Goal: Task Accomplishment & Management: Manage account settings

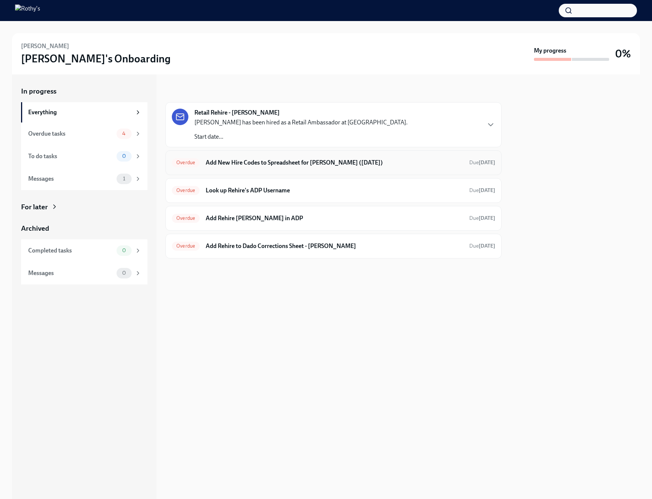
click at [248, 168] on div "Overdue Add New Hire Codes to Spreadsheet for Natalie Dionisio (09/02/2025) Due…" at bounding box center [333, 162] width 336 height 25
click at [239, 165] on h6 "Add New Hire Codes to Spreadsheet for [PERSON_NAME] ([DATE])" at bounding box center [334, 163] width 257 height 8
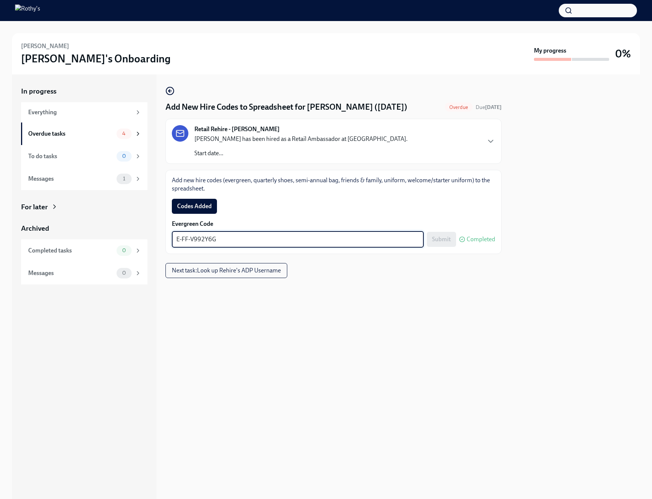
drag, startPoint x: 220, startPoint y: 241, endPoint x: 166, endPoint y: 240, distance: 54.1
click at [165, 241] on div "Add new hire codes (evergreen, quarterly shoes, semi-annual bag, friends & fami…" at bounding box center [333, 212] width 336 height 84
paste textarea "E-FF-QTPBR7"
type textarea "E-FF-QTPBR7"
click at [445, 237] on span "Submit" at bounding box center [441, 240] width 19 height 8
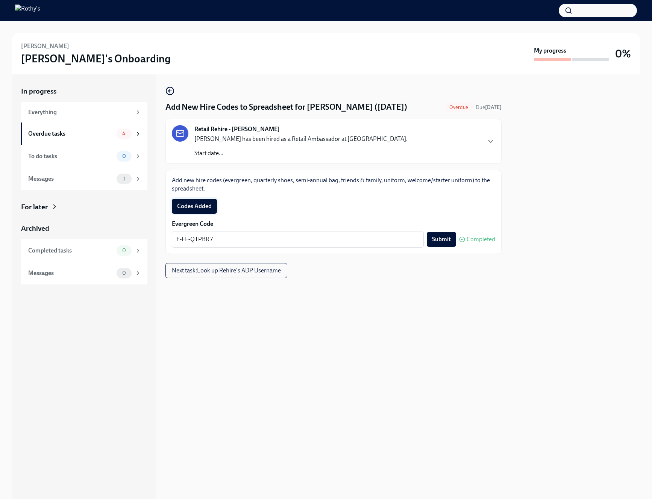
click at [204, 204] on span "Codes Added" at bounding box center [194, 207] width 35 height 8
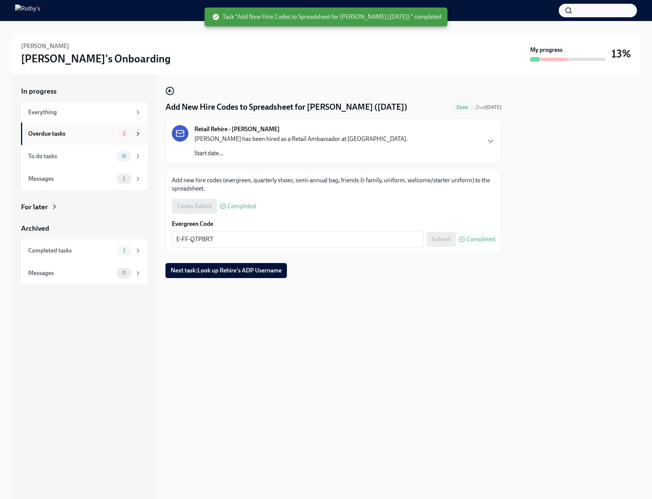
click at [91, 138] on div "Overdue tasks 3" at bounding box center [84, 134] width 113 height 11
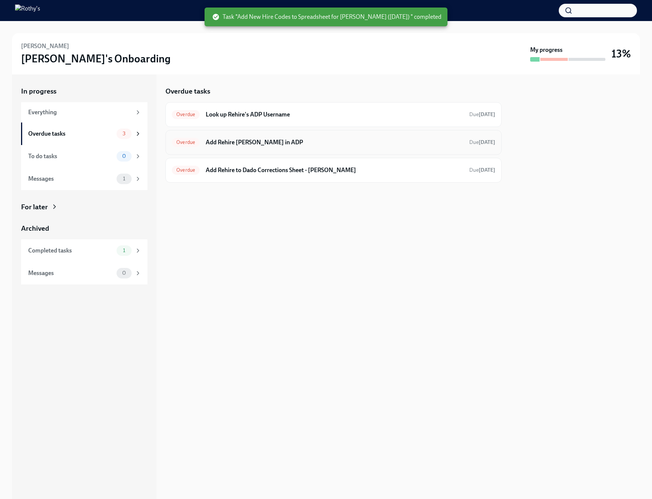
click at [284, 148] on div "Overdue Add Rehire Natalie Dionisio in ADP Due 2 days ago" at bounding box center [333, 142] width 336 height 25
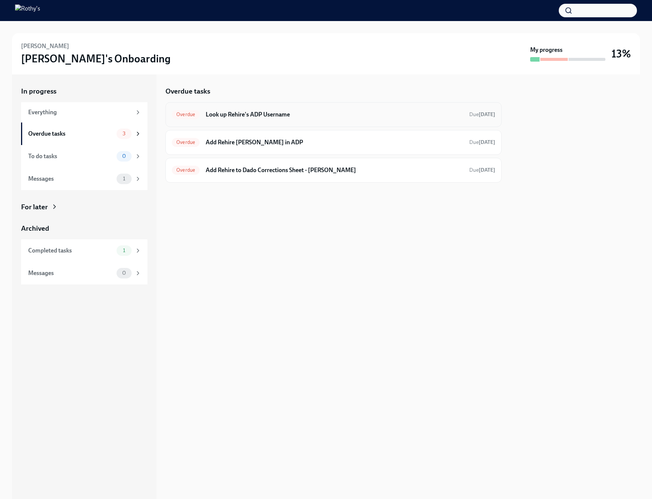
click at [282, 110] on h6 "Look up Rehire's ADP Username" at bounding box center [334, 114] width 257 height 8
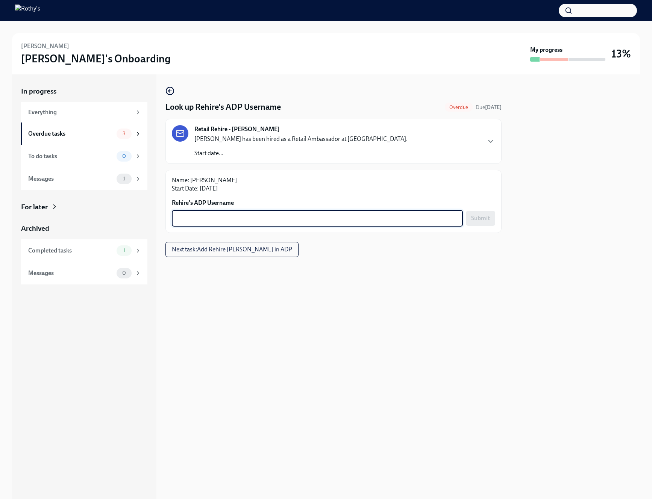
click at [275, 219] on textarea "Rehire's ADP Username" at bounding box center [317, 218] width 282 height 9
paste textarea "User ID: ncdionisio"
drag, startPoint x: 209, startPoint y: 218, endPoint x: 167, endPoint y: 218, distance: 42.1
click at [167, 218] on div "Name: Natalie Dionisio Start Date: Sep 02 2025 Rehire's ADP Username User ID: n…" at bounding box center [333, 201] width 336 height 63
click at [411, 217] on textarea "ncdionisio" at bounding box center [317, 218] width 282 height 9
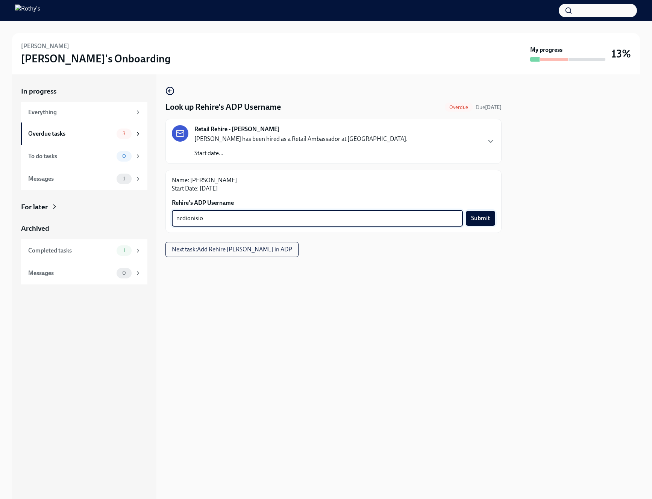
type textarea "ncdionisio"
click at [485, 218] on span "Submit" at bounding box center [480, 219] width 19 height 8
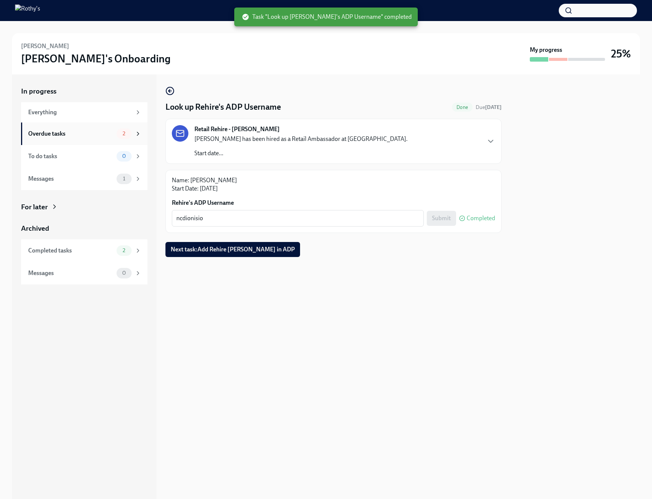
click at [85, 133] on div "Overdue tasks" at bounding box center [70, 134] width 85 height 8
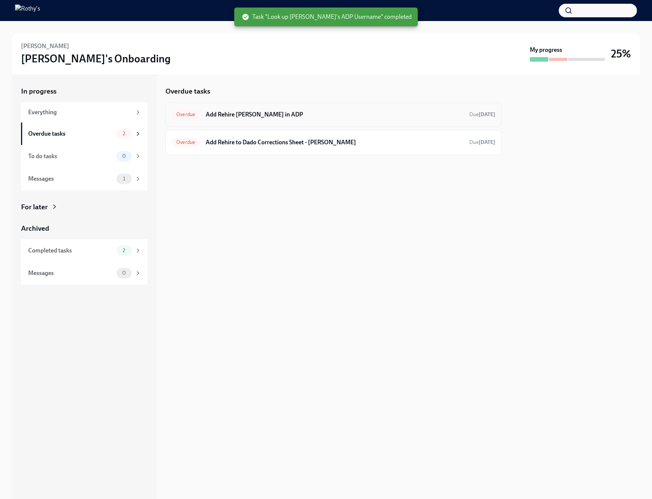
click at [254, 111] on h6 "Add Rehire Natalie Dionisio in ADP" at bounding box center [334, 114] width 257 height 8
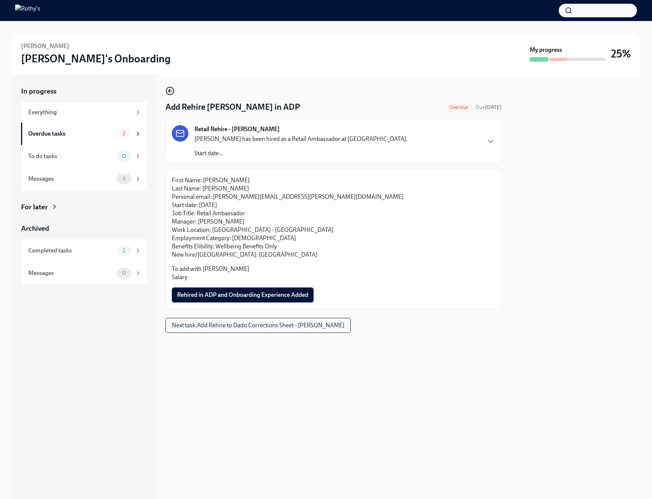
click at [173, 89] on circle "button" at bounding box center [170, 91] width 8 height 8
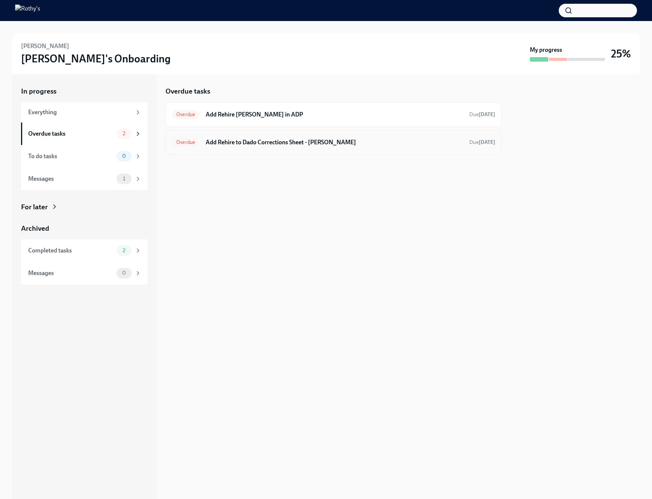
click at [281, 151] on div "Overdue Add Rehire to Dado Corrections Sheet - Natalie Dionisio Due 6 days ago" at bounding box center [333, 142] width 336 height 25
click at [275, 145] on h6 "Add Rehire to Dado Corrections Sheet - Natalie Dionisio" at bounding box center [334, 142] width 257 height 8
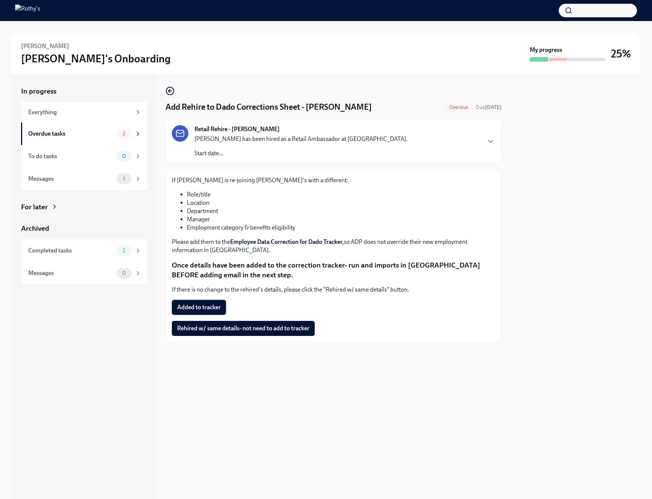
click at [191, 307] on span "Added to tracker" at bounding box center [199, 308] width 44 height 8
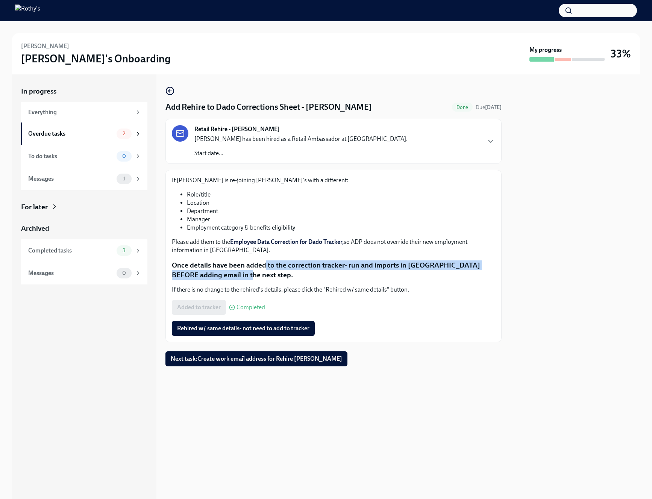
drag, startPoint x: 263, startPoint y: 262, endPoint x: 310, endPoint y: 270, distance: 47.6
click at [311, 270] on p "Once details have been added to the correction tracker- run and imports in Dado…" at bounding box center [333, 269] width 323 height 19
click at [272, 361] on span "Next task : Create work email address for Rehire Natalie Dionisio" at bounding box center [256, 359] width 171 height 8
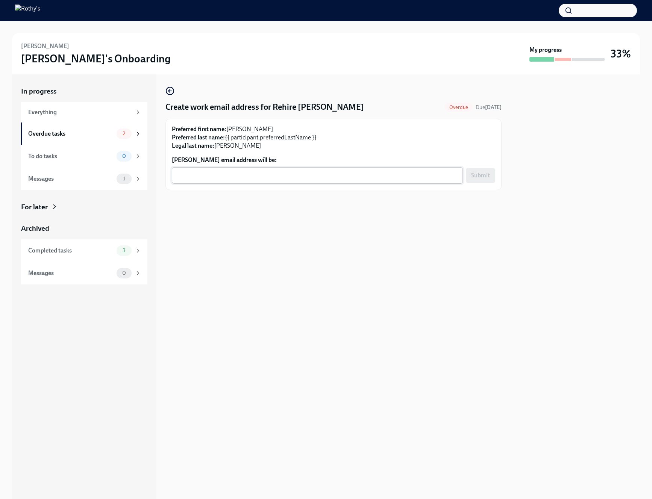
click at [348, 176] on textarea "Natalie Dionisio's email address will be:" at bounding box center [317, 175] width 282 height 9
paste textarea "NatalieDionisio@rothys.com"
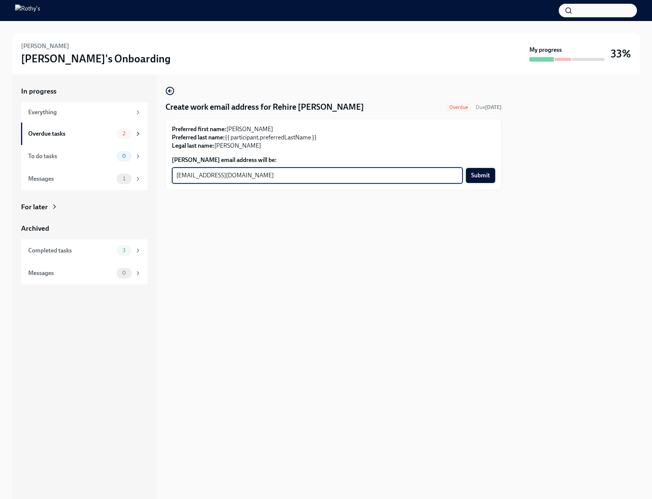
type textarea "NatalieDionisio@rothys.com"
click at [489, 174] on span "Submit" at bounding box center [480, 176] width 19 height 8
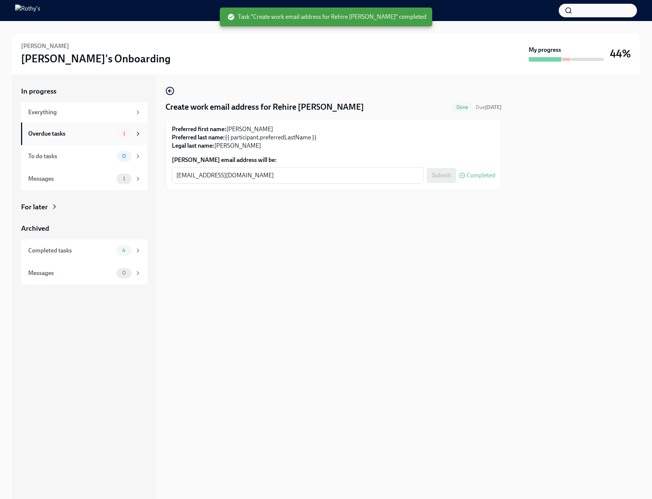
click at [115, 133] on div "Overdue tasks 1" at bounding box center [84, 134] width 113 height 11
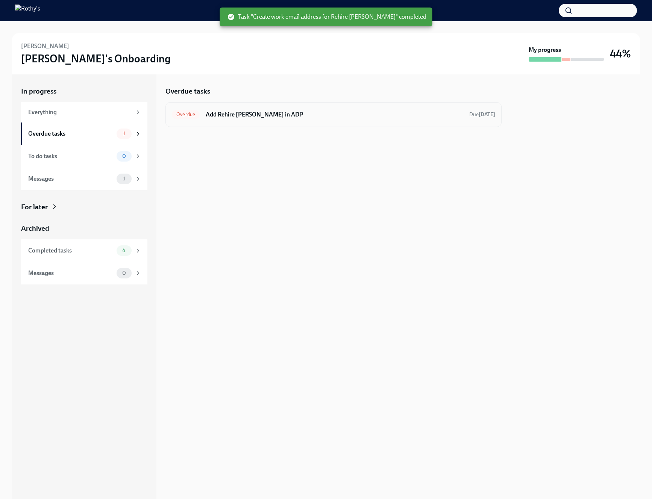
click at [228, 125] on div "Overdue Add Rehire Natalie Dionisio in ADP Due 2 days ago" at bounding box center [333, 114] width 336 height 25
click at [244, 117] on h6 "Add Rehire [PERSON_NAME] in ADP" at bounding box center [334, 114] width 257 height 8
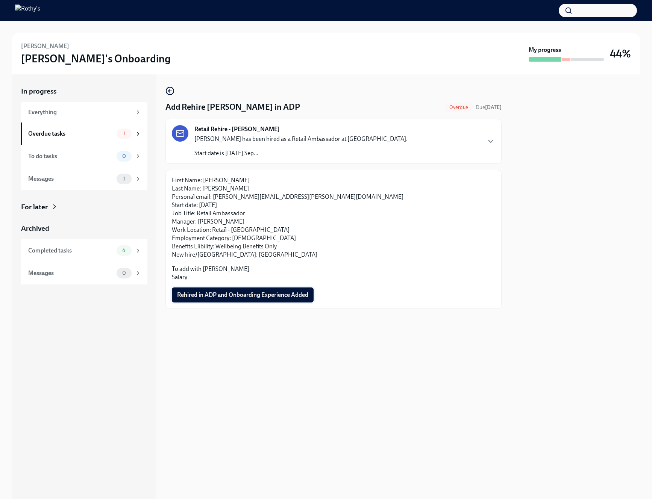
click at [225, 295] on span "Rehired in ADP and Onboarding Experience Added" at bounding box center [242, 295] width 131 height 8
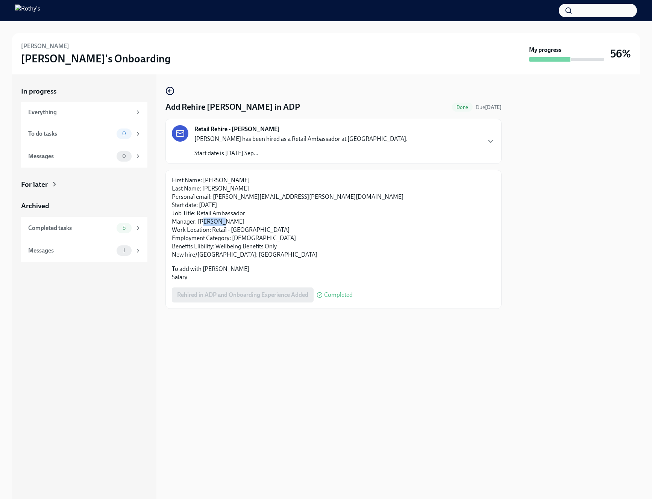
drag, startPoint x: 221, startPoint y: 218, endPoint x: 203, endPoint y: 219, distance: 17.7
click at [203, 219] on p "First Name: Natalie Last Name: Dionisio Personal email: natalie.dionisio@gmail.…" at bounding box center [333, 217] width 323 height 83
click at [434, 135] on div "Retail Rehire - Natalie Dionisio Natalie Dionisio has been hired as a Retail Am…" at bounding box center [333, 141] width 323 height 32
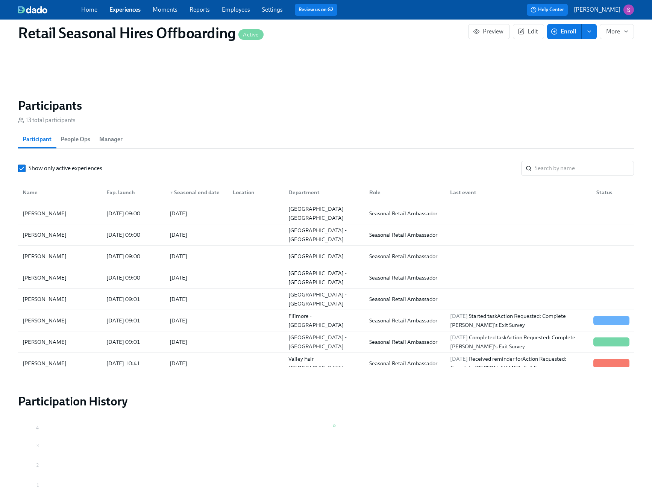
scroll to position [0, 1863]
click at [271, 12] on link "Settings" at bounding box center [272, 9] width 21 height 7
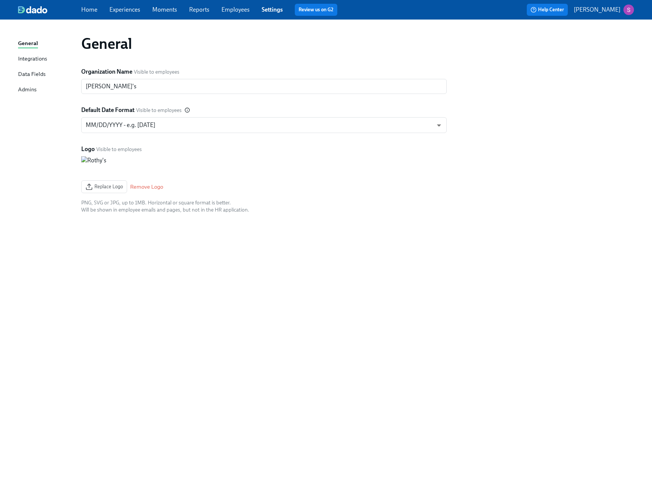
click at [37, 56] on div "Integrations" at bounding box center [32, 58] width 29 height 9
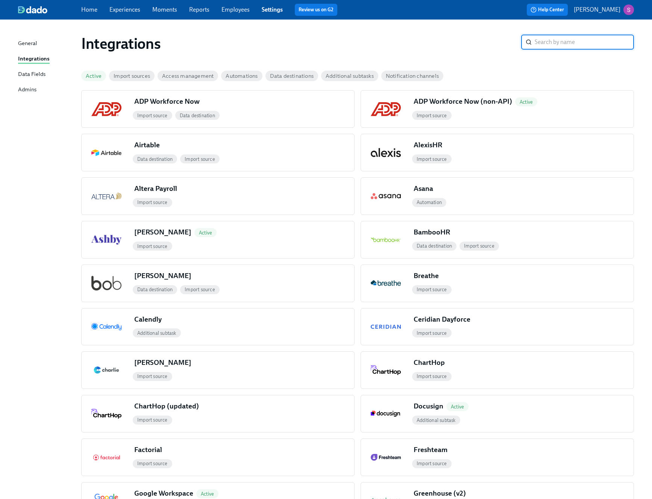
click at [38, 73] on div "Data Fields" at bounding box center [31, 74] width 27 height 9
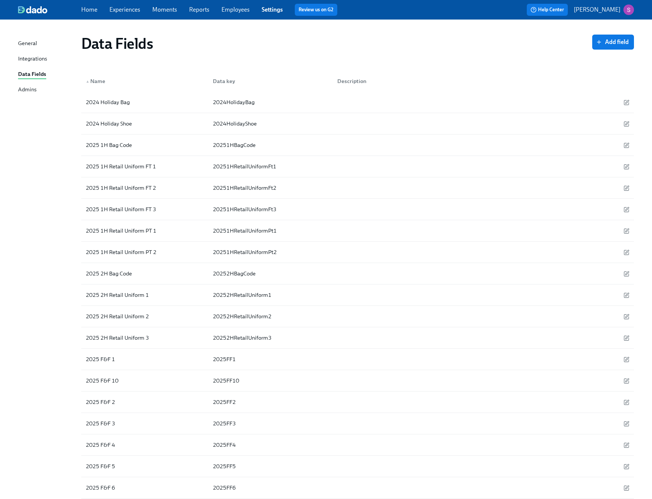
click at [36, 89] on div "Admins" at bounding box center [27, 89] width 18 height 9
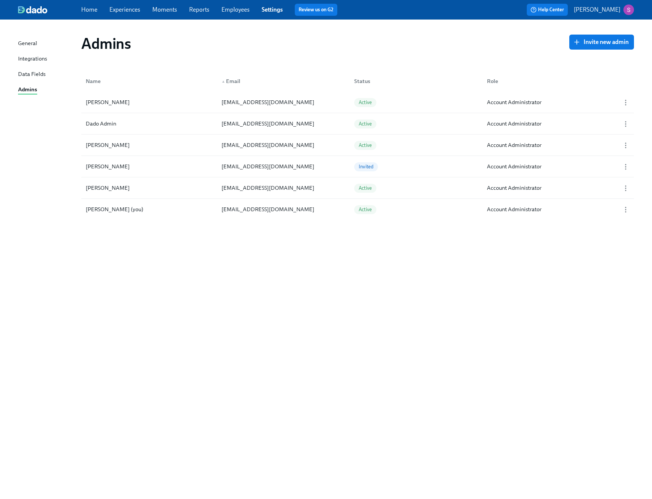
click at [200, 6] on link "Reports" at bounding box center [199, 9] width 20 height 7
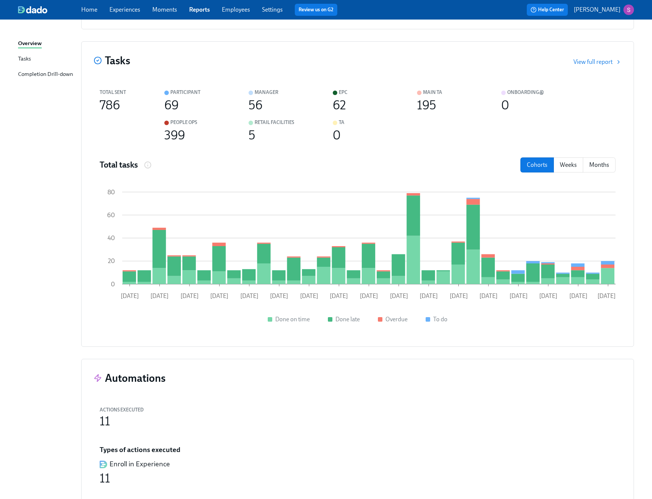
scroll to position [603, 0]
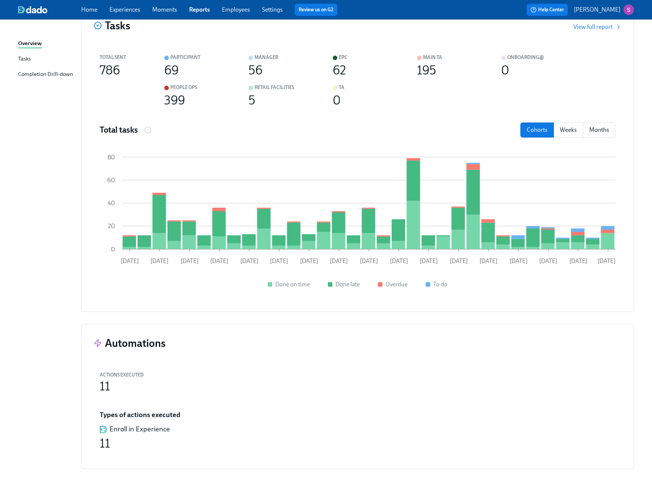
click at [44, 73] on div "Completion Drill-down" at bounding box center [45, 74] width 55 height 9
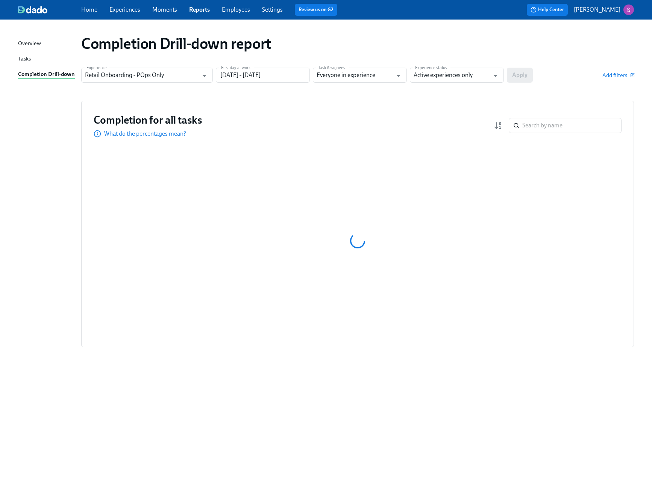
click at [25, 58] on div "Tasks" at bounding box center [24, 58] width 13 height 9
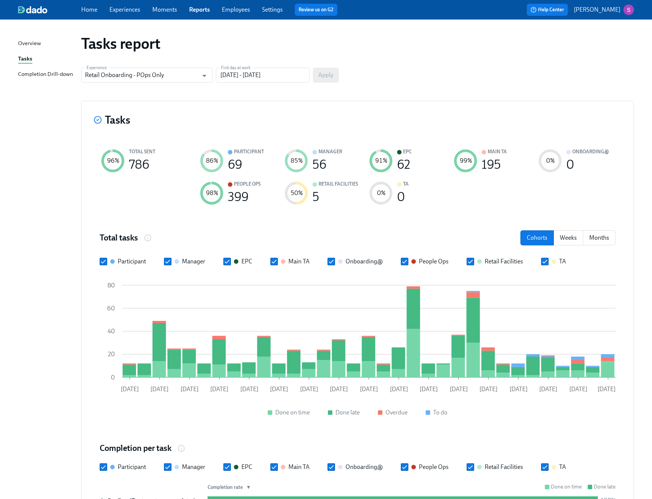
click at [278, 11] on link "Settings" at bounding box center [272, 9] width 21 height 7
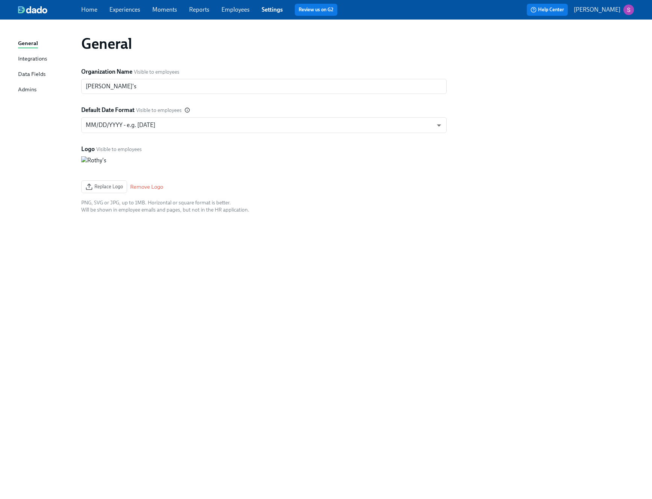
click at [34, 57] on div "Integrations" at bounding box center [32, 58] width 29 height 9
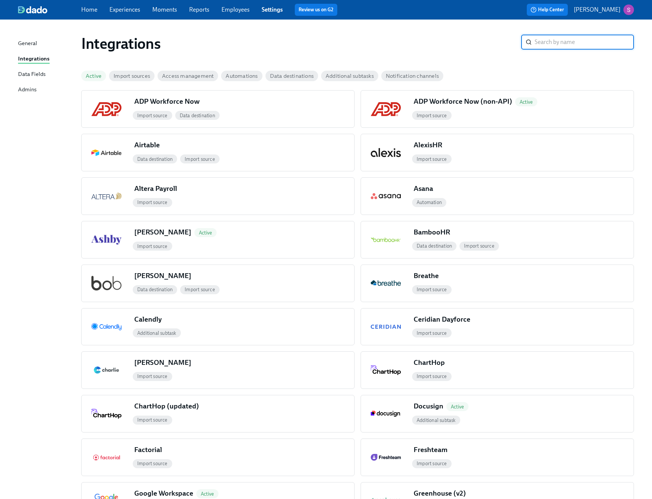
click at [120, 77] on span "Import sources" at bounding box center [131, 76] width 45 height 6
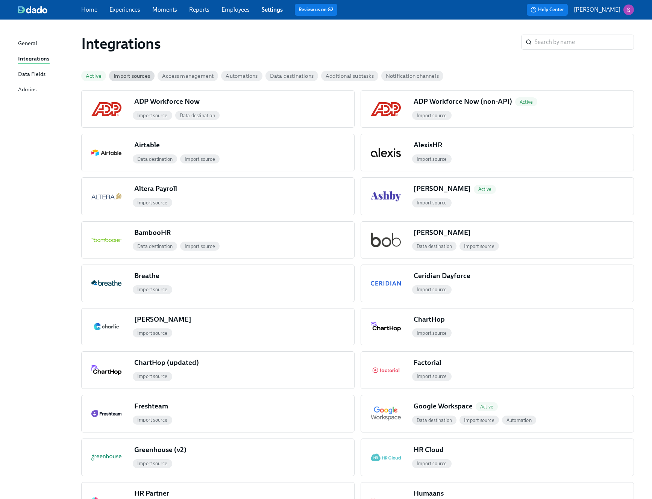
click at [136, 75] on span "Import sources" at bounding box center [131, 76] width 45 height 6
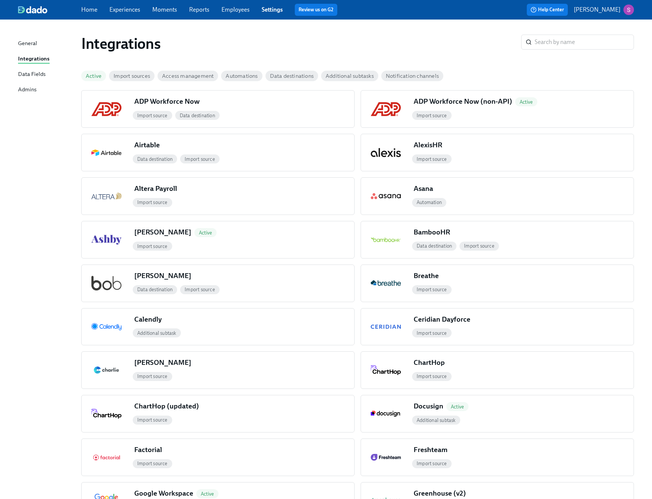
click at [332, 77] on span "Additional subtasks" at bounding box center [349, 76] width 57 height 6
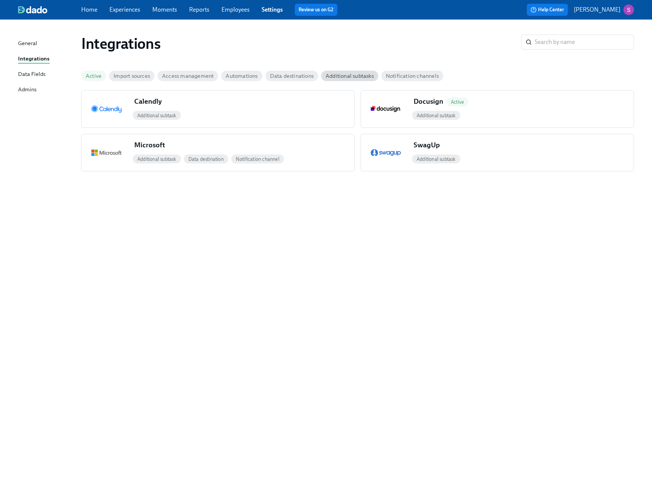
click at [293, 74] on span "Data destinations" at bounding box center [291, 76] width 53 height 6
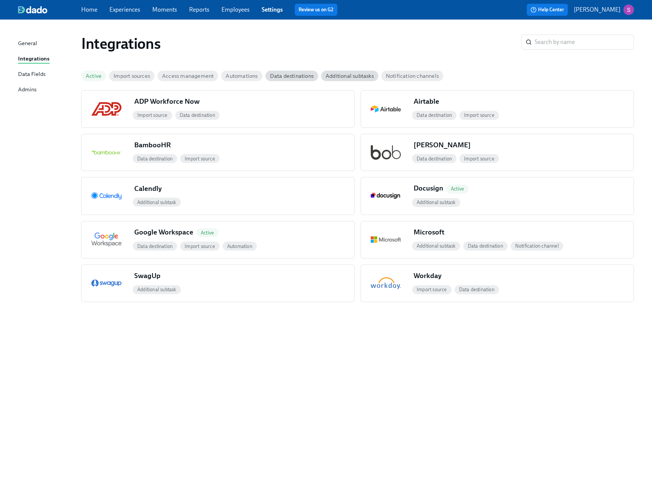
click at [237, 73] on span "Automations" at bounding box center [241, 76] width 41 height 6
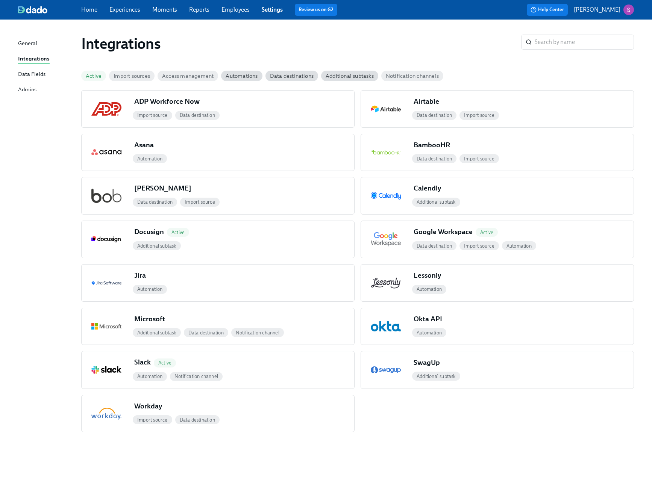
click at [186, 74] on span "Access management" at bounding box center [187, 76] width 60 height 6
click at [205, 10] on link "Reports" at bounding box center [199, 9] width 20 height 7
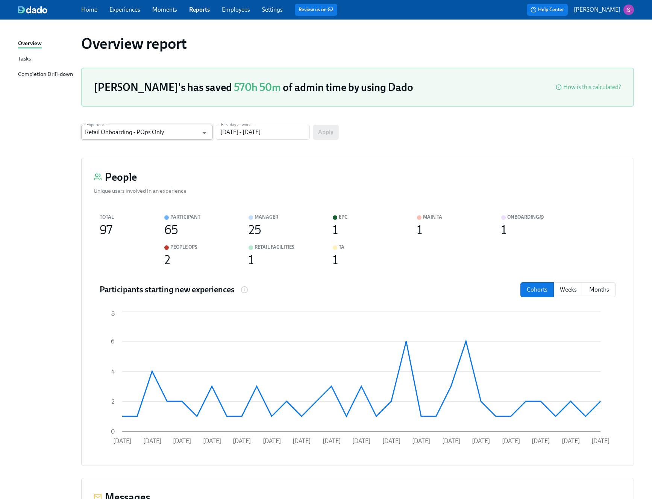
click at [184, 133] on input "Retail Onboarding - POps Only" at bounding box center [141, 132] width 113 height 15
click at [45, 58] on link "Tasks" at bounding box center [46, 58] width 57 height 9
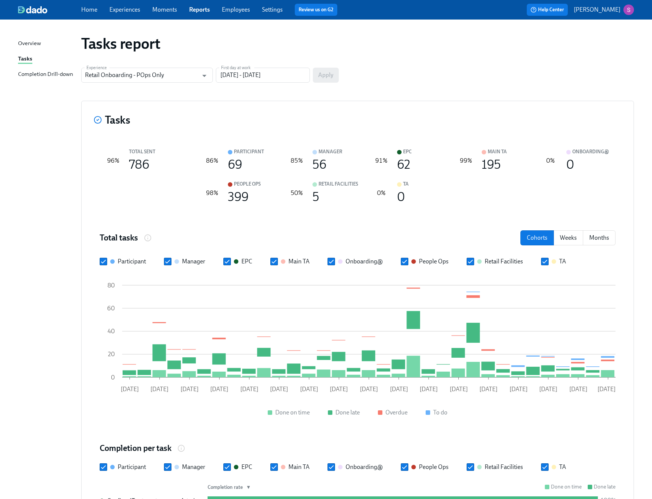
click at [29, 58] on div "Tasks" at bounding box center [25, 58] width 14 height 9
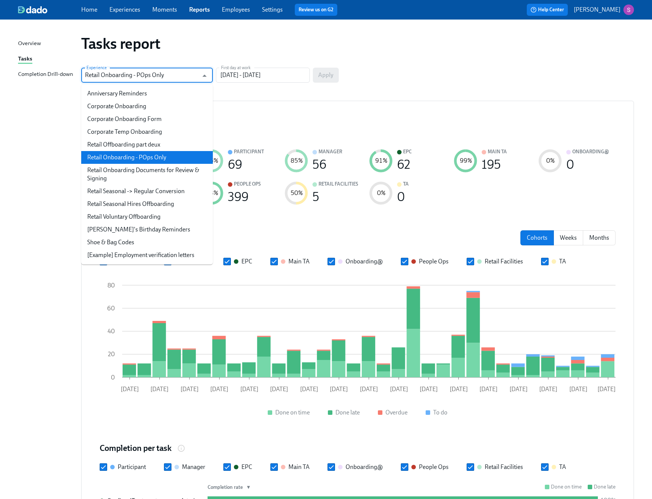
click at [130, 76] on input "Retail Onboarding - POps Only" at bounding box center [141, 75] width 113 height 15
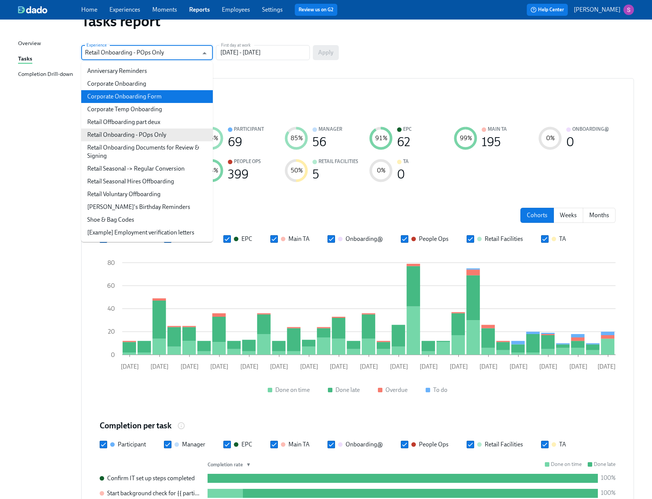
scroll to position [23, 0]
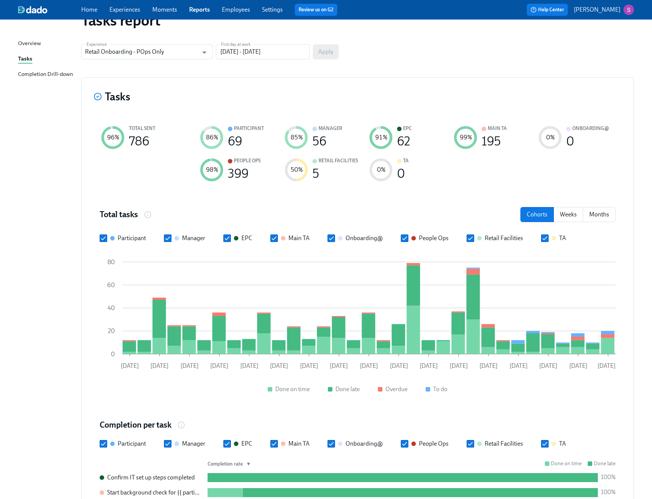
click at [60, 72] on div "Completion Drill-down" at bounding box center [45, 74] width 55 height 9
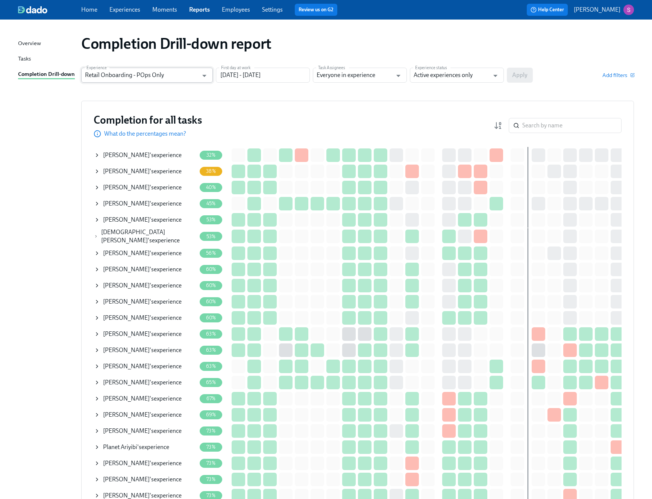
click at [176, 73] on input "Retail Onboarding - POps Only" at bounding box center [141, 75] width 113 height 15
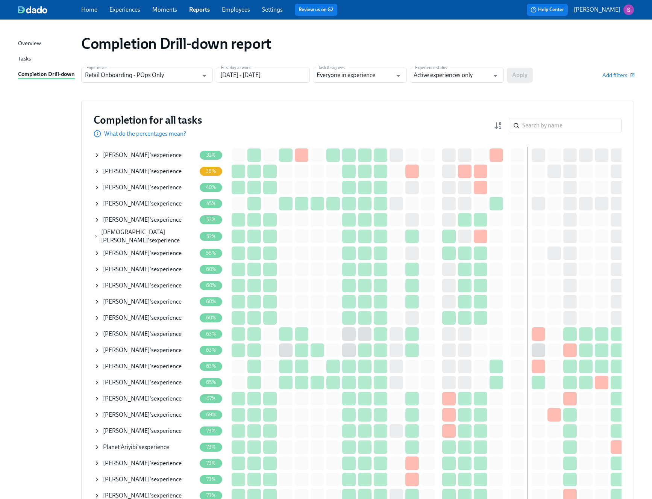
click at [270, 6] on link "Settings" at bounding box center [272, 9] width 21 height 7
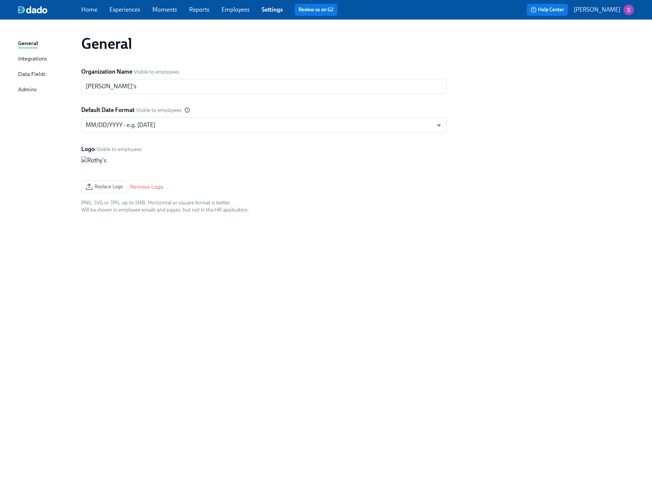
click at [31, 59] on div "Integrations" at bounding box center [32, 58] width 29 height 9
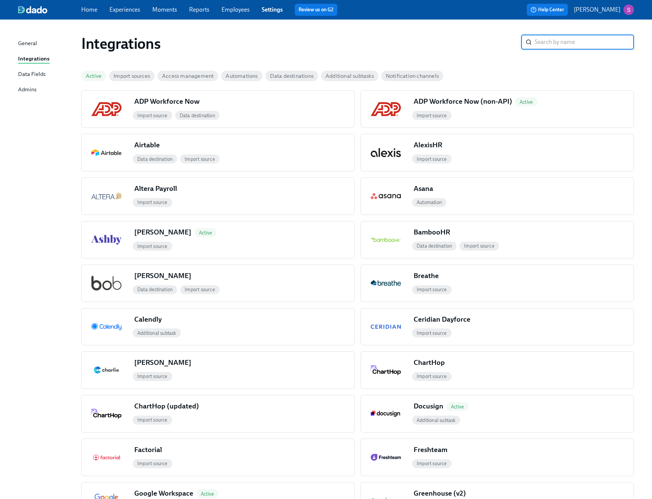
click at [29, 76] on div "Data Fields" at bounding box center [31, 74] width 27 height 9
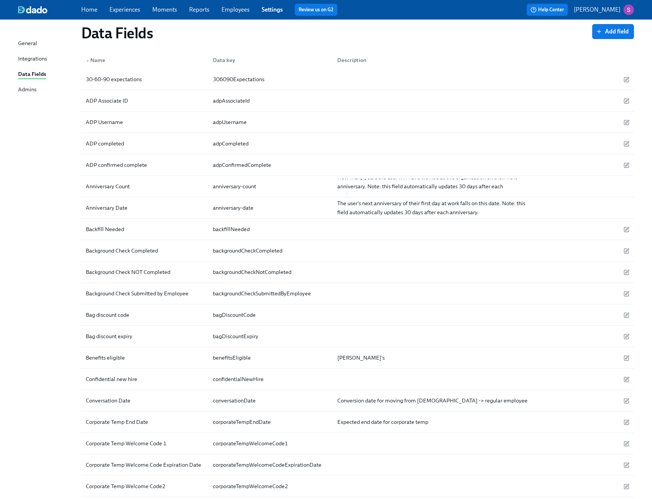
scroll to position [381, 0]
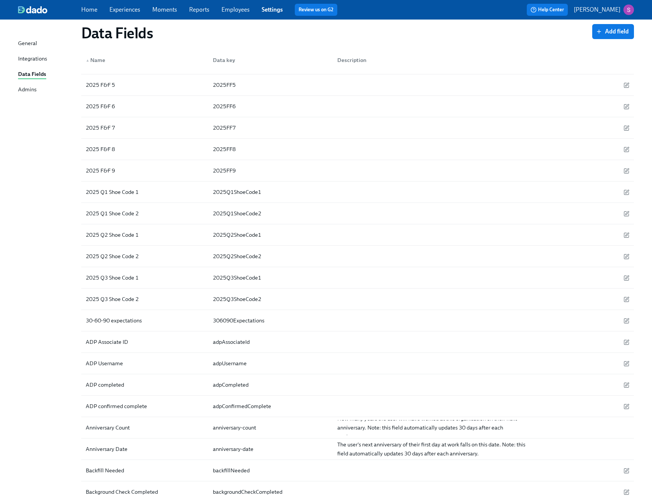
click at [30, 60] on div "Integrations" at bounding box center [32, 58] width 29 height 9
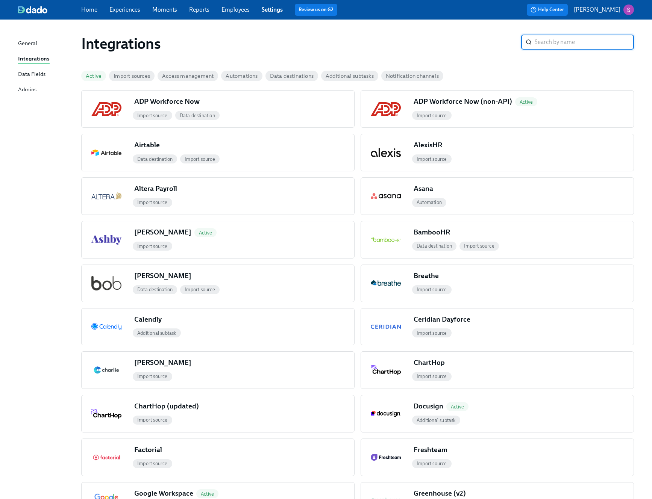
click at [363, 81] on div "Additional subtasks" at bounding box center [351, 76] width 60 height 17
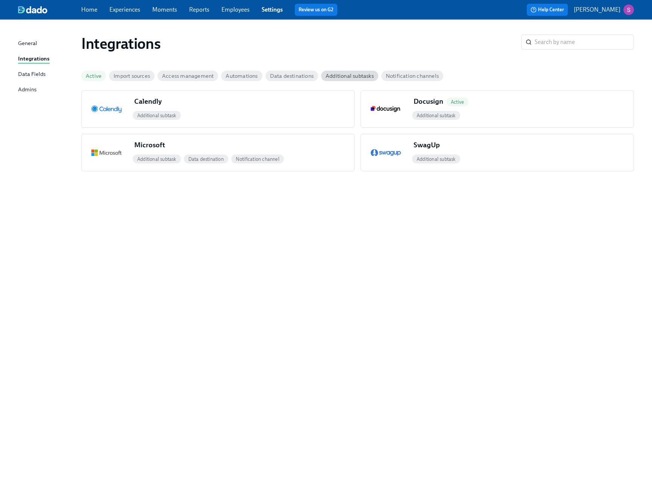
click at [415, 76] on span "Notification channels" at bounding box center [412, 76] width 62 height 6
click at [288, 74] on span "Data destinations" at bounding box center [291, 76] width 53 height 6
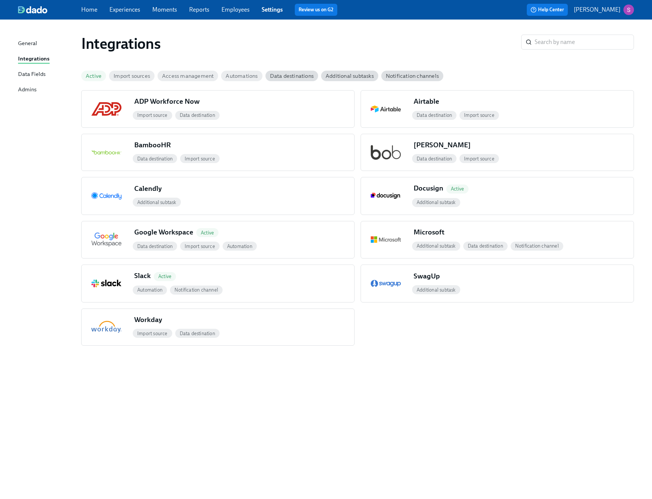
click at [240, 76] on span "Automations" at bounding box center [241, 76] width 41 height 6
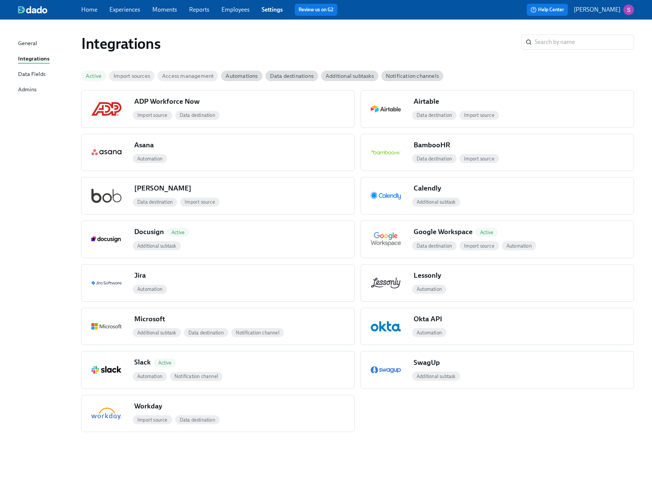
click at [191, 75] on span "Access management" at bounding box center [187, 76] width 60 height 6
click at [135, 77] on span "Import sources" at bounding box center [131, 76] width 45 height 6
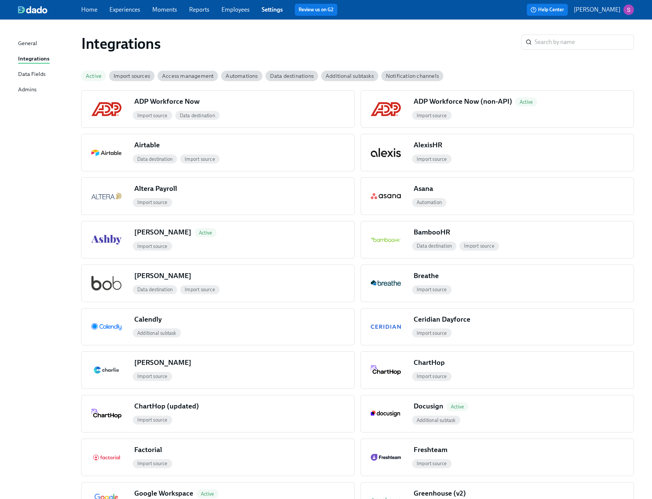
click at [25, 48] on div "General" at bounding box center [27, 43] width 19 height 9
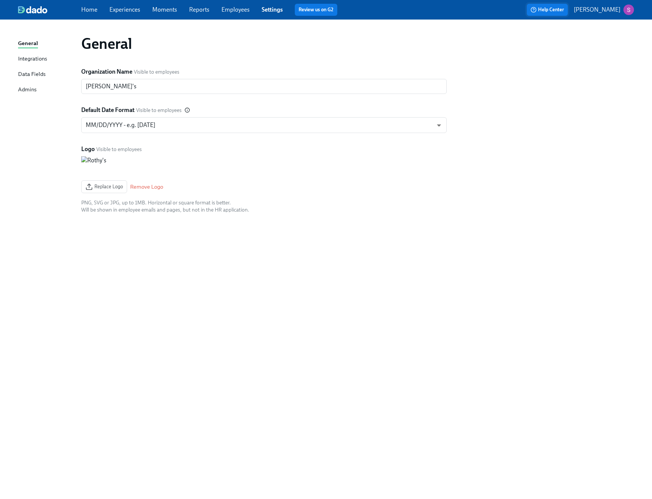
click at [561, 6] on span "Help Center" at bounding box center [546, 10] width 33 height 8
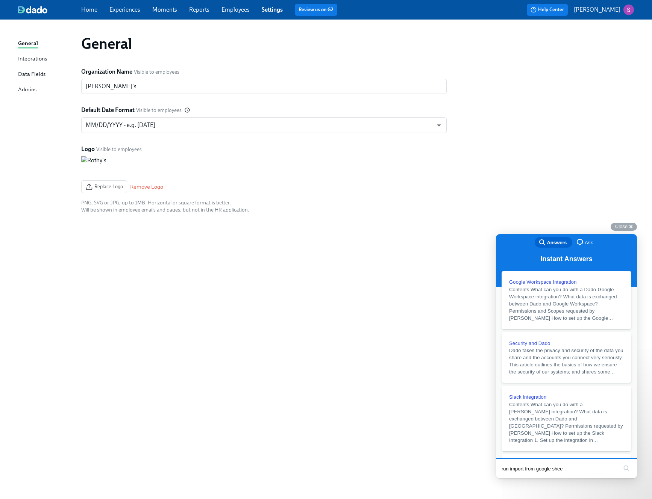
type input "run import from google sheet"
click button "search" at bounding box center [626, 468] width 12 height 12
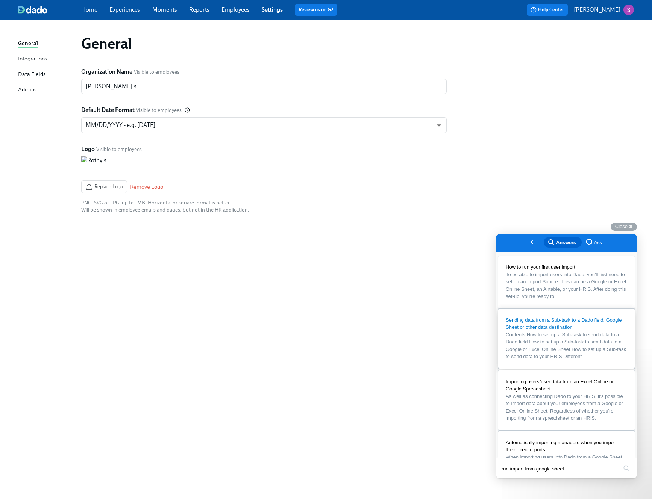
click at [522, 360] on span "Contents How to set up a Sub-task to send data to a Dado field How to set up a …" at bounding box center [565, 346] width 120 height 28
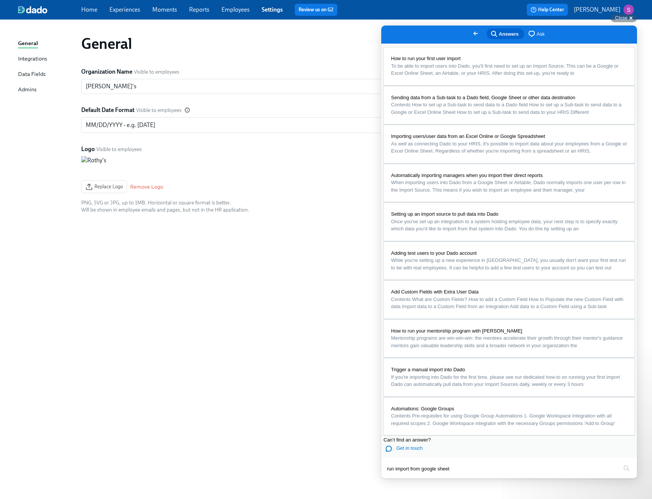
scroll to position [335, 0]
click at [329, 278] on div "General Organization Name Visible to employees Rothy's ​ Default Date Format Vi…" at bounding box center [326, 255] width 616 height 452
click at [123, 9] on link "Experiences" at bounding box center [124, 9] width 31 height 7
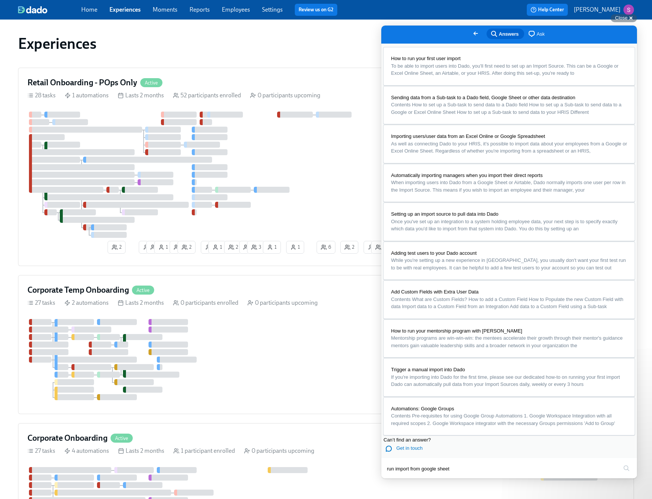
click at [395, 479] on button "Close" at bounding box center [388, 484] width 14 height 10
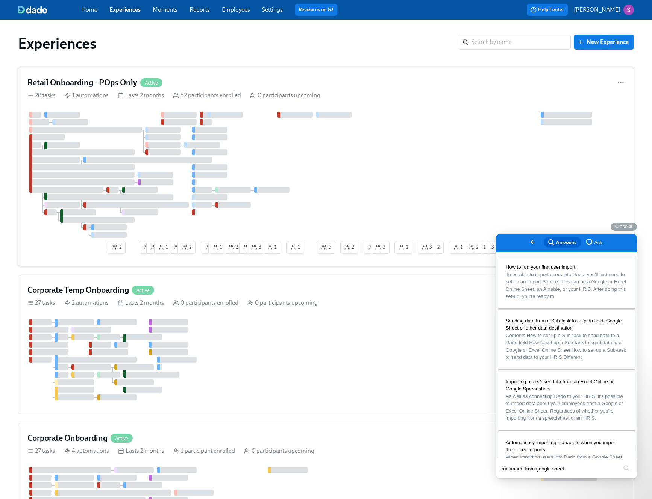
click at [277, 74] on div "Retail Onboarding - POps Only Active 28 tasks 1 automations Lasts 2 months 52 p…" at bounding box center [326, 167] width 616 height 198
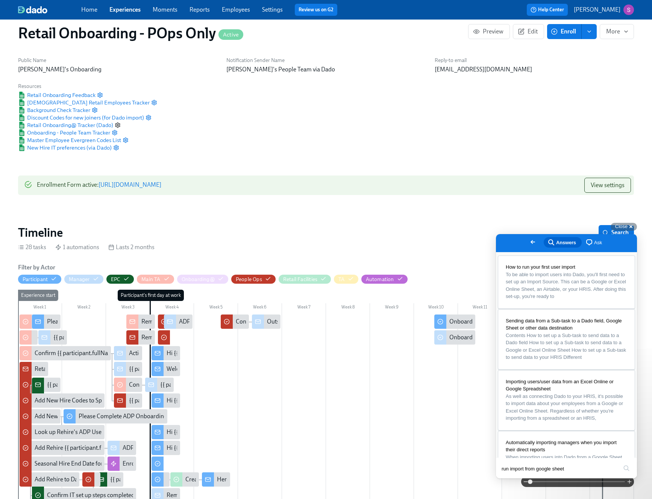
scroll to position [12, 0]
click at [614, 30] on span "More" at bounding box center [616, 32] width 21 height 8
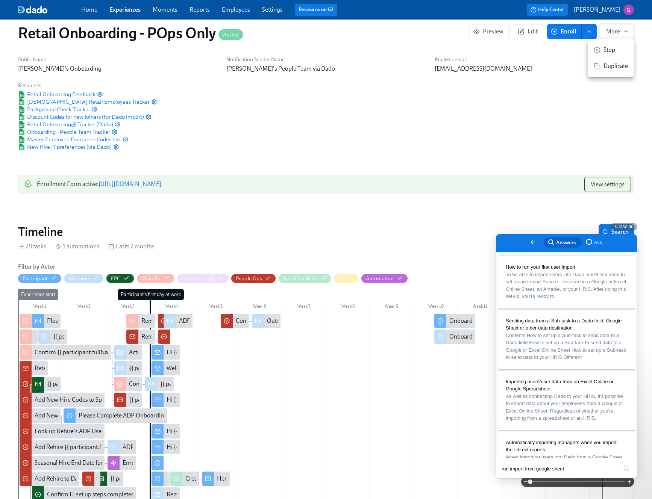
click at [614, 30] on div at bounding box center [326, 249] width 652 height 499
click at [590, 31] on icon "enroll" at bounding box center [589, 32] width 6 height 6
click at [623, 58] on h6 "Reply-to email" at bounding box center [533, 59] width 199 height 7
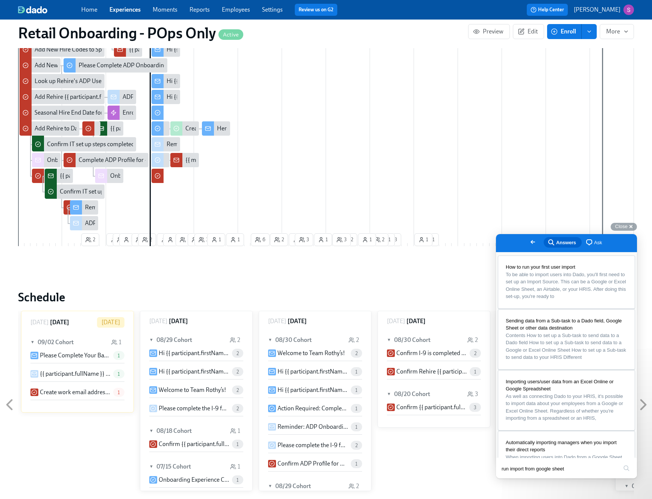
scroll to position [389, 0]
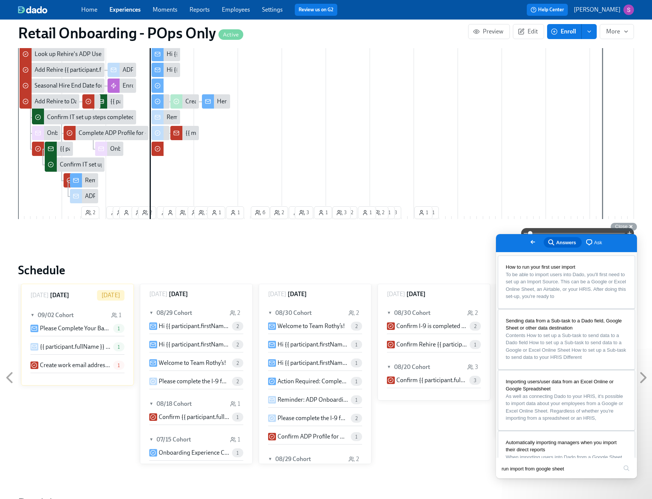
click at [528, 244] on span "Go back" at bounding box center [532, 241] width 9 height 9
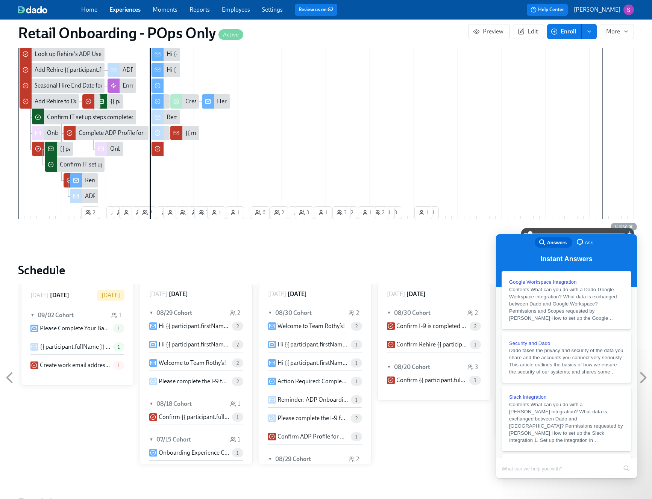
click at [616, 238] on div "search-medium Answers chat-square Ask" at bounding box center [566, 243] width 141 height 18
click at [515, 241] on div "search-medium Answers chat-square Ask" at bounding box center [566, 243] width 141 height 18
click at [643, 379] on icon at bounding box center [643, 377] width 5 height 9
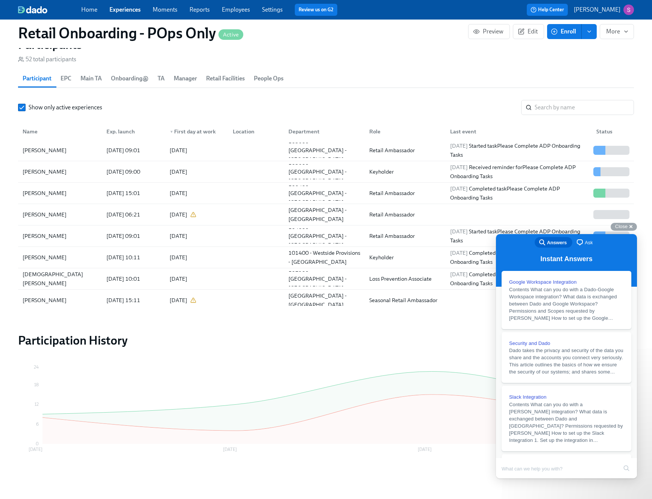
scroll to position [4, 0]
click at [269, 81] on span "People Ops" at bounding box center [269, 78] width 30 height 11
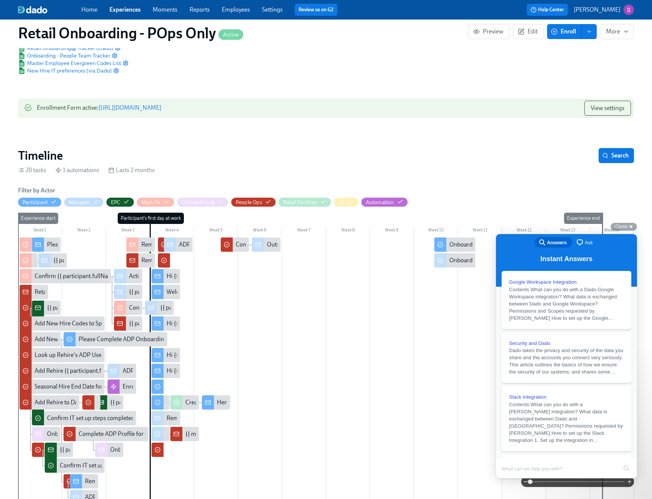
scroll to position [0, 0]
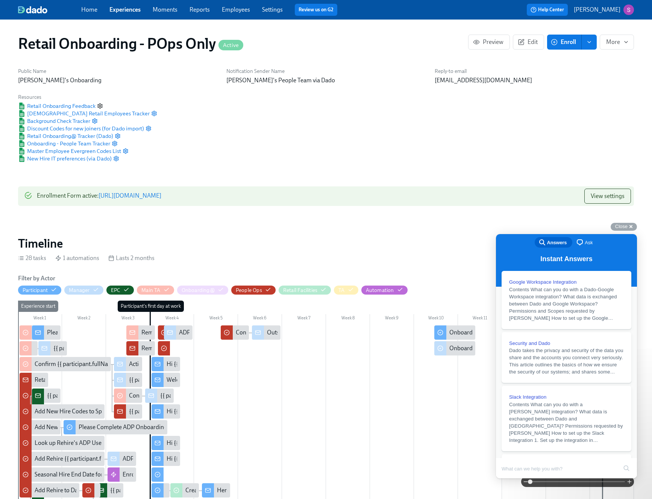
click at [100, 106] on circle "button" at bounding box center [100, 106] width 2 height 2
click at [148, 129] on icon "button" at bounding box center [148, 129] width 6 height 6
click at [589, 244] on span "Ask" at bounding box center [588, 243] width 8 height 8
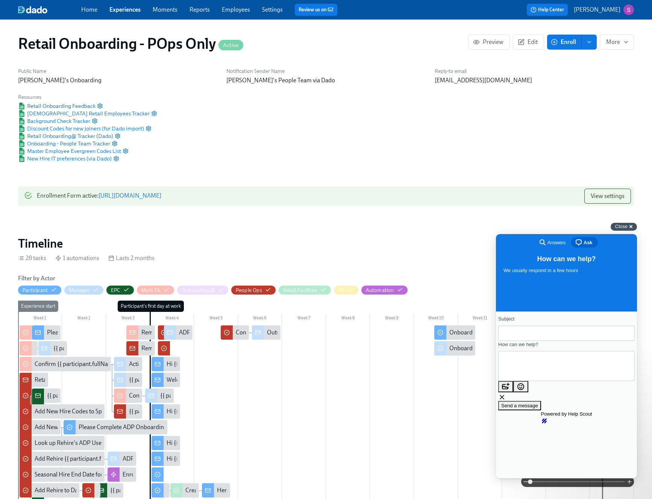
click at [632, 229] on div "Close cross-small" at bounding box center [623, 227] width 26 height 8
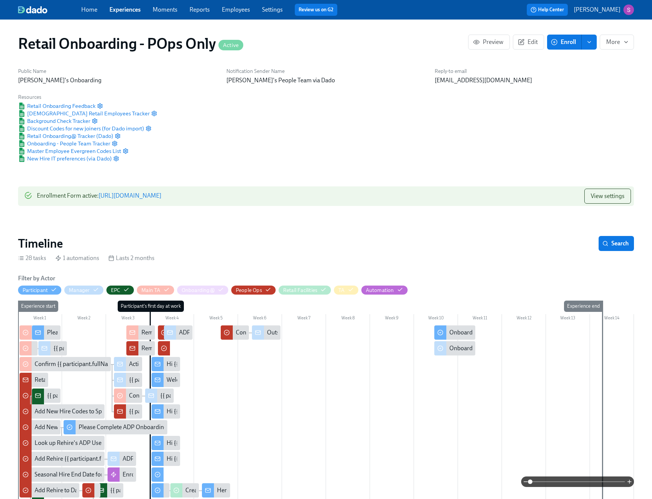
click at [181, 11] on div "Home Experiences Moments Reports Employees Settings Review us on G2" at bounding box center [219, 10] width 276 height 12
click at [165, 11] on link "Moments" at bounding box center [165, 9] width 25 height 7
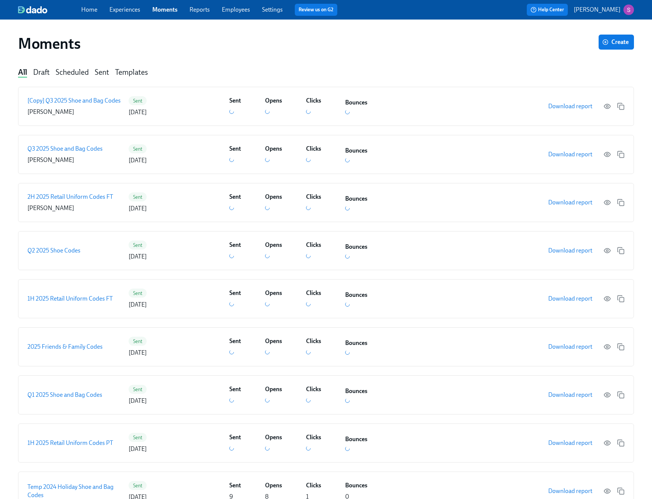
click at [73, 73] on div "Scheduled" at bounding box center [72, 73] width 33 height 10
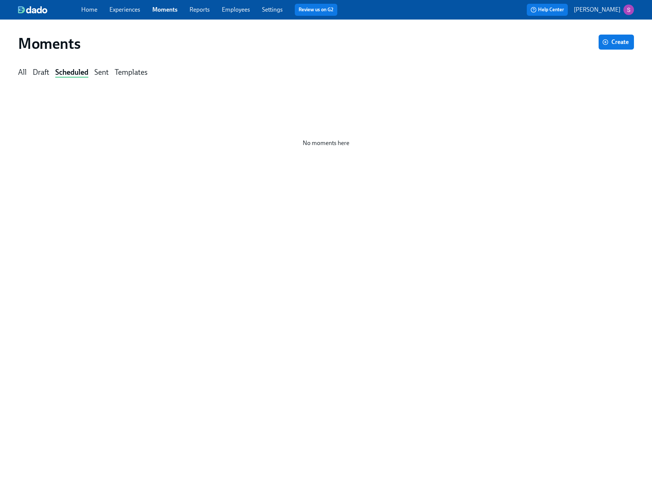
click at [122, 74] on div "Templates" at bounding box center [131, 73] width 33 height 10
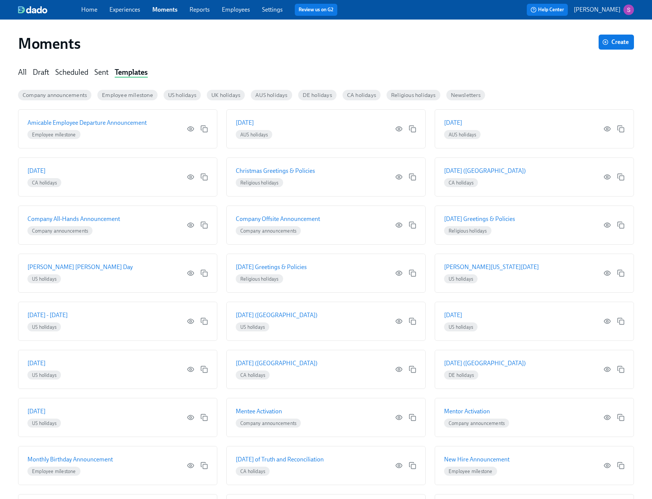
click at [73, 77] on div "Scheduled" at bounding box center [71, 73] width 33 height 10
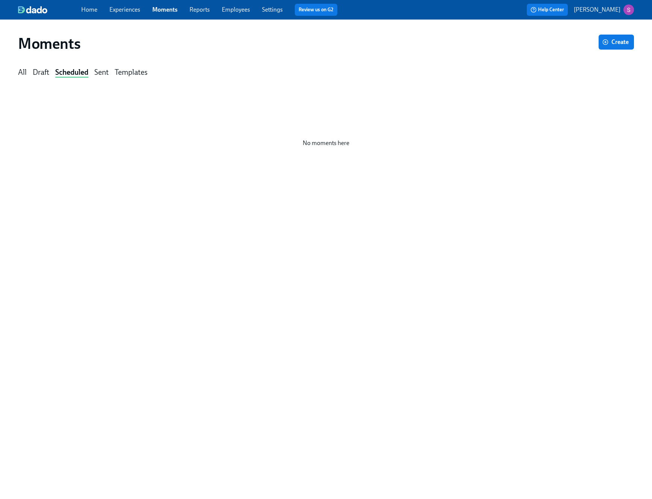
click at [28, 68] on div "All Draft Scheduled Sent Templates" at bounding box center [326, 73] width 616 height 10
click at [39, 69] on div "Draft" at bounding box center [41, 73] width 17 height 10
click at [21, 70] on div "All" at bounding box center [22, 73] width 9 height 10
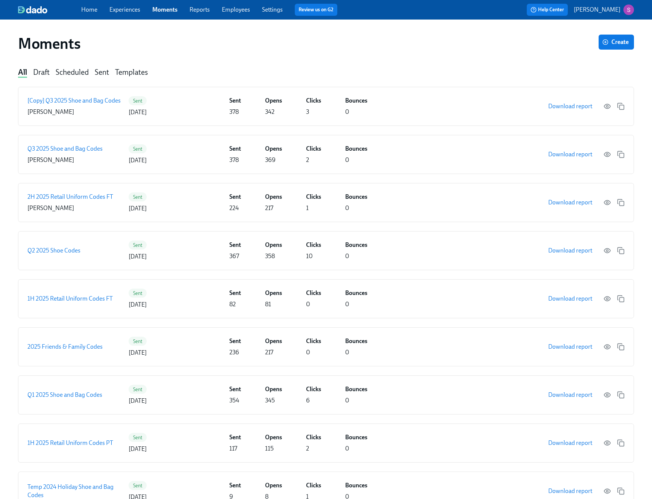
click at [131, 8] on link "Experiences" at bounding box center [124, 9] width 31 height 7
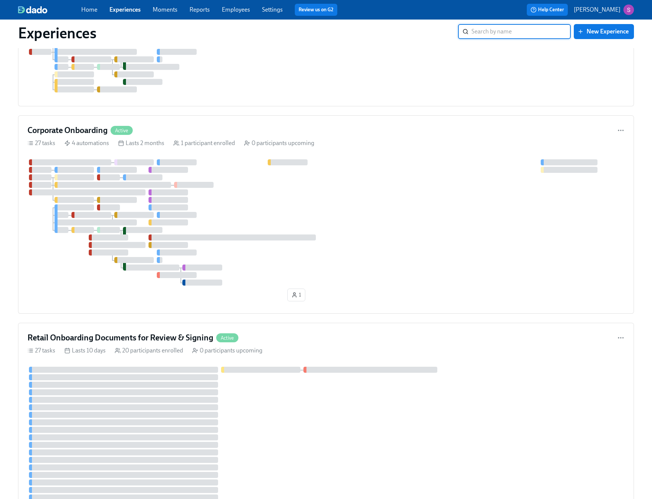
scroll to position [278, 0]
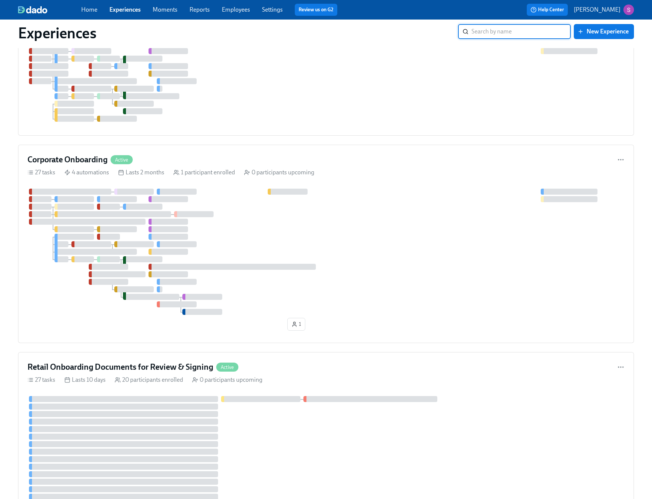
click at [207, 11] on link "Reports" at bounding box center [199, 9] width 20 height 7
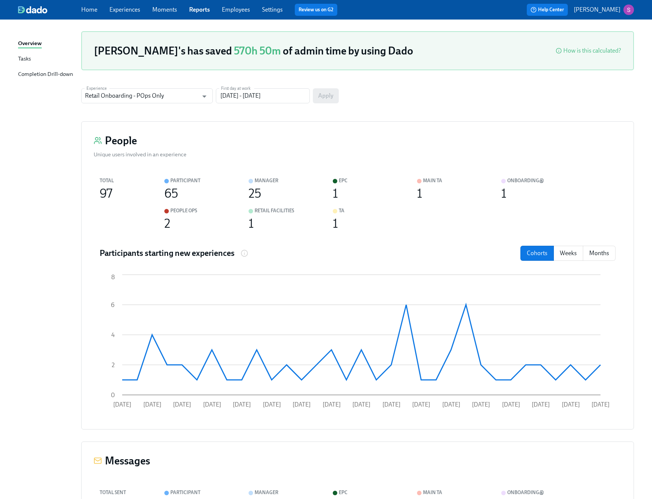
scroll to position [19, 0]
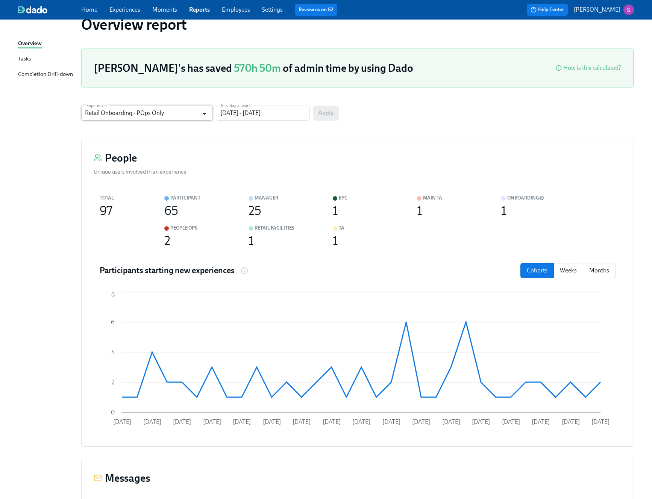
click at [207, 114] on icon "Open" at bounding box center [204, 114] width 10 height 10
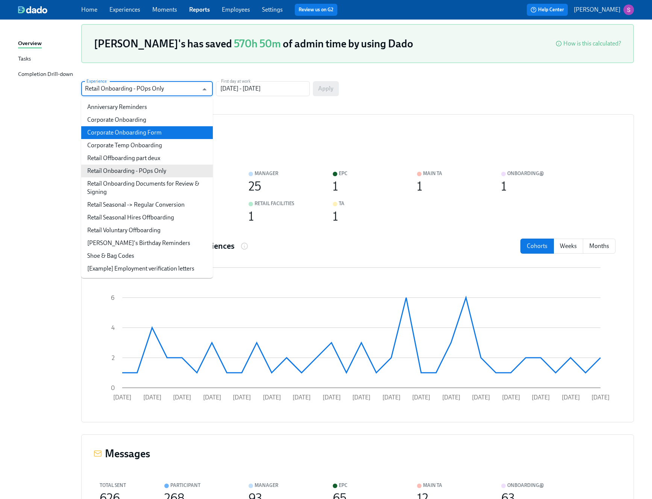
scroll to position [50, 0]
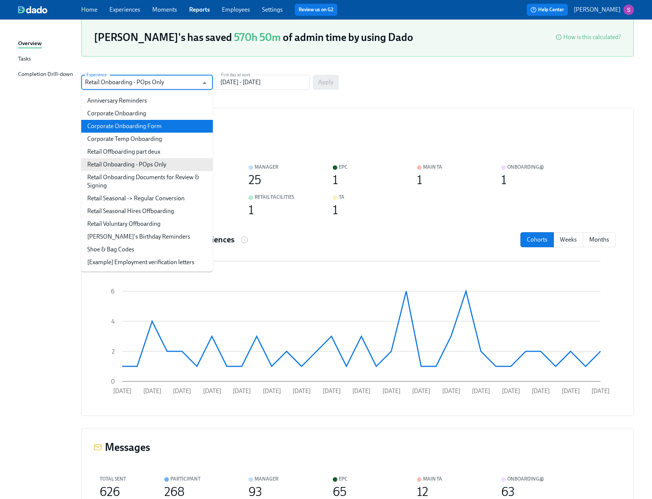
click at [286, 115] on div "People Unique users involved in an experience Total 97 Participant 65 Manager 2…" at bounding box center [357, 262] width 552 height 308
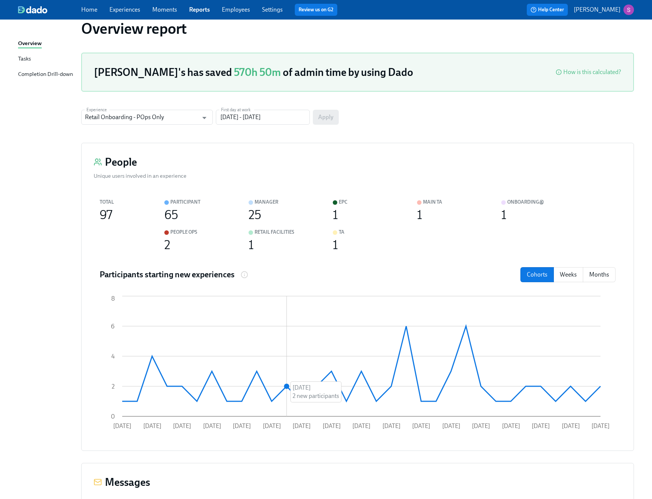
scroll to position [0, 0]
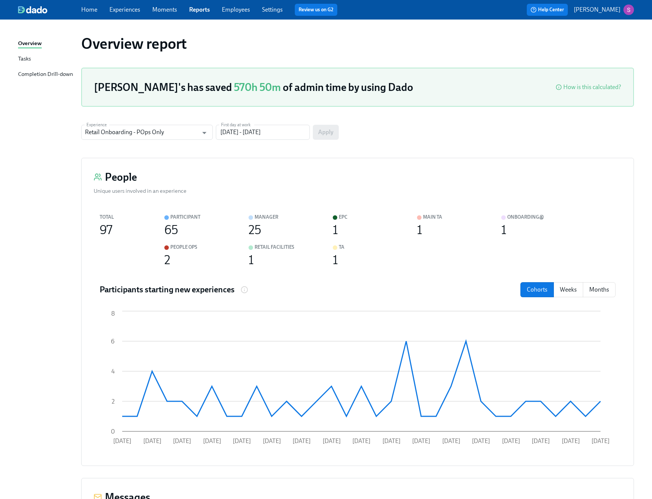
click at [26, 59] on div "Tasks" at bounding box center [24, 58] width 13 height 9
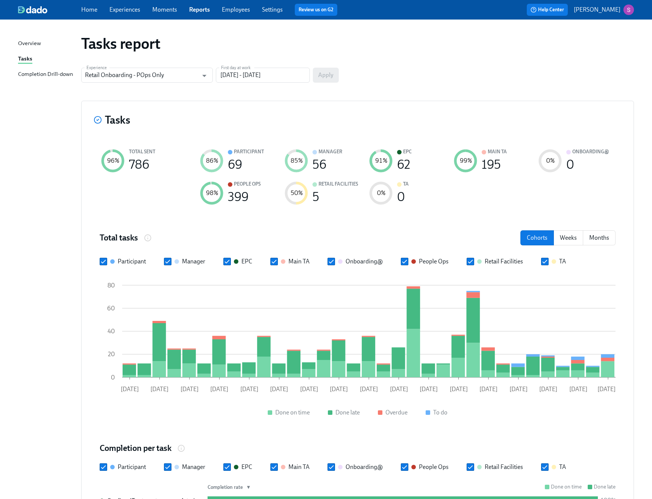
click at [29, 76] on div "Completion Drill-down" at bounding box center [45, 74] width 55 height 9
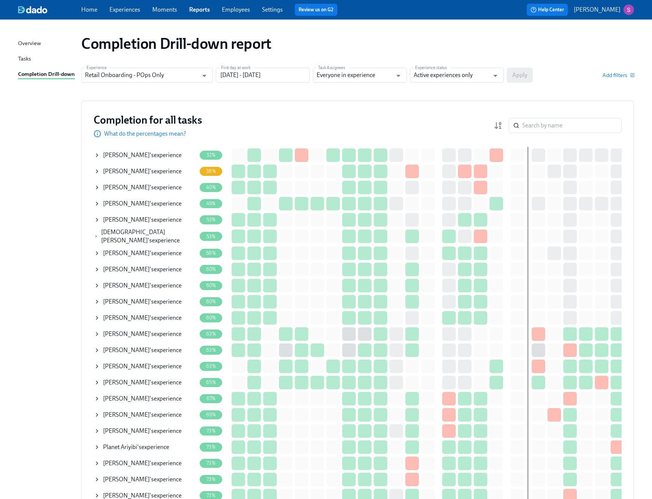
click at [233, 13] on link "Employees" at bounding box center [236, 9] width 28 height 7
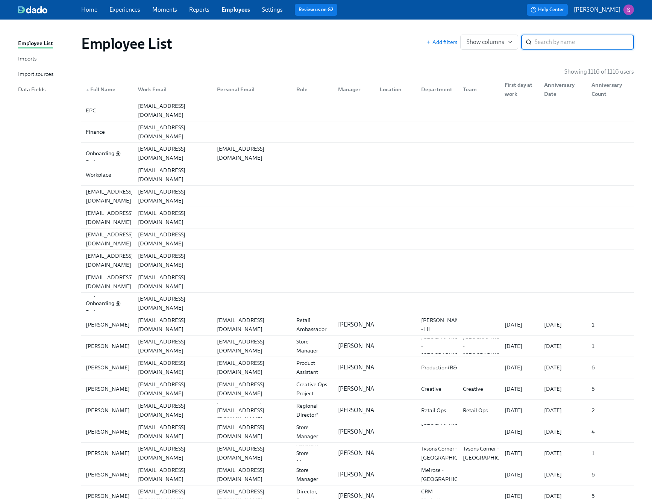
click at [27, 60] on div "Imports" at bounding box center [27, 58] width 18 height 9
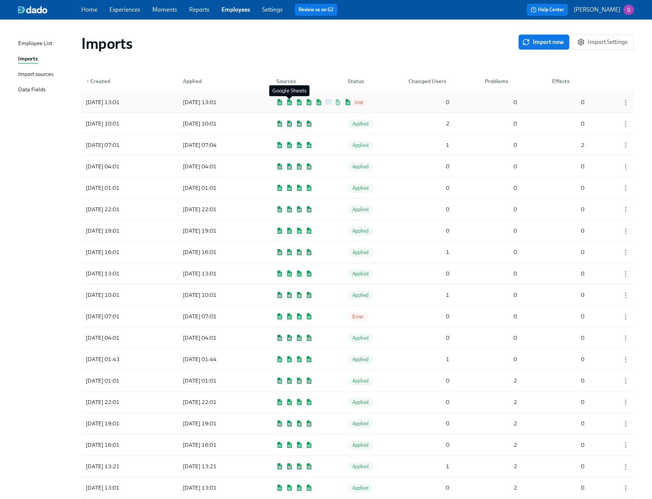
click at [289, 100] on img at bounding box center [289, 102] width 7 height 6
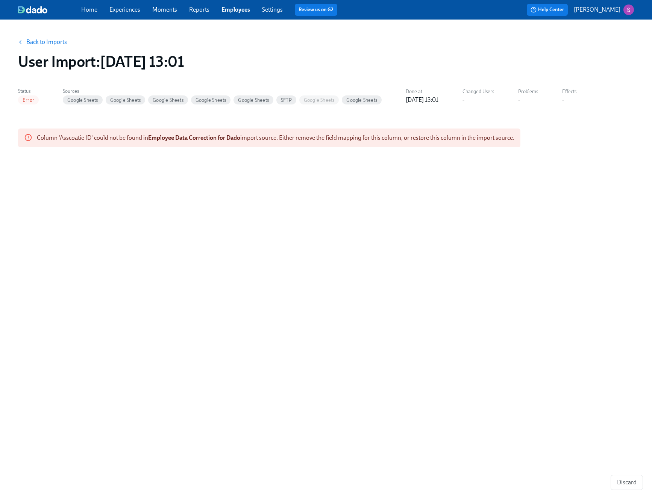
click at [22, 42] on icon "button" at bounding box center [20, 42] width 6 height 6
click at [38, 42] on link "Back to Imports" at bounding box center [46, 42] width 41 height 8
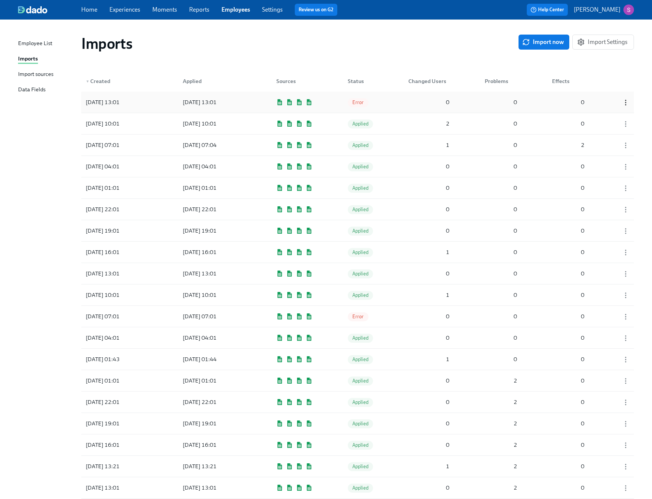
click at [624, 103] on icon "button" at bounding box center [626, 103] width 8 height 8
click at [461, 99] on div at bounding box center [326, 249] width 652 height 499
click at [538, 44] on span "Import now" at bounding box center [543, 42] width 40 height 8
click at [315, 103] on img at bounding box center [318, 102] width 7 height 6
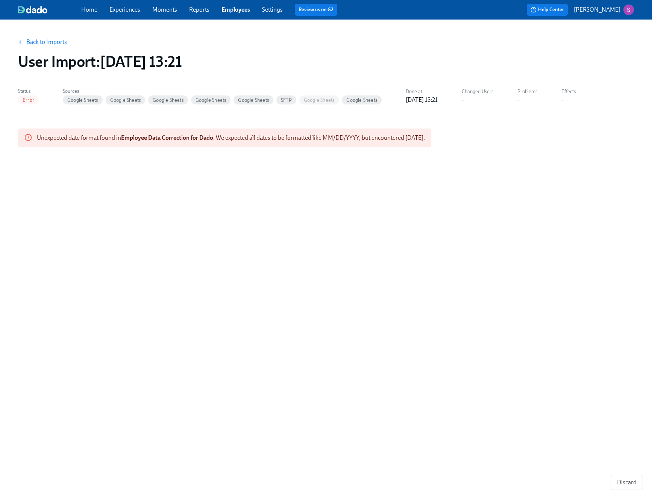
click at [33, 45] on link "Back to Imports" at bounding box center [46, 42] width 41 height 8
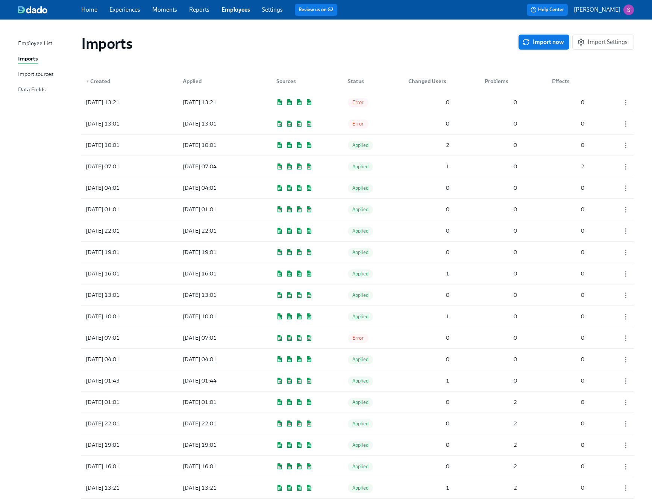
click at [547, 47] on button "Import now" at bounding box center [543, 42] width 51 height 15
click at [535, 39] on span "Import now" at bounding box center [543, 42] width 40 height 8
click at [362, 104] on span "Pending" at bounding box center [361, 103] width 27 height 6
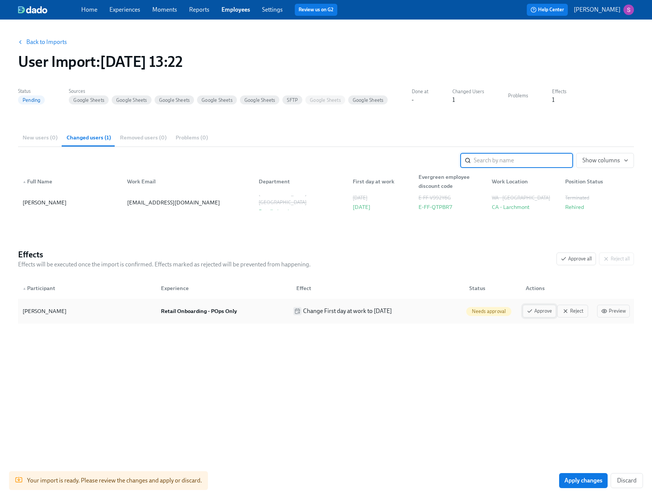
click at [536, 309] on span "Approve" at bounding box center [538, 311] width 25 height 8
click at [618, 313] on span "Preview" at bounding box center [613, 311] width 24 height 8
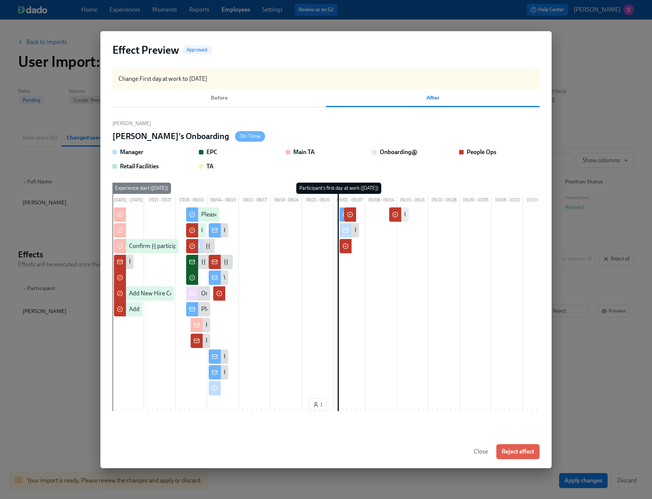
click at [476, 455] on span "Close" at bounding box center [480, 452] width 14 height 8
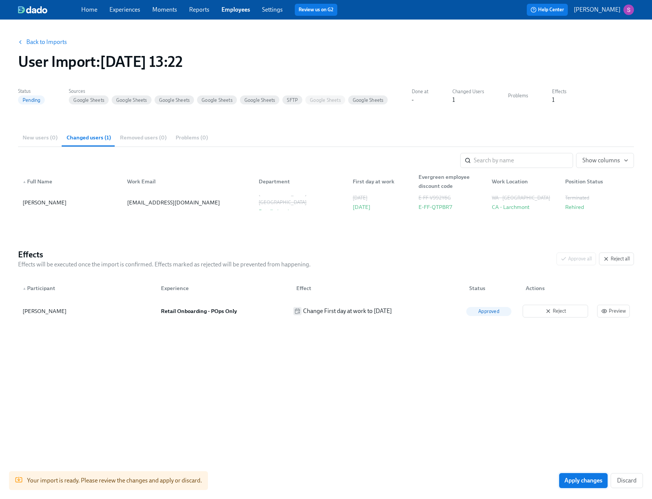
click at [573, 481] on span "Apply changes" at bounding box center [583, 481] width 38 height 8
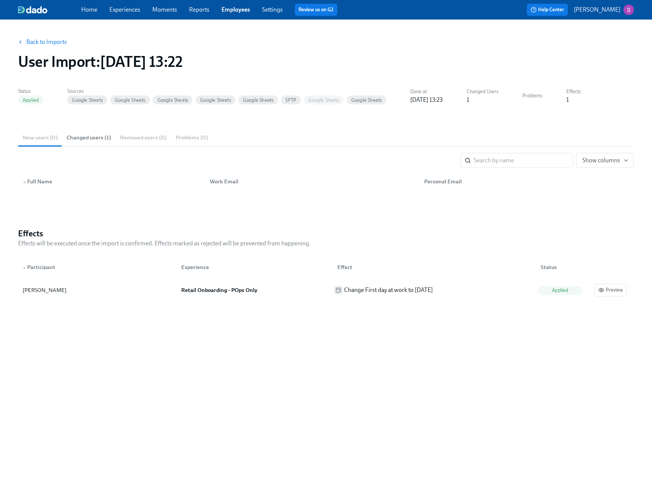
click at [51, 42] on link "Back to Imports" at bounding box center [46, 42] width 41 height 8
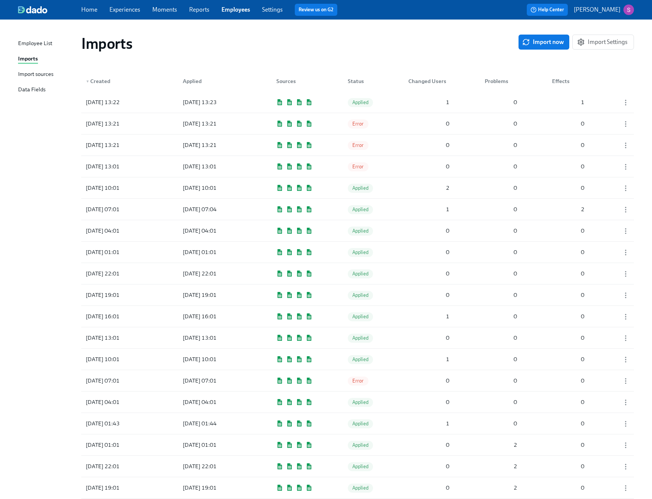
click at [30, 43] on div "Employee List" at bounding box center [35, 43] width 34 height 9
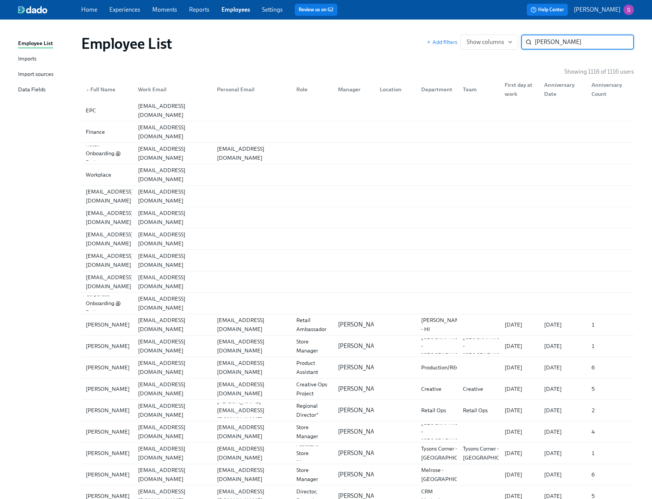
type input "natalie"
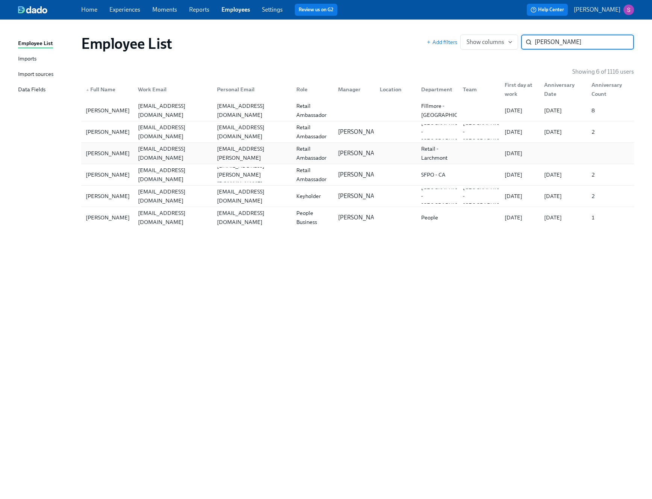
click at [163, 159] on div "[EMAIL_ADDRESS][DOMAIN_NAME]" at bounding box center [171, 153] width 79 height 15
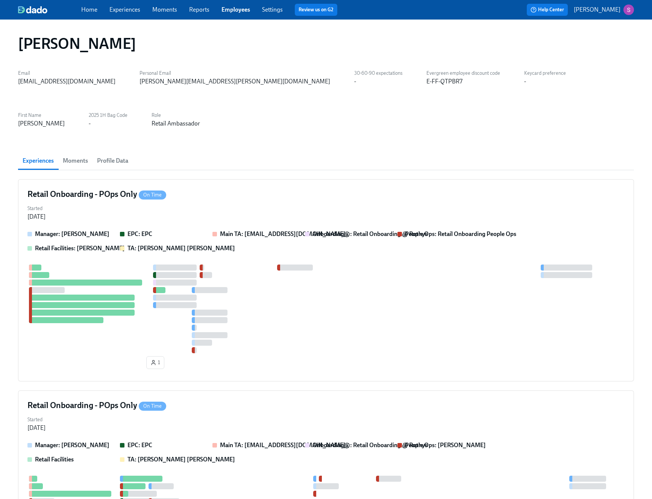
click at [117, 156] on span "Profile Data" at bounding box center [112, 161] width 31 height 11
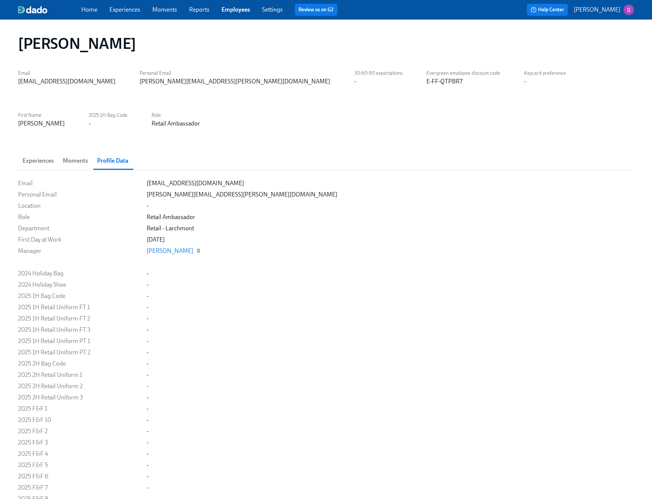
click at [197, 249] on icon "button" at bounding box center [198, 250] width 3 height 3
click at [71, 161] on span "Moments" at bounding box center [75, 161] width 25 height 11
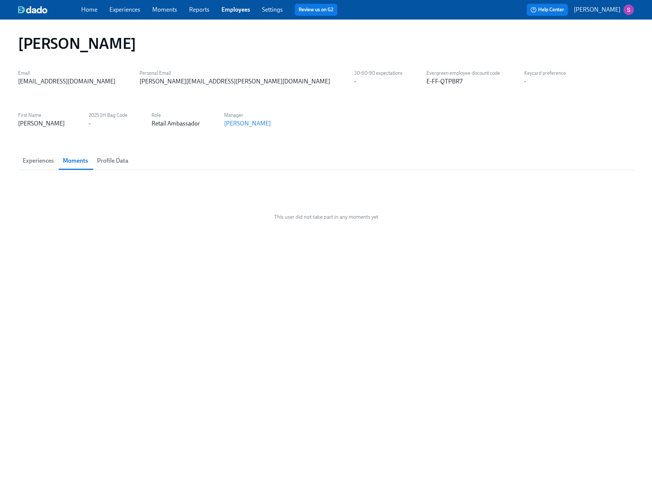
click at [43, 159] on span "Experiences" at bounding box center [38, 161] width 31 height 11
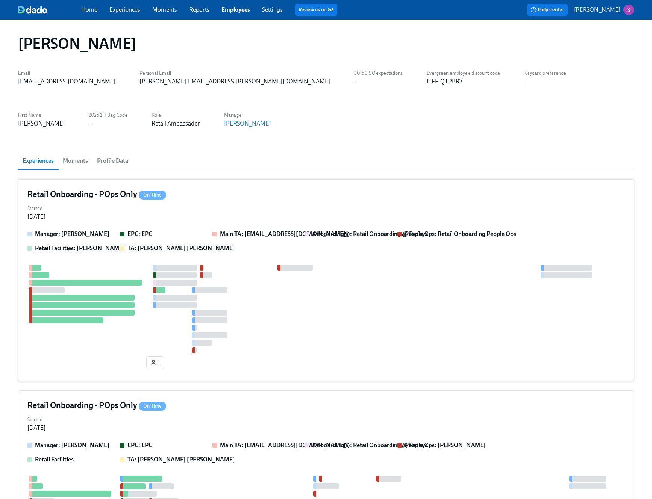
click at [336, 306] on div at bounding box center [325, 309] width 597 height 89
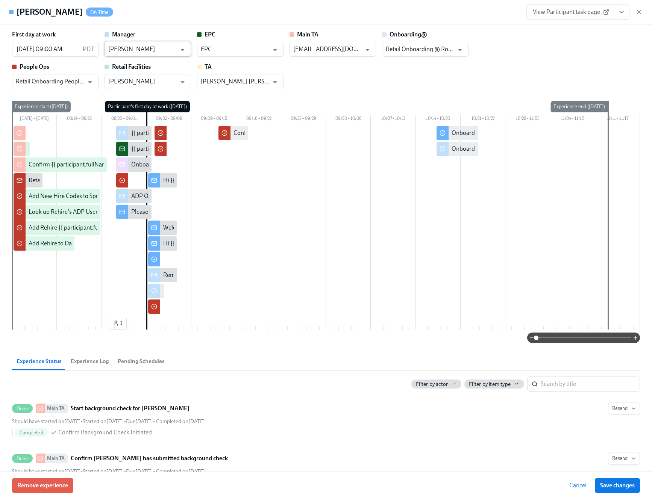
click at [172, 53] on input "[PERSON_NAME]" at bounding box center [142, 49] width 68 height 15
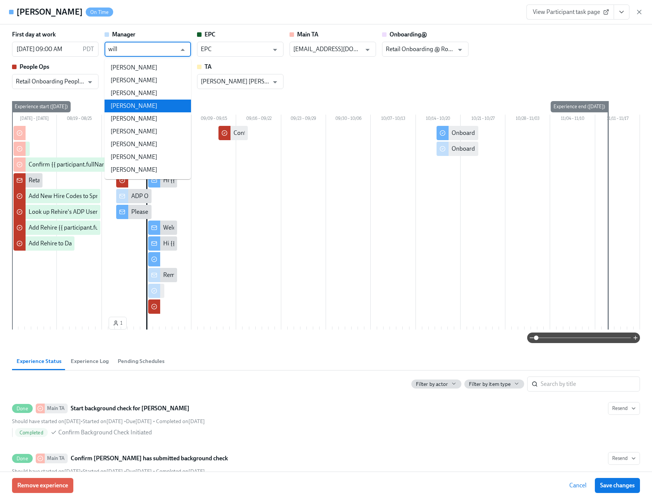
click at [148, 107] on li "[PERSON_NAME]" at bounding box center [147, 106] width 86 height 13
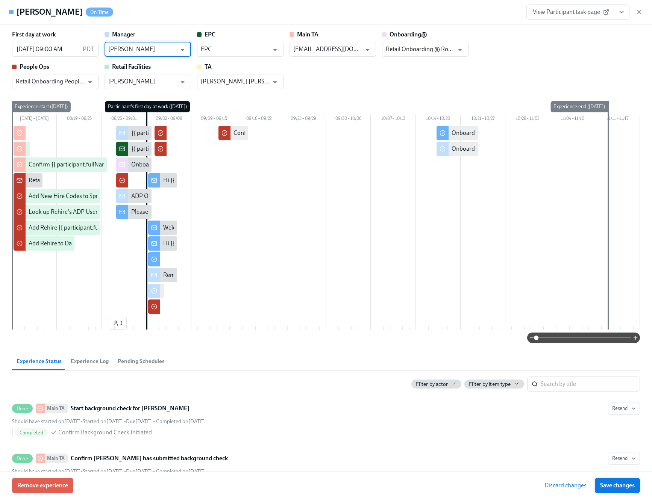
type input "[PERSON_NAME]"
click at [615, 484] on span "Save changes" at bounding box center [617, 486] width 35 height 8
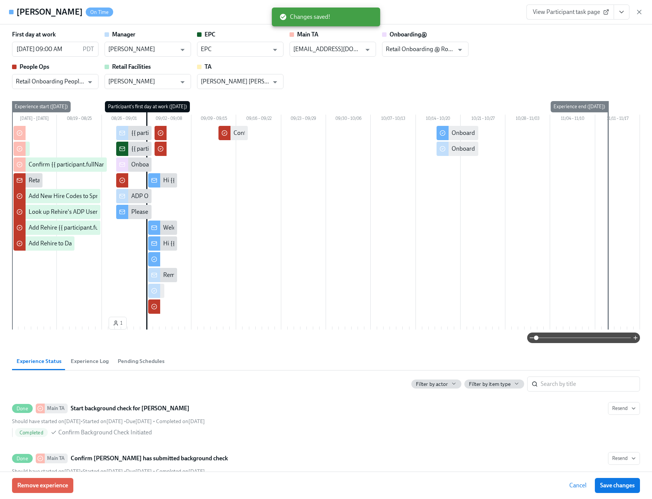
click at [600, 11] on span "View Participant task page" at bounding box center [569, 12] width 75 height 8
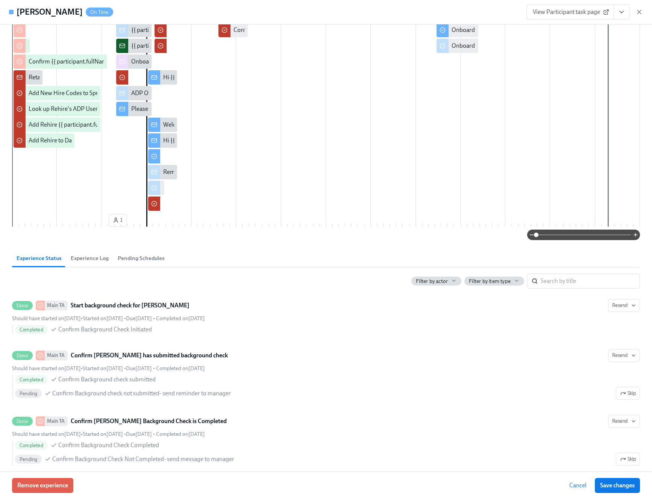
scroll to position [246, 0]
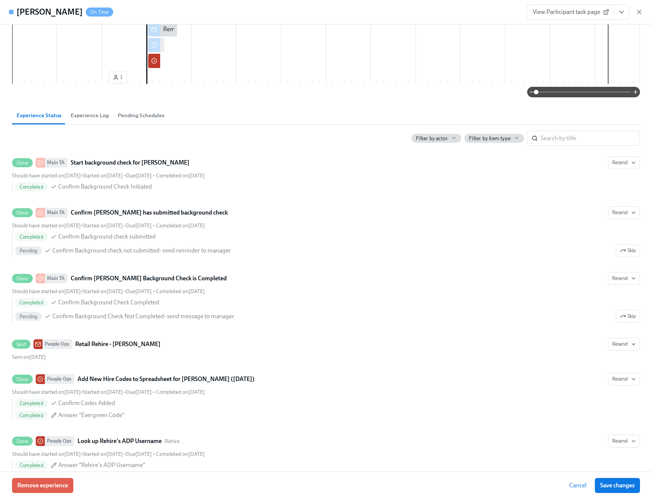
click at [581, 485] on span "Cancel" at bounding box center [577, 486] width 17 height 8
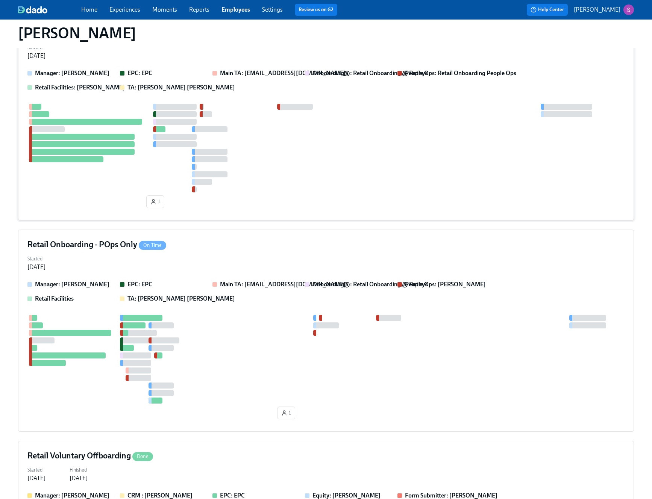
scroll to position [161, 0]
click at [428, 339] on div at bounding box center [325, 359] width 597 height 89
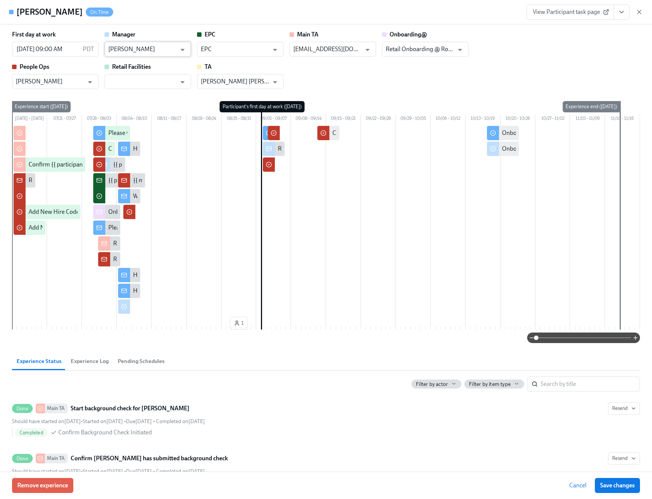
click at [160, 49] on input "Connie Miller" at bounding box center [142, 49] width 68 height 15
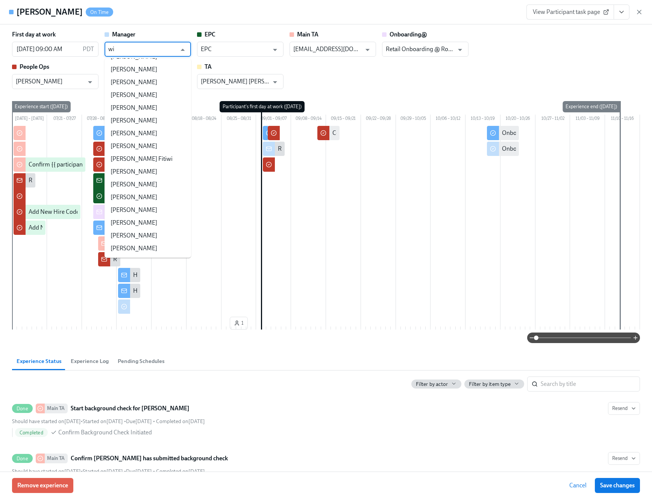
scroll to position [0, 0]
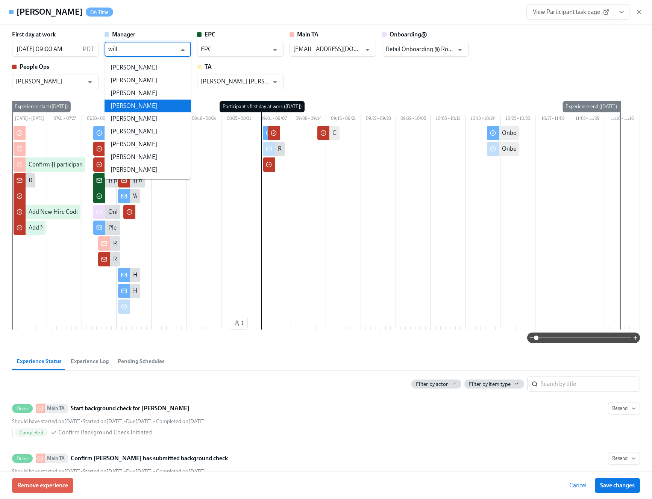
click at [144, 108] on li "William Alas" at bounding box center [147, 106] width 86 height 13
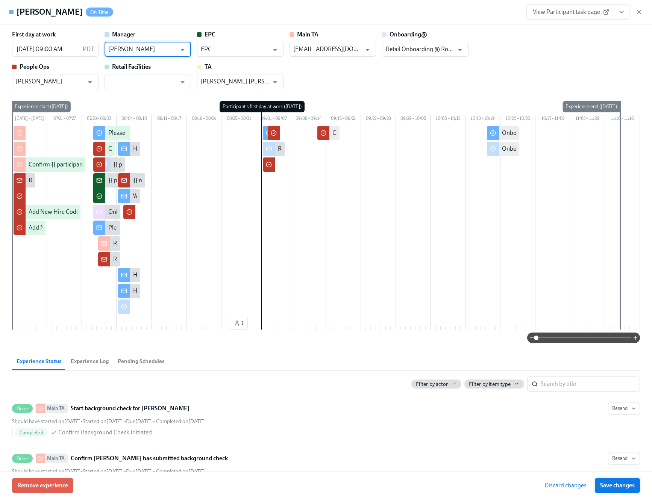
type input "William Alas"
click at [616, 486] on span "Save changes" at bounding box center [617, 486] width 35 height 8
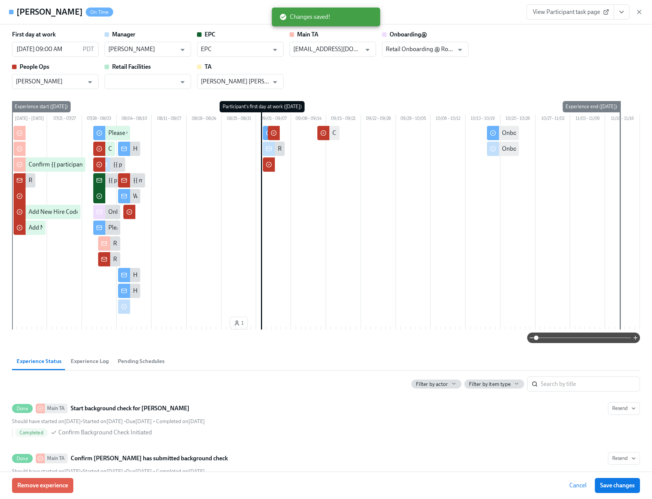
click at [572, 485] on span "Cancel" at bounding box center [577, 486] width 17 height 8
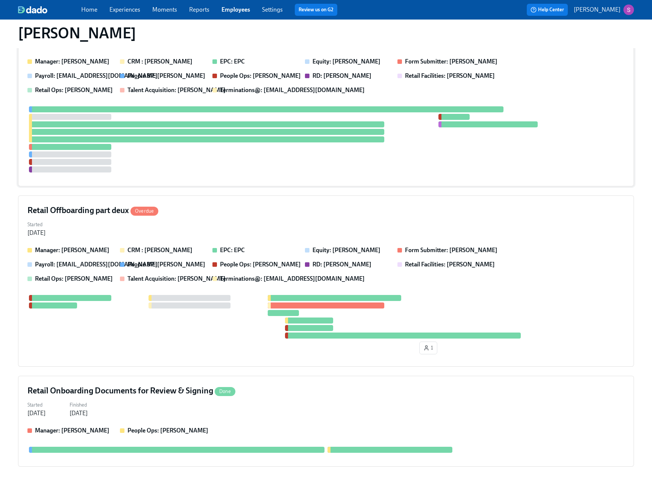
scroll to position [597, 0]
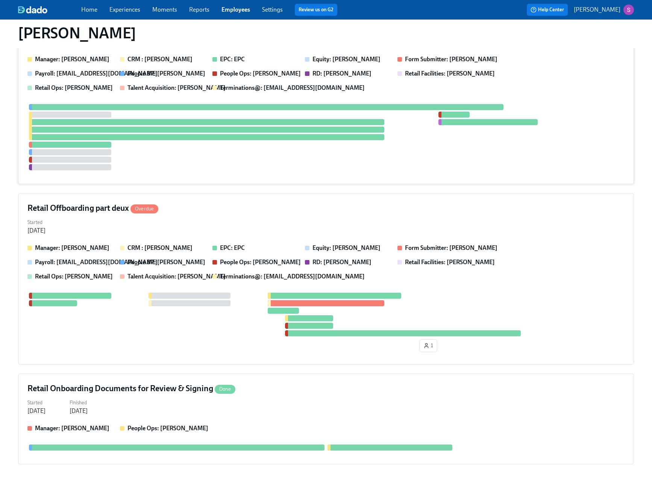
click at [428, 225] on div "Started Aug 18, 2025" at bounding box center [325, 226] width 597 height 18
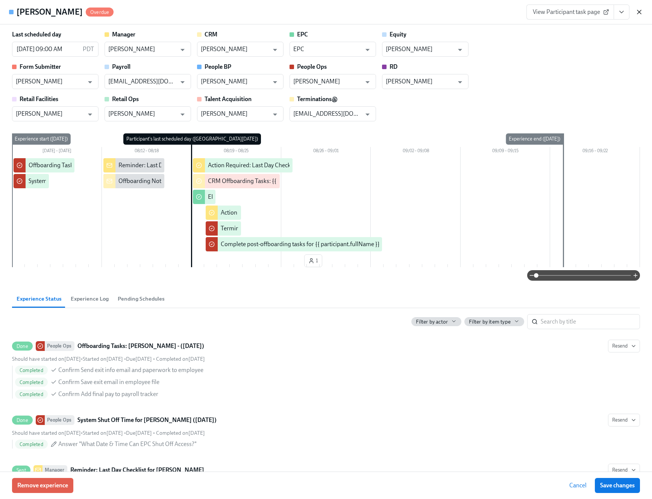
click at [639, 14] on icon "button" at bounding box center [639, 12] width 8 height 8
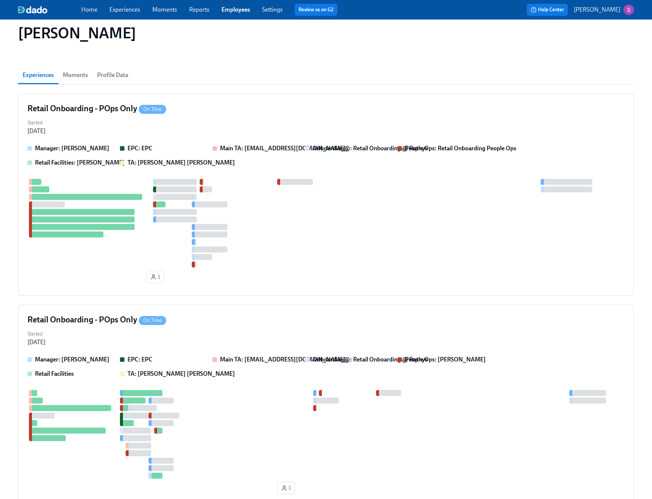
scroll to position [90, 0]
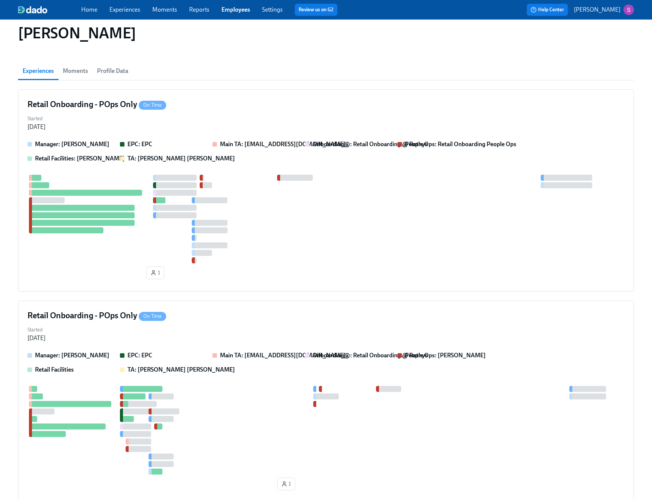
click at [115, 73] on span "Profile Data" at bounding box center [112, 71] width 31 height 11
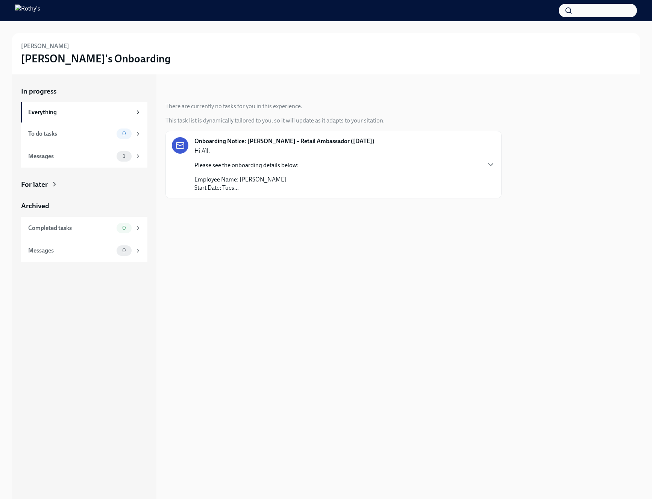
click at [320, 171] on div "Onboarding Notice: Natalie Dionisio – Retail Ambassador (09/02/2025) Hi All, Pl…" at bounding box center [284, 164] width 180 height 55
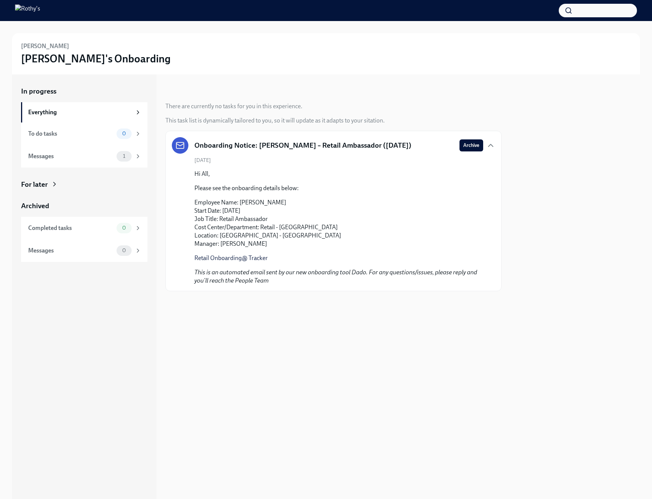
click at [214, 258] on link "Retail Onboarding@ Tracker" at bounding box center [230, 257] width 73 height 7
click at [92, 131] on div "To do tasks" at bounding box center [70, 134] width 85 height 8
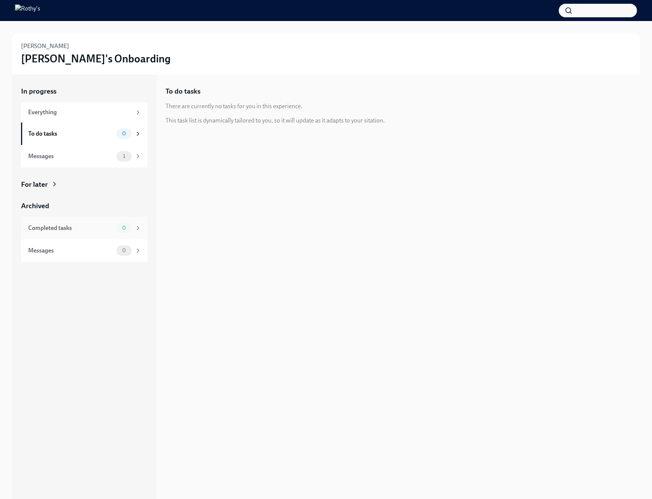
click at [92, 230] on div "Completed tasks" at bounding box center [70, 228] width 85 height 8
click at [44, 3] on div at bounding box center [326, 10] width 652 height 21
click at [44, 50] on div "Natalie Dionisio Rothy's Onboarding" at bounding box center [326, 53] width 610 height 23
click at [44, 37] on div "Natalie Dionisio Rothy's Onboarding" at bounding box center [326, 53] width 628 height 41
click at [81, 228] on div "Completed tasks" at bounding box center [70, 228] width 85 height 8
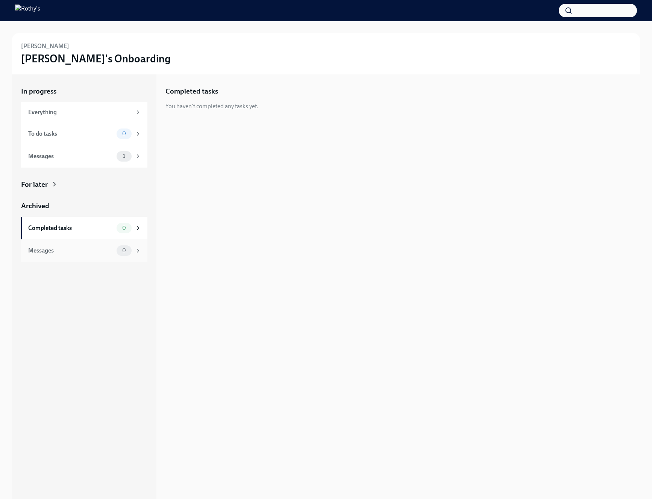
click at [83, 249] on div "Messages" at bounding box center [70, 251] width 85 height 8
click at [78, 228] on div "Completed tasks" at bounding box center [70, 228] width 85 height 8
click at [89, 150] on div "Messages 1" at bounding box center [84, 156] width 126 height 23
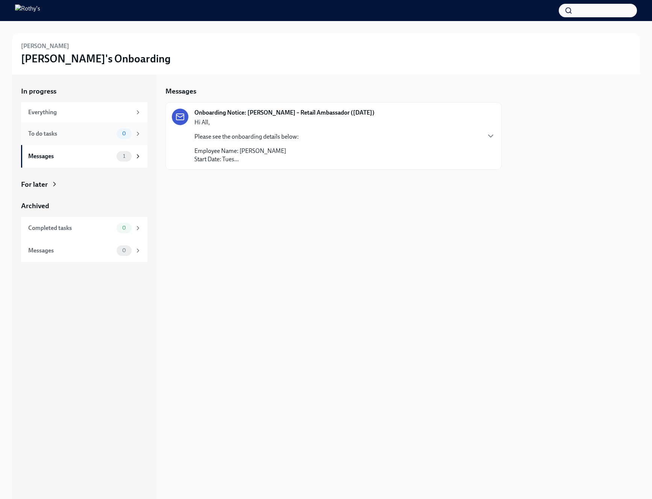
click at [88, 135] on div "To do tasks" at bounding box center [70, 134] width 85 height 8
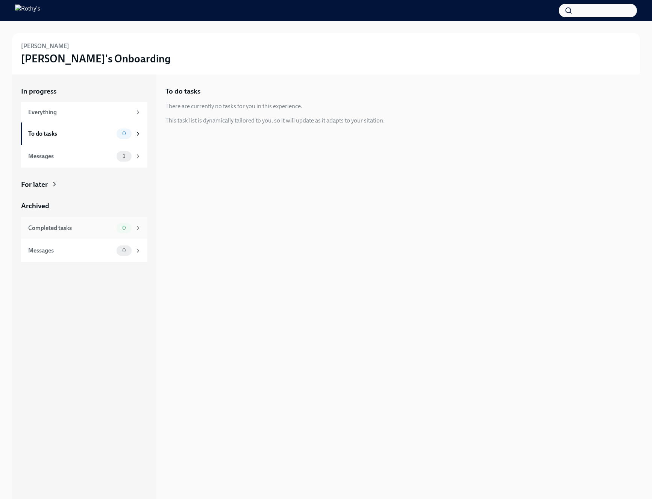
click at [92, 227] on div "Completed tasks" at bounding box center [70, 228] width 85 height 8
click at [228, 1] on div at bounding box center [326, 10] width 652 height 21
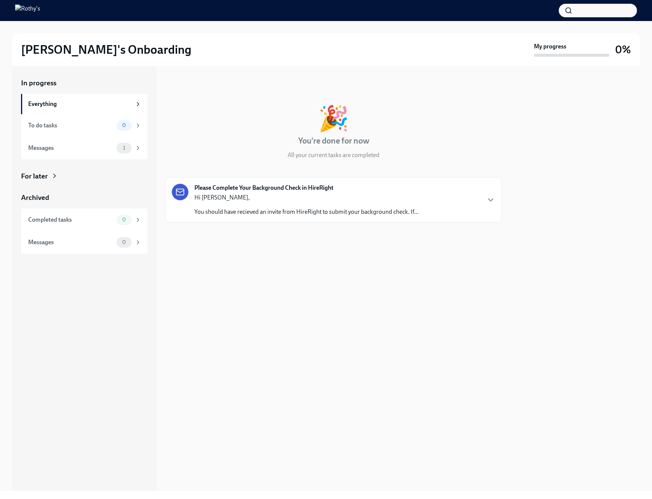
click at [412, 208] on p "You should have recieved an invite from HireRight to submit your background che…" at bounding box center [306, 212] width 224 height 8
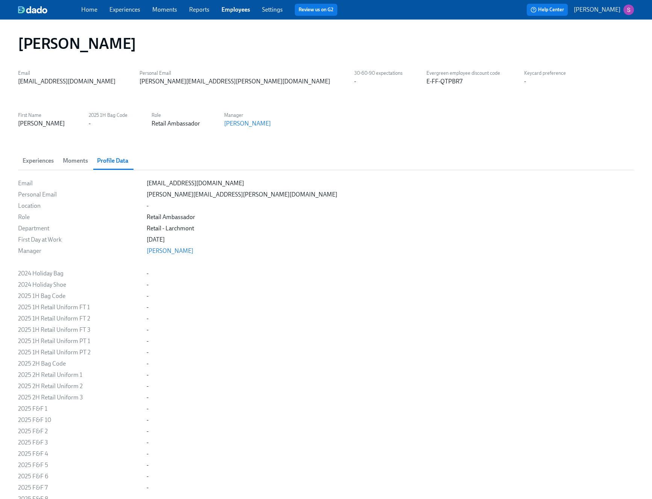
click at [248, 56] on div "[PERSON_NAME]" at bounding box center [326, 44] width 628 height 30
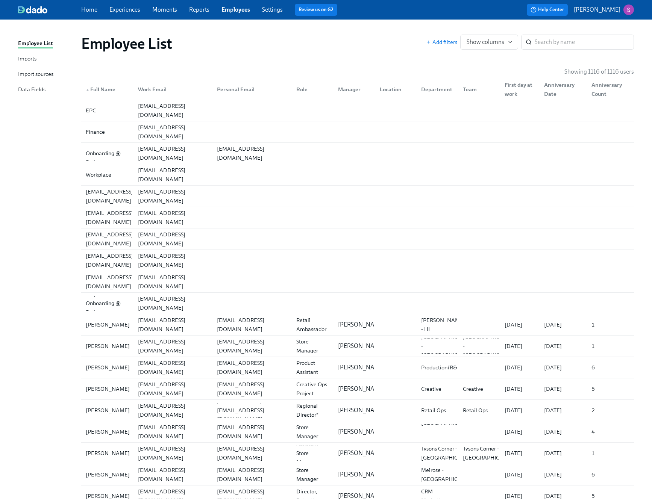
click at [30, 71] on div "Import sources" at bounding box center [35, 74] width 35 height 9
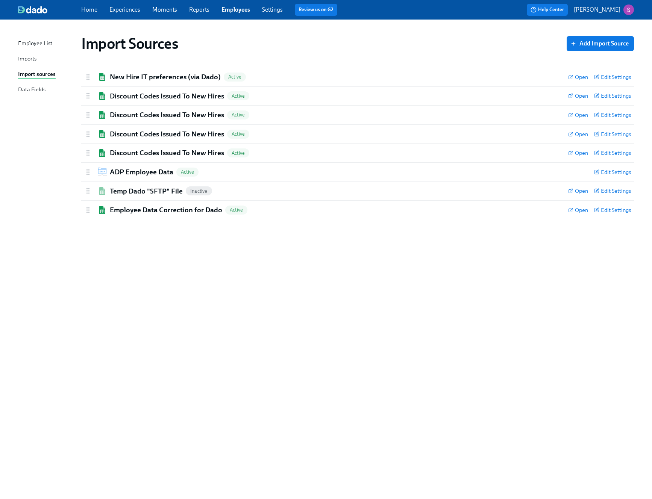
click at [25, 60] on div "Imports" at bounding box center [27, 58] width 18 height 9
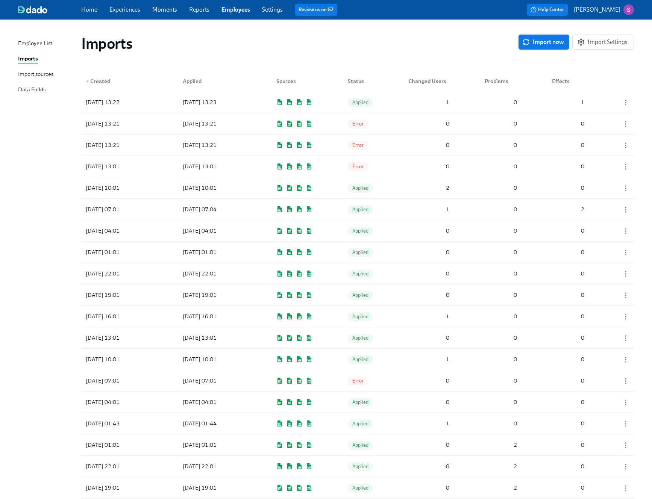
click at [534, 44] on span "Import now" at bounding box center [543, 42] width 40 height 8
click at [196, 10] on link "Reports" at bounding box center [199, 9] width 20 height 7
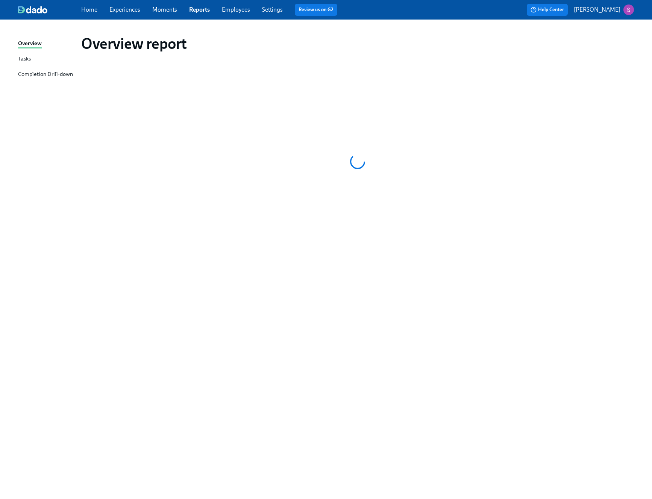
click at [164, 9] on link "Moments" at bounding box center [164, 9] width 25 height 7
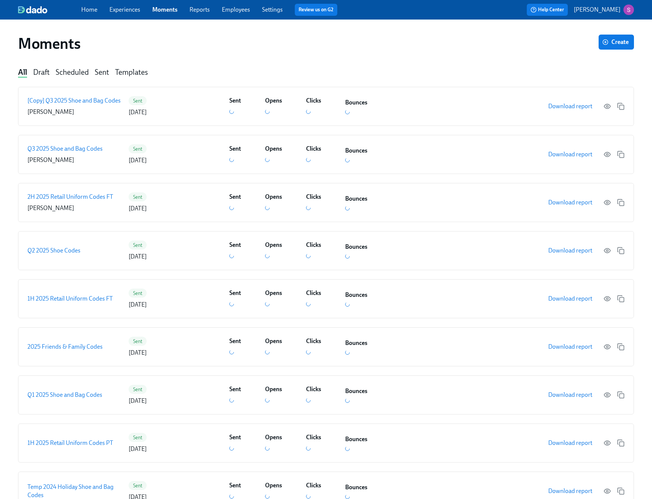
click at [129, 8] on link "Experiences" at bounding box center [124, 9] width 31 height 7
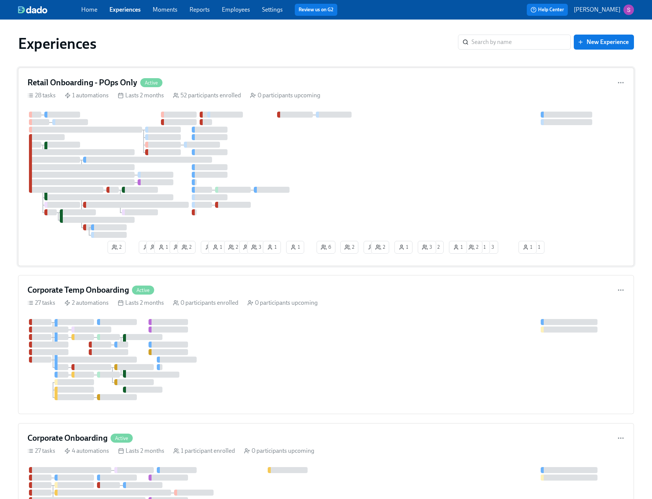
click at [304, 122] on div at bounding box center [325, 175] width 597 height 126
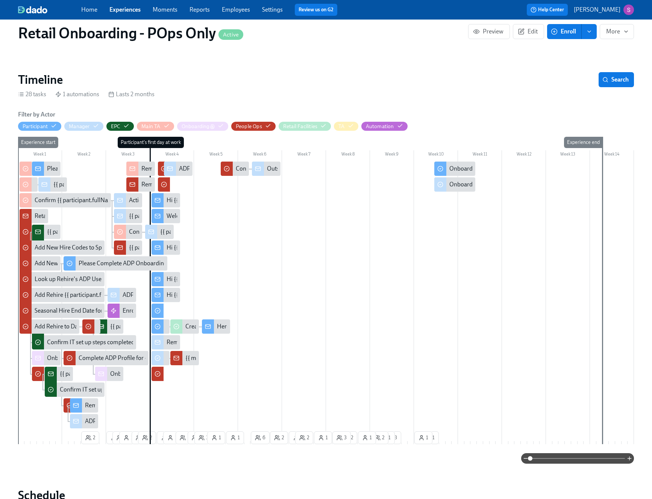
scroll to position [253, 0]
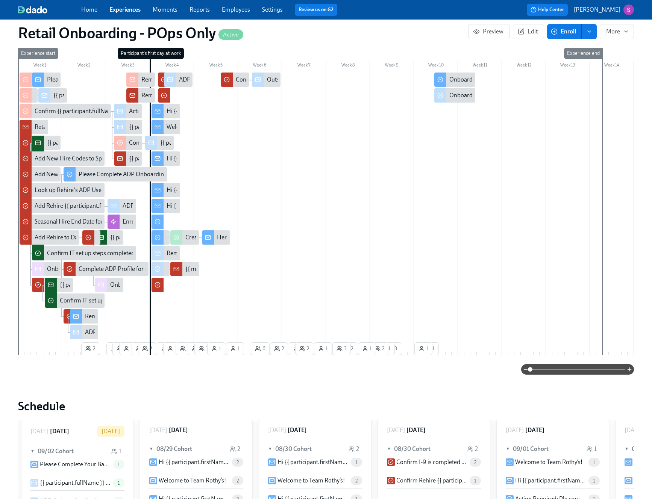
click at [172, 127] on div "Welcome to Team Rothy’s!" at bounding box center [199, 127] width 67 height 8
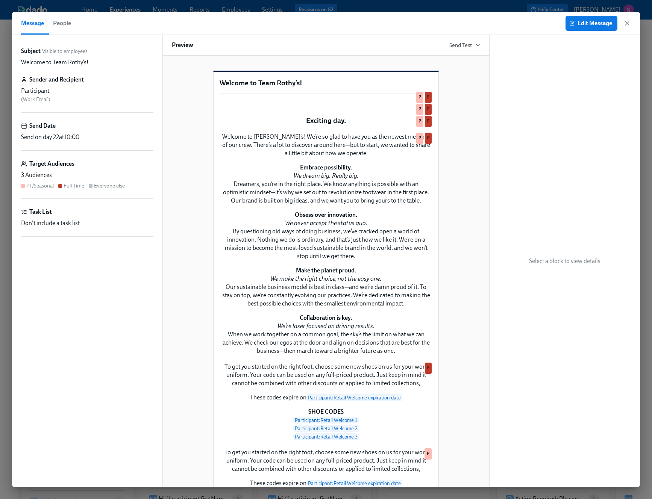
click at [67, 25] on span "People" at bounding box center [62, 23] width 18 height 11
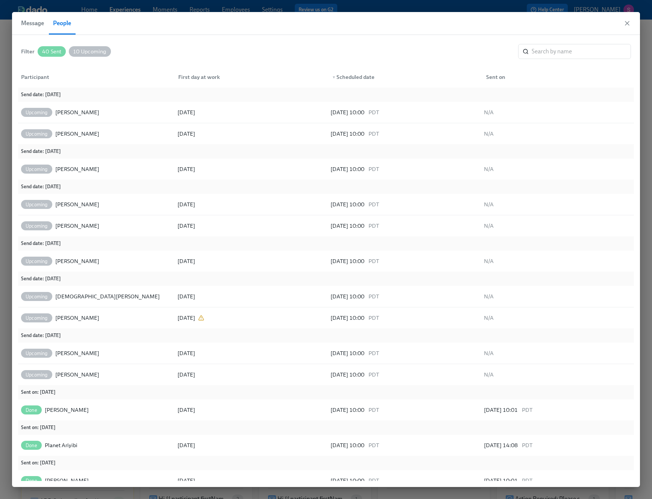
click at [622, 24] on div "Message People" at bounding box center [326, 23] width 628 height 23
click at [628, 24] on icon "button" at bounding box center [627, 24] width 8 height 8
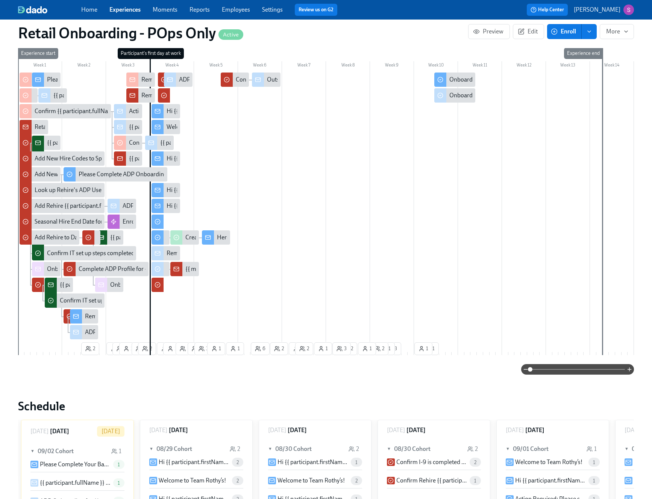
click at [169, 127] on div "Welcome to Team Rothy’s!" at bounding box center [199, 127] width 67 height 8
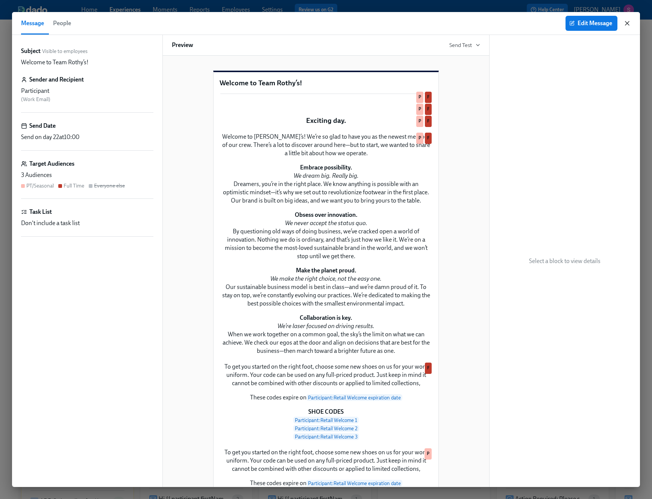
click at [626, 22] on icon "button" at bounding box center [627, 24] width 8 height 8
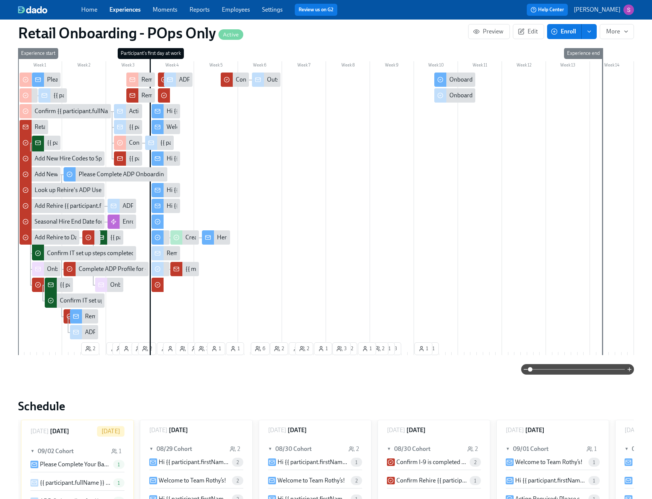
click at [166, 113] on div "Hi {{ participant.firstName }}, enjoy your semi-annual uniform codes." at bounding box center [254, 111] width 176 height 8
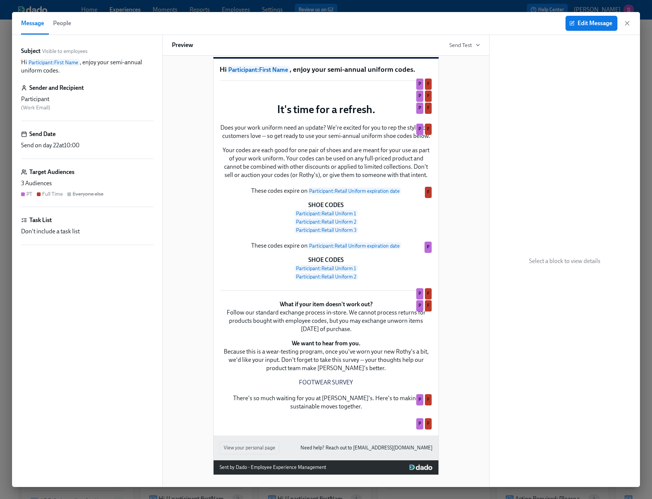
scroll to position [234, 0]
click at [626, 24] on icon "button" at bounding box center [627, 24] width 8 height 8
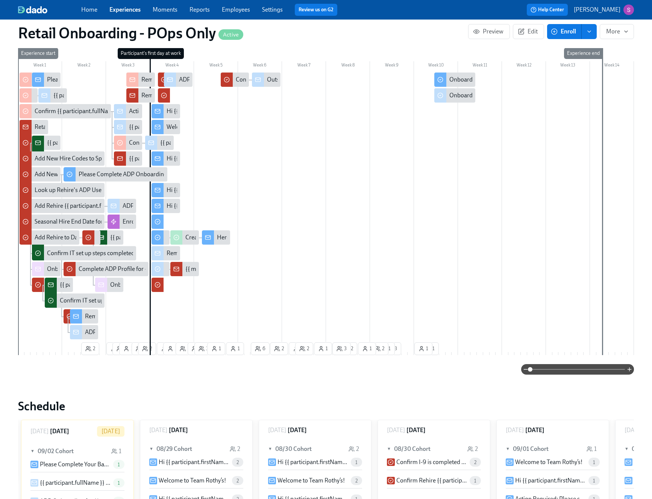
click at [171, 157] on div "Hi {{ participant.firstName }}, here is your 40% off evergreen code" at bounding box center [250, 158] width 168 height 8
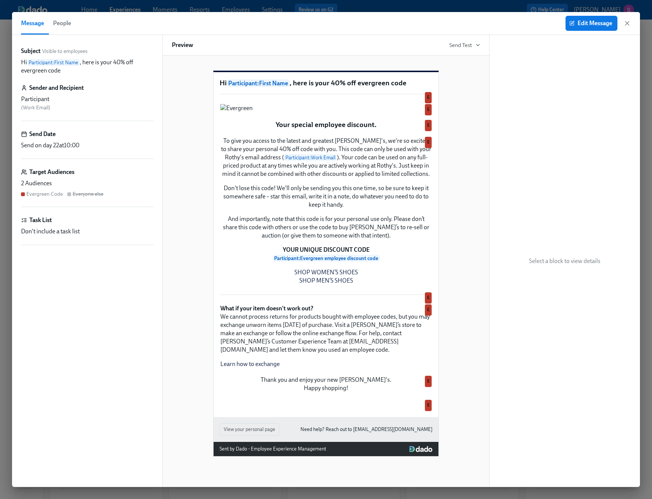
scroll to position [0, 10540]
click at [467, 45] on span "Send Test" at bounding box center [464, 45] width 31 height 8
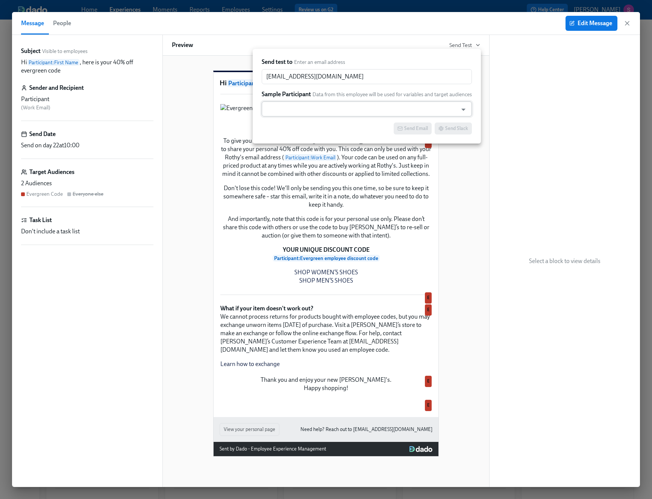
click at [405, 110] on input "text" at bounding box center [359, 108] width 188 height 15
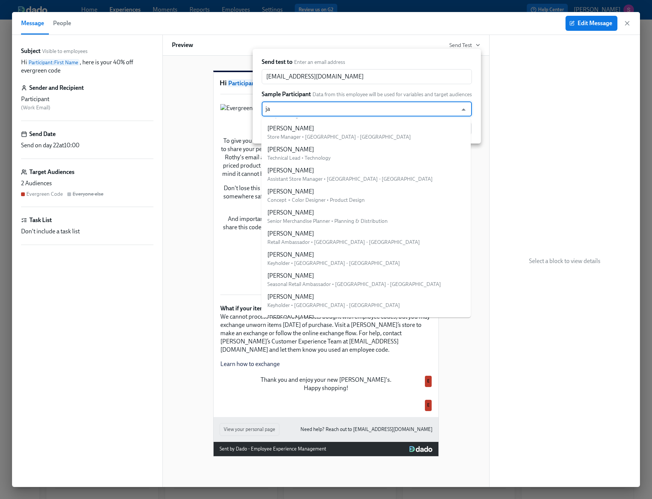
scroll to position [0, 0]
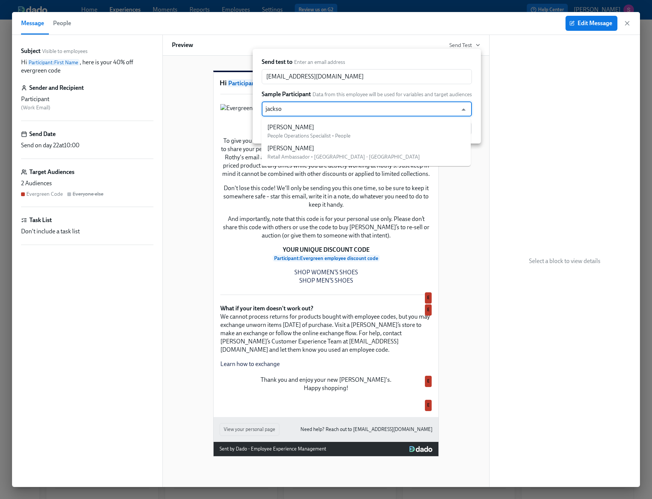
type input "jackson"
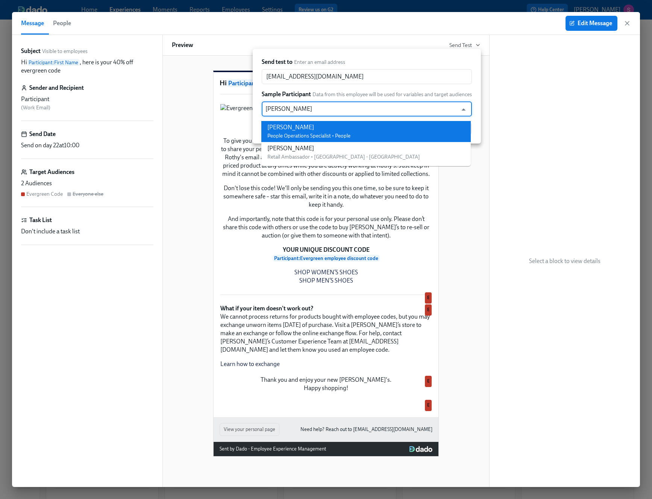
click at [355, 128] on li "Stephanie Jackson People Operations Specialist • People" at bounding box center [365, 131] width 209 height 21
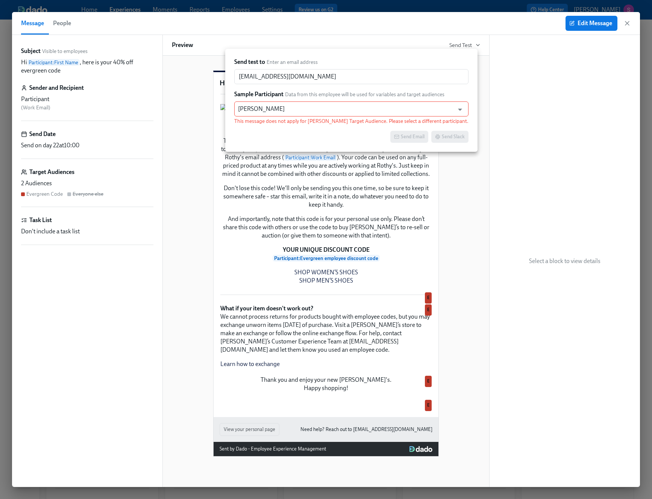
click at [540, 123] on div at bounding box center [326, 249] width 652 height 499
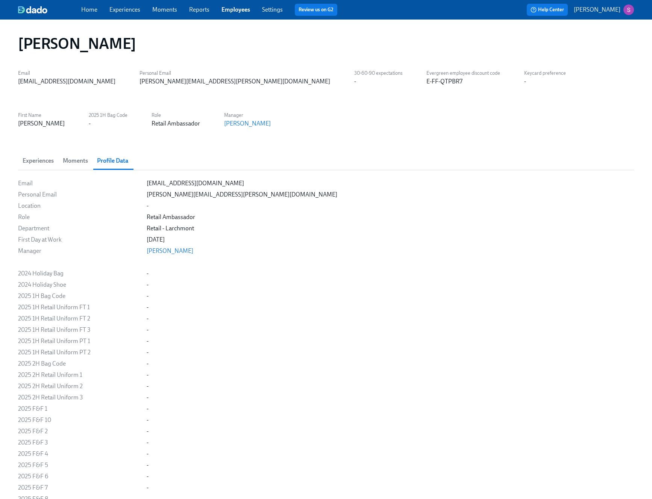
click at [224, 123] on link "Connie Miller" at bounding box center [247, 123] width 47 height 7
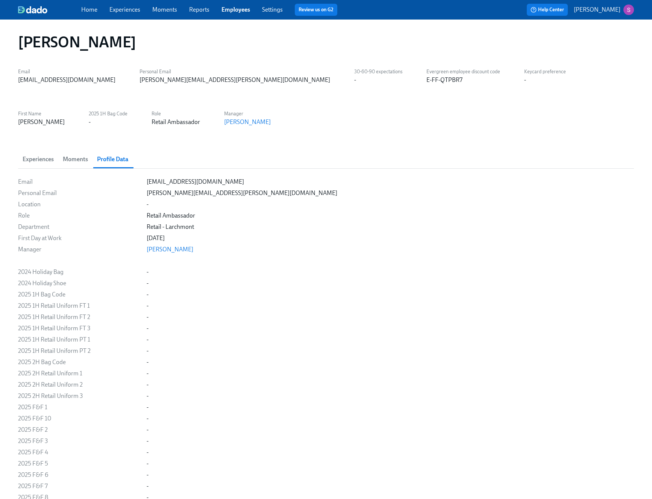
click at [85, 163] on span "Moments" at bounding box center [75, 159] width 25 height 11
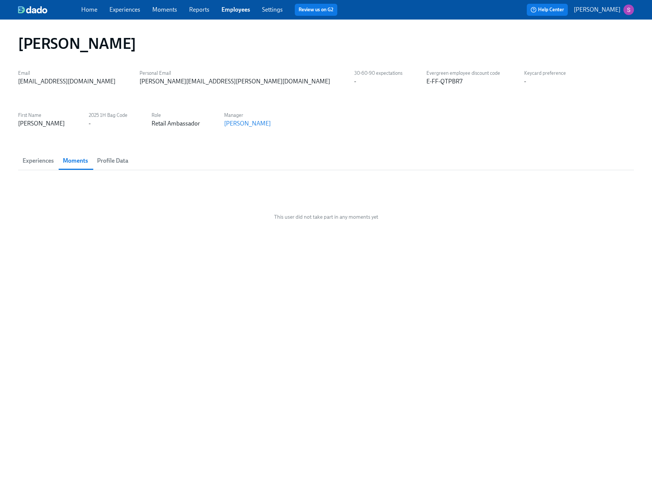
click at [116, 159] on span "Profile Data" at bounding box center [112, 161] width 31 height 11
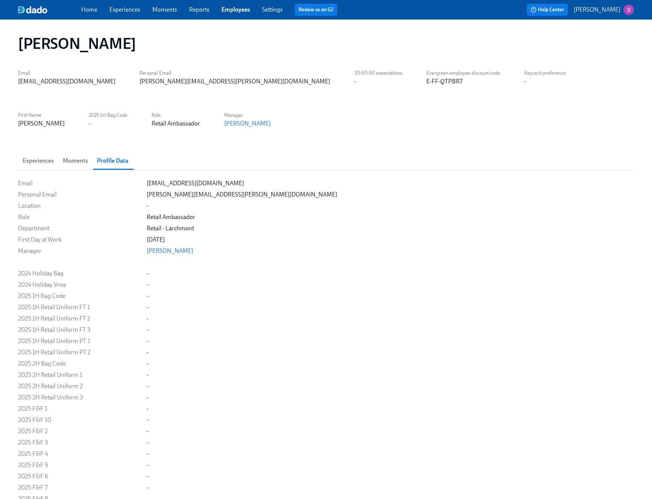
click at [199, 8] on link "Reports" at bounding box center [199, 9] width 20 height 7
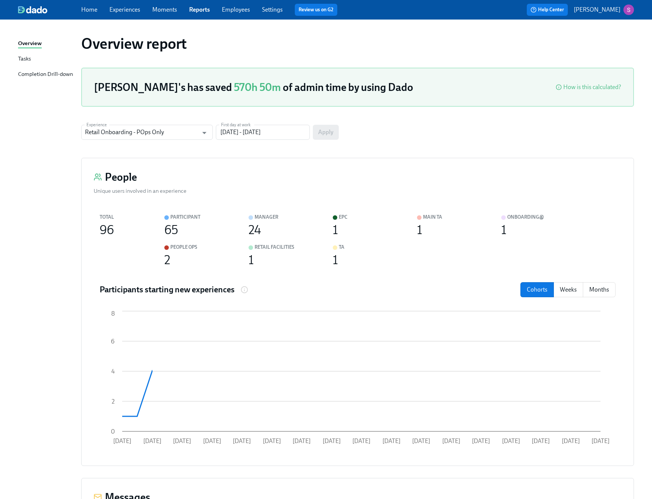
click at [130, 9] on link "Experiences" at bounding box center [124, 9] width 31 height 7
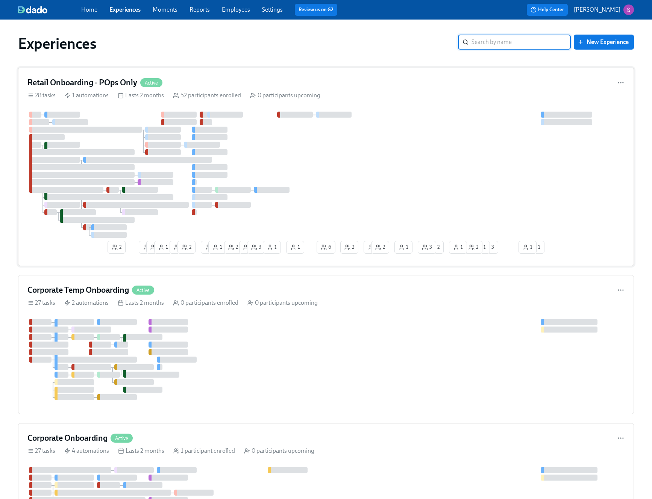
click at [258, 85] on div "Retail Onboarding - POps Only Active" at bounding box center [325, 82] width 597 height 11
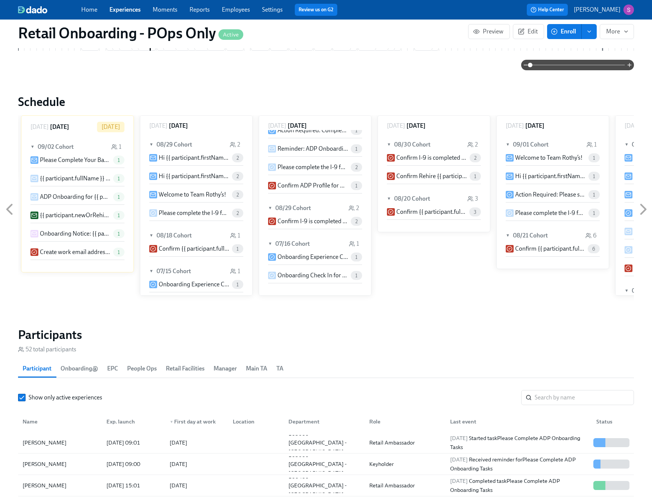
scroll to position [559, 0]
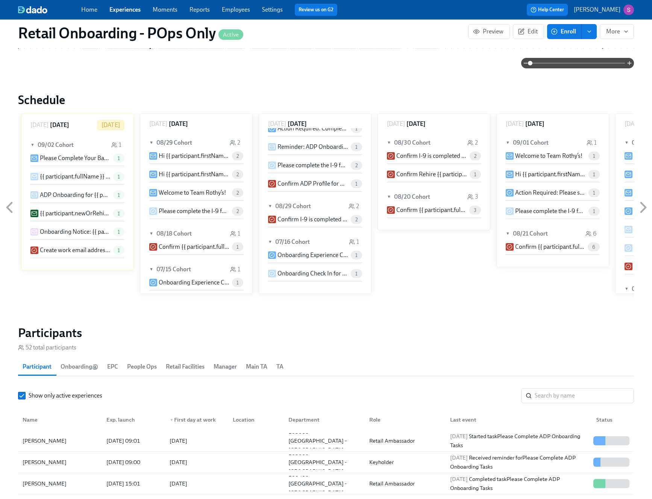
click at [645, 204] on icon at bounding box center [643, 207] width 19 height 19
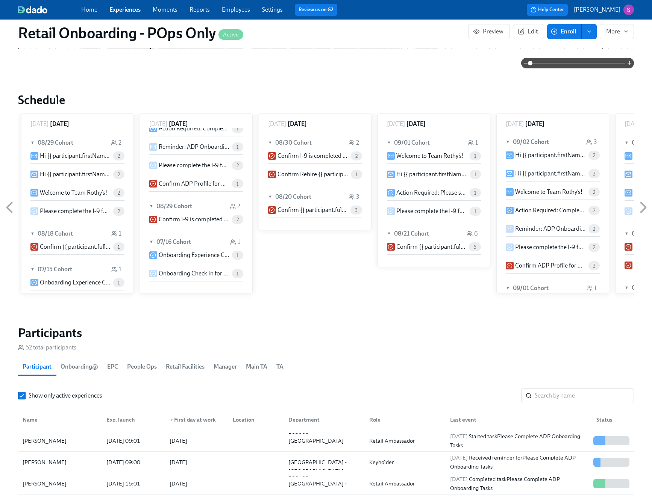
scroll to position [0, 0]
click at [545, 193] on p "Welcome to Team Rothy’s!" at bounding box center [548, 193] width 67 height 8
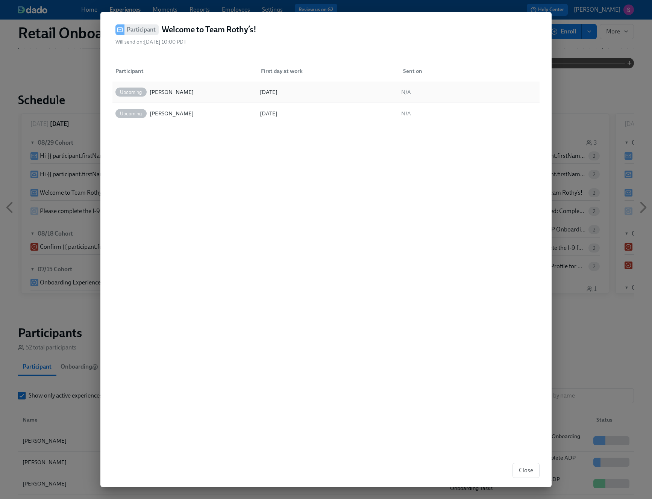
click at [311, 90] on div "[DATE]" at bounding box center [325, 92] width 141 height 15
click at [525, 471] on span "Close" at bounding box center [526, 471] width 14 height 8
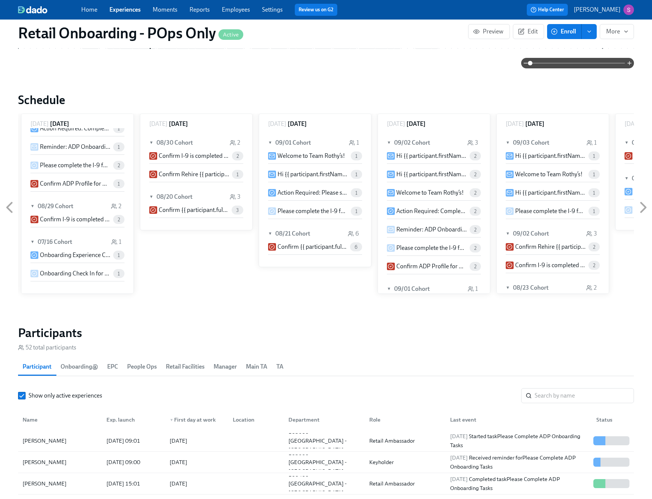
scroll to position [0, 7125]
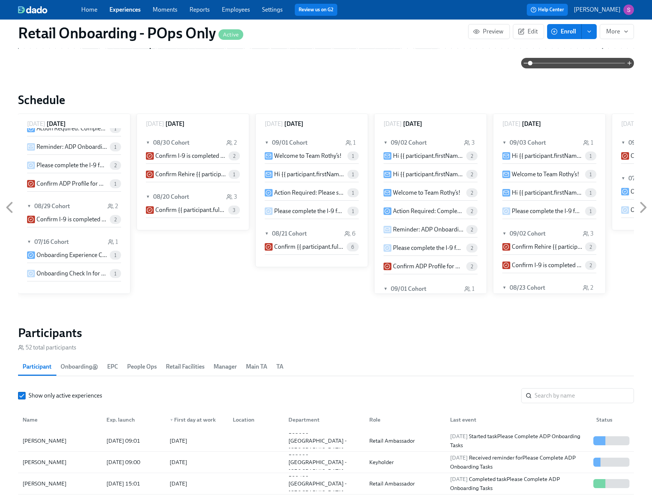
click at [439, 173] on p "Hi {{ participant.firstName }}, enjoy your new shoe & bag codes" at bounding box center [428, 174] width 70 height 8
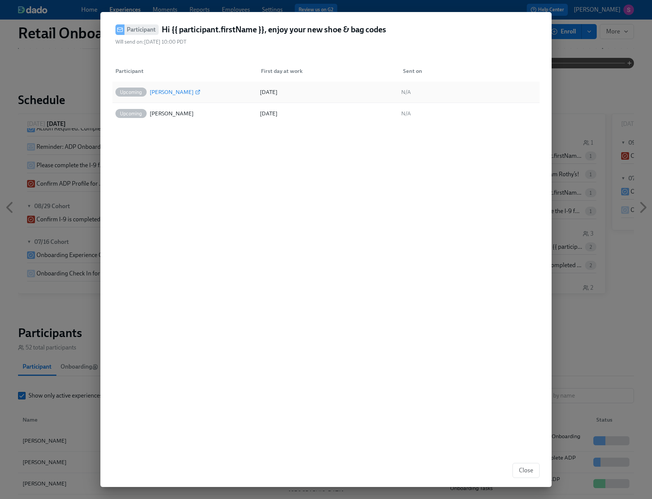
click at [189, 89] on div "[PERSON_NAME]" at bounding box center [175, 92] width 51 height 9
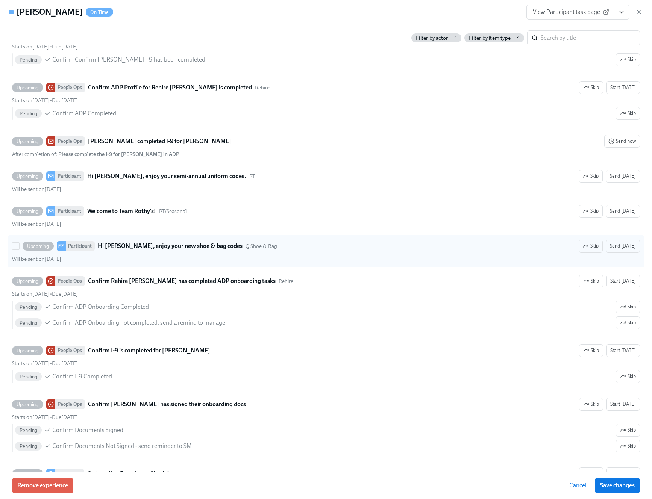
scroll to position [1136, 0]
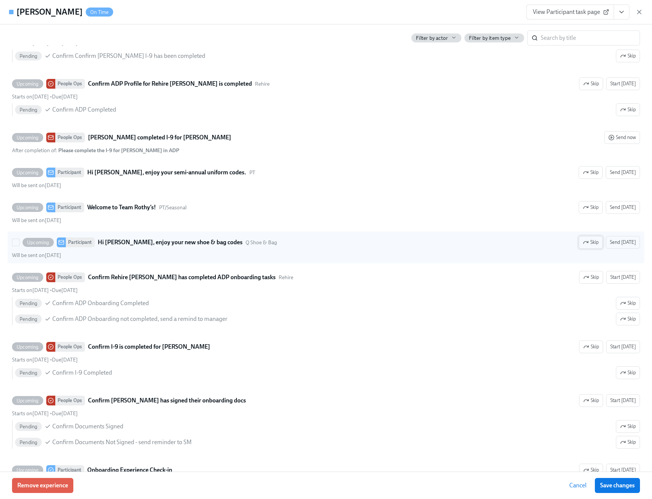
click at [591, 243] on span "Skip" at bounding box center [590, 243] width 16 height 8
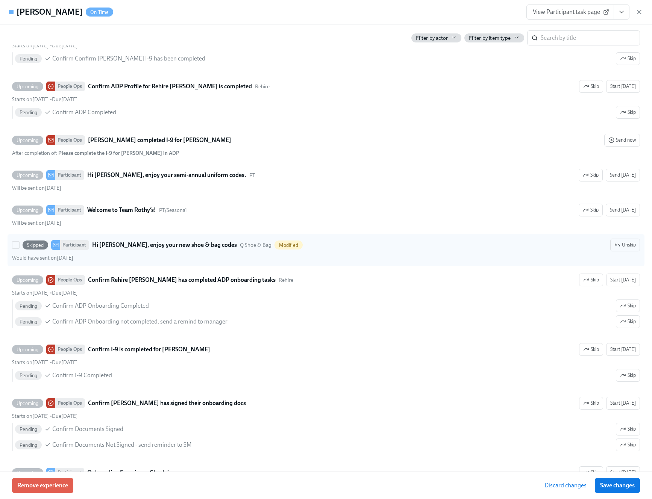
scroll to position [1133, 0]
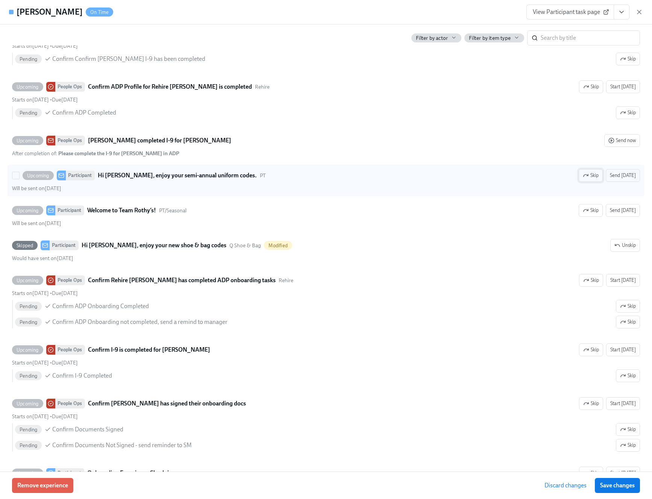
click at [591, 172] on span "Skip" at bounding box center [590, 176] width 16 height 8
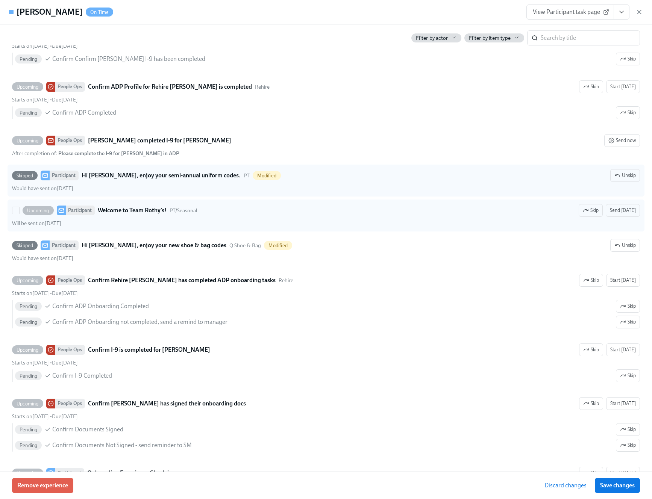
click at [475, 216] on div "Upcoming Participant Welcome to Team Rothy’s! PT/Seasonal Skip Send today" at bounding box center [326, 210] width 628 height 13
click at [19, 214] on input "Upcoming Participant Welcome to Team Rothy’s! PT/Seasonal Skip Send today Will …" at bounding box center [15, 210] width 7 height 7
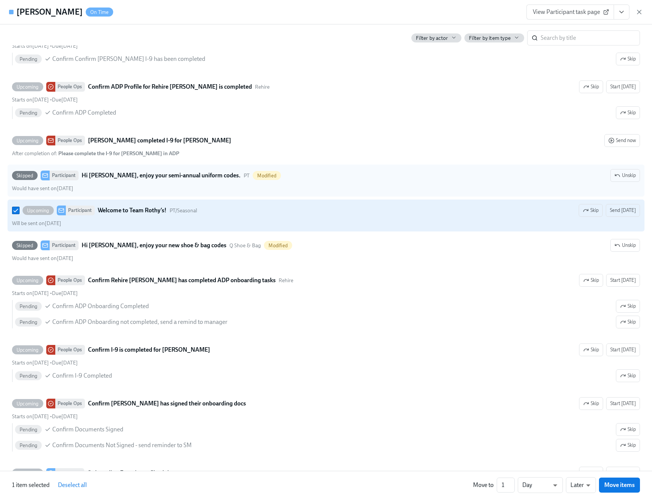
click at [475, 216] on div "Upcoming Participant Welcome to Team Rothy’s! PT/Seasonal Skip Send today" at bounding box center [326, 210] width 628 height 13
click at [19, 214] on input "Upcoming Participant Welcome to Team Rothy’s! PT/Seasonal Skip Send today Will …" at bounding box center [15, 210] width 7 height 7
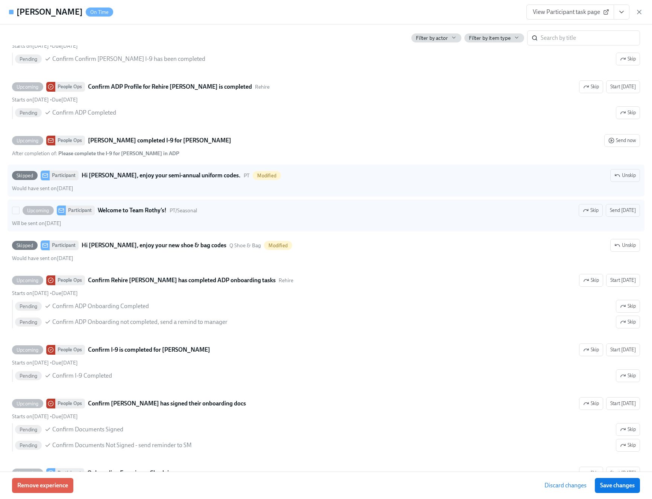
click at [157, 209] on strong "Welcome to Team Rothy’s!" at bounding box center [132, 210] width 69 height 9
click at [19, 209] on input "Upcoming Participant Welcome to Team Rothy’s! PT/Seasonal Skip Send today Will …" at bounding box center [15, 210] width 7 height 7
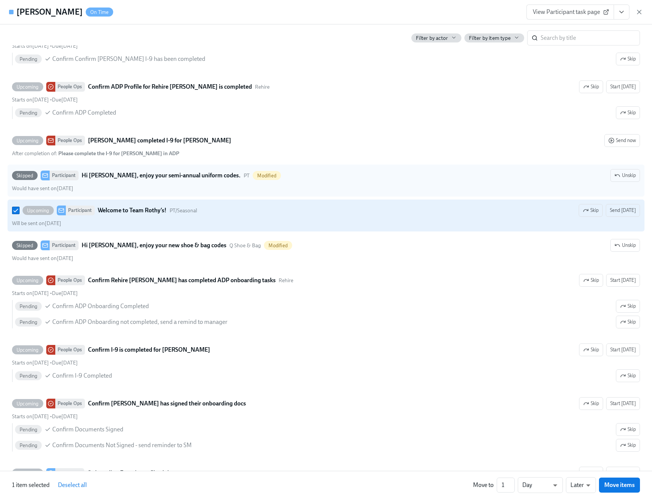
click at [157, 209] on strong "Welcome to Team Rothy’s!" at bounding box center [132, 210] width 69 height 9
click at [19, 209] on input "Upcoming Participant Welcome to Team Rothy’s! PT/Seasonal Skip Send today Will …" at bounding box center [15, 210] width 7 height 7
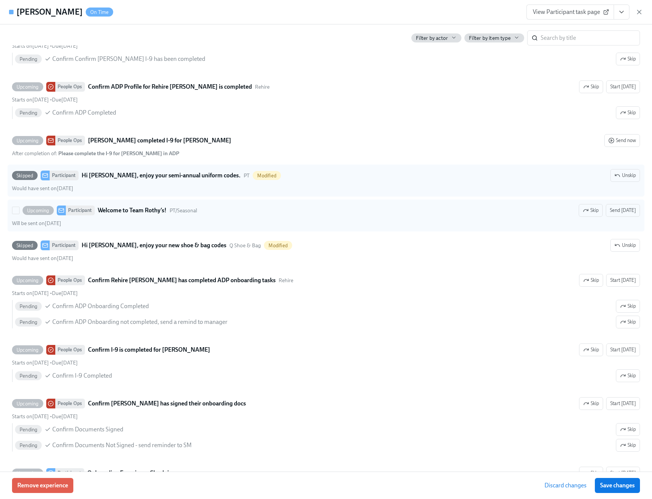
click at [227, 215] on div "Upcoming Participant Welcome to Team Rothy’s! PT/Seasonal Skip Send today" at bounding box center [326, 210] width 628 height 13
click at [19, 214] on input "Upcoming Participant Welcome to Team Rothy’s! PT/Seasonal Skip Send today Will …" at bounding box center [15, 210] width 7 height 7
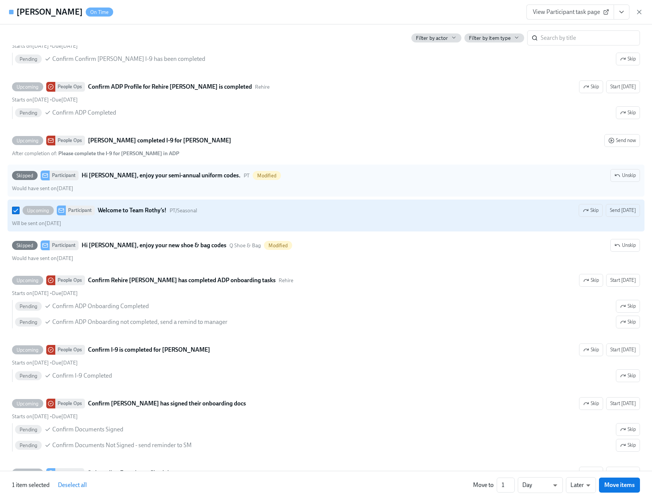
scroll to position [1131, 0]
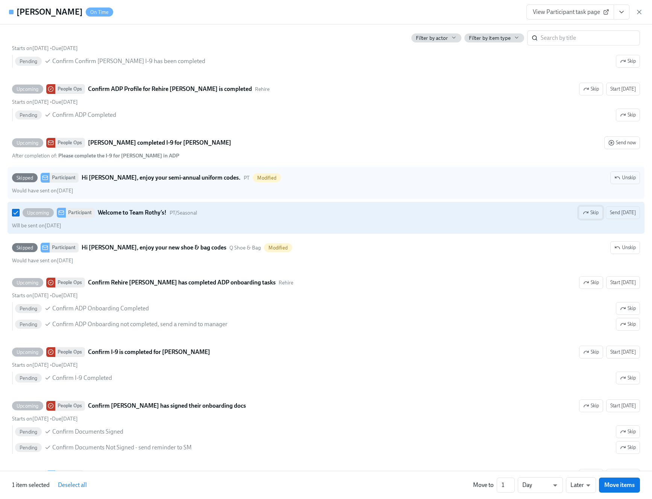
click at [588, 213] on icon "button" at bounding box center [585, 213] width 6 height 6
click at [15, 212] on input "Skipped Participant Welcome to Team Rothy’s! PT/Seasonal Modified Unskip Would …" at bounding box center [15, 212] width 7 height 7
checkbox input "false"
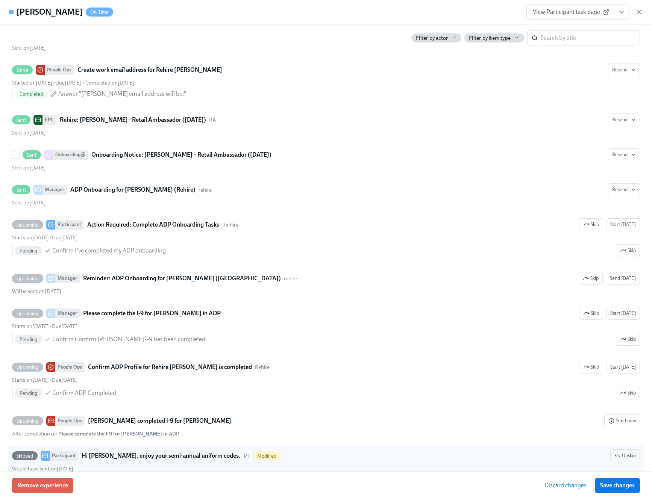
scroll to position [861, 0]
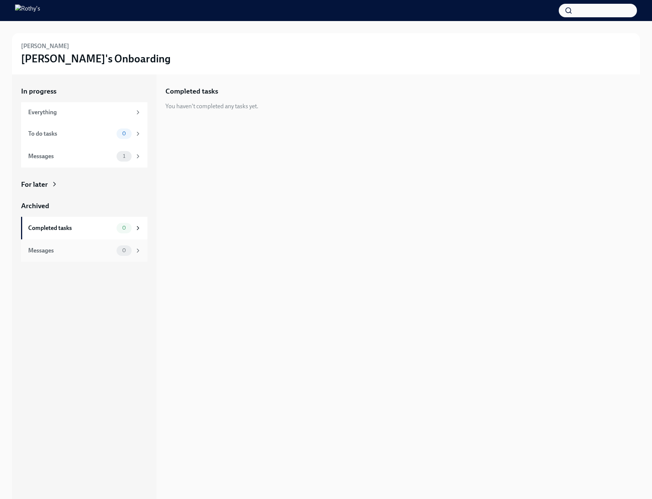
click at [110, 250] on div "Messages" at bounding box center [70, 251] width 85 height 8
click at [98, 226] on div "Completed tasks" at bounding box center [70, 228] width 85 height 8
click at [100, 154] on div "Messages" at bounding box center [70, 156] width 85 height 8
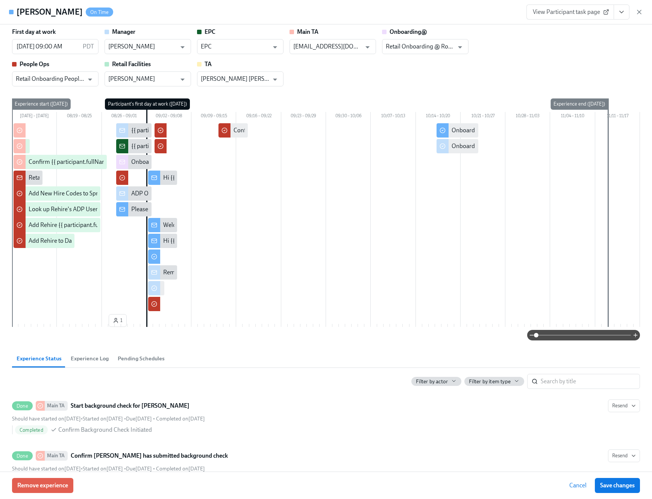
scroll to position [5, 0]
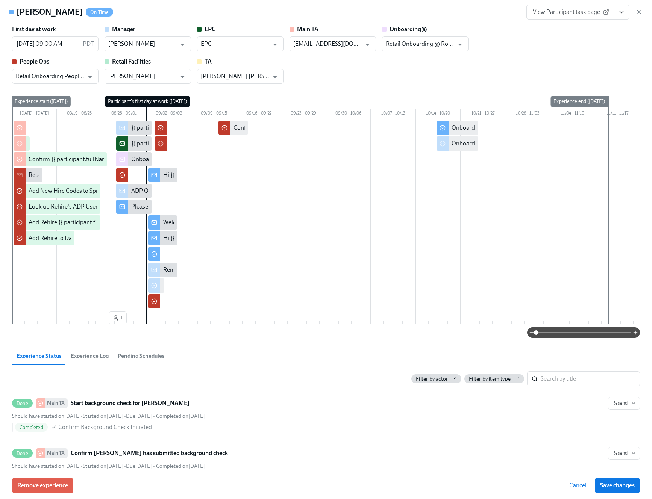
click at [162, 179] on div "Hi {{ participant.firstName }}, enjoy your semi-annual uniform codes." at bounding box center [162, 175] width 29 height 14
click at [173, 174] on div "Hi {{ participant.firstName }}, enjoy your semi-annual uniform codes." at bounding box center [251, 175] width 176 height 8
click at [153, 174] on input "checkbox" at bounding box center [154, 175] width 7 height 7
click at [154, 174] on input "checkbox" at bounding box center [154, 175] width 7 height 7
checkbox input "false"
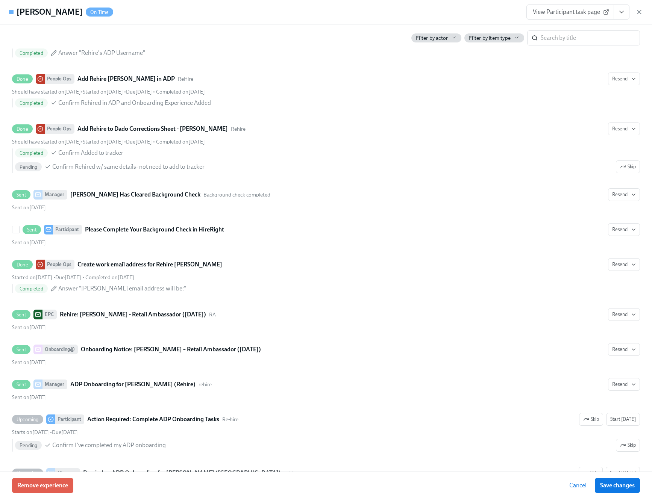
scroll to position [660, 0]
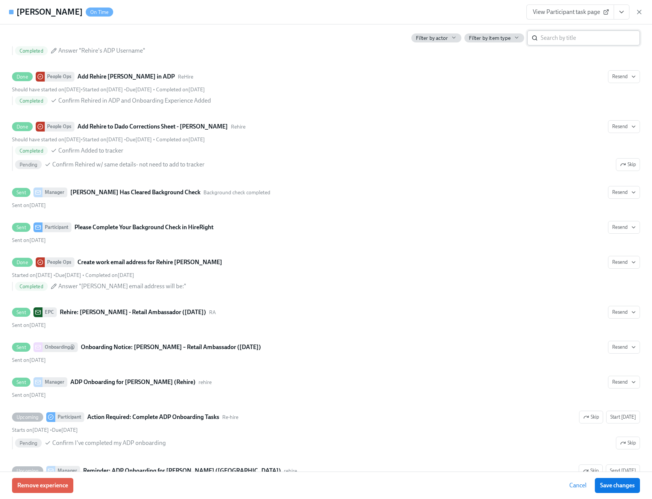
click at [550, 41] on input "search" at bounding box center [589, 37] width 99 height 15
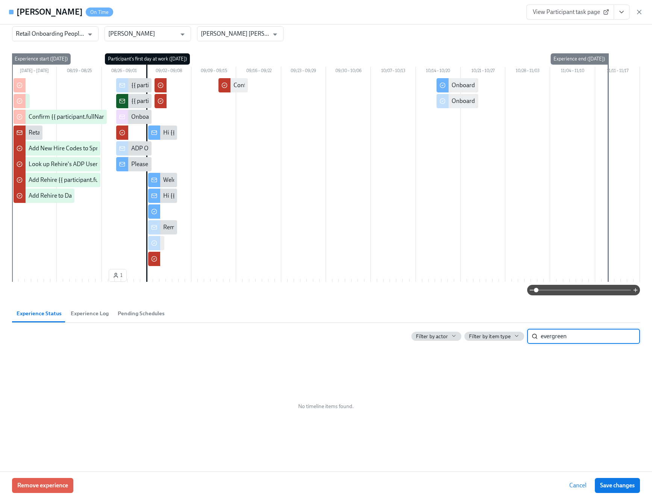
type input "evergreen"
click at [133, 308] on button "Pending Schedules" at bounding box center [141, 313] width 56 height 18
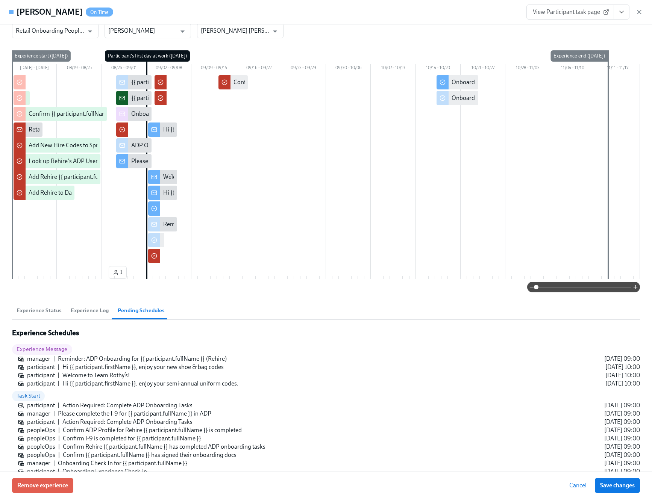
scroll to position [0, 0]
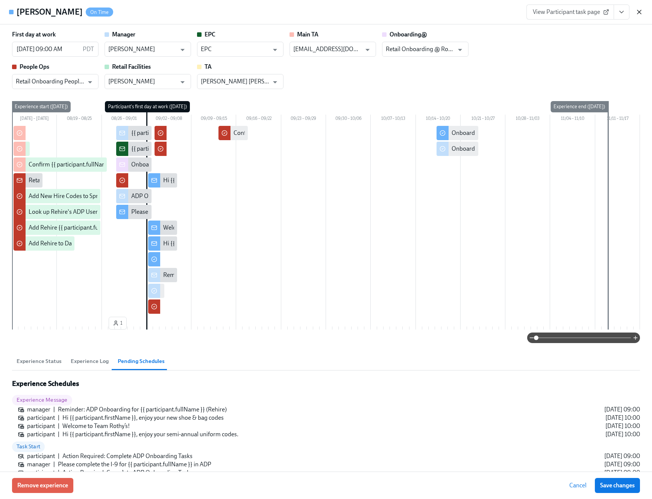
click at [638, 12] on icon "button" at bounding box center [639, 12] width 4 height 4
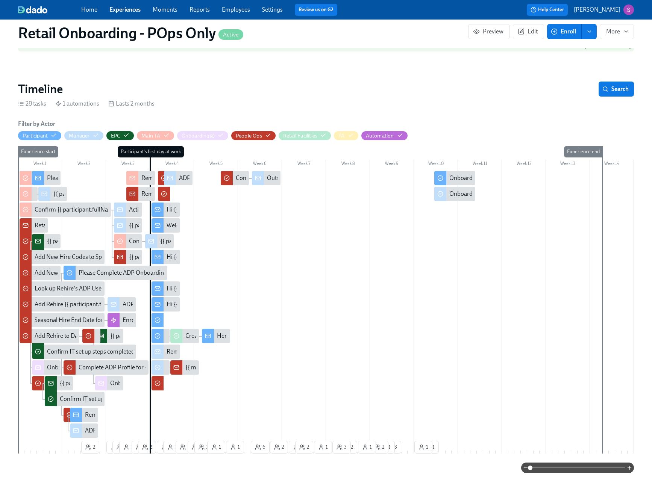
scroll to position [157, 0]
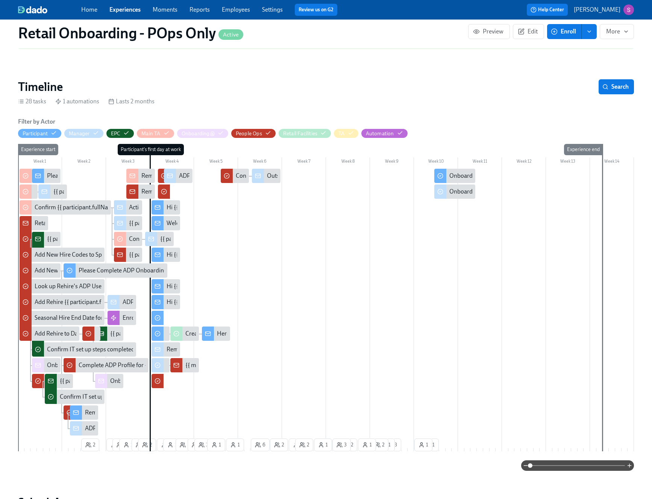
click at [164, 257] on div "Hi {{ participant.firstName }}, here is your 40% off evergreen code" at bounding box center [165, 255] width 29 height 14
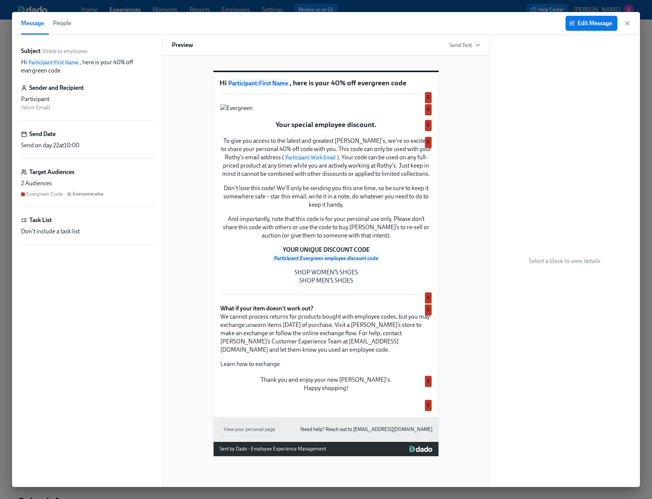
scroll to position [183, 0]
click at [63, 29] on button "People" at bounding box center [61, 23] width 27 height 23
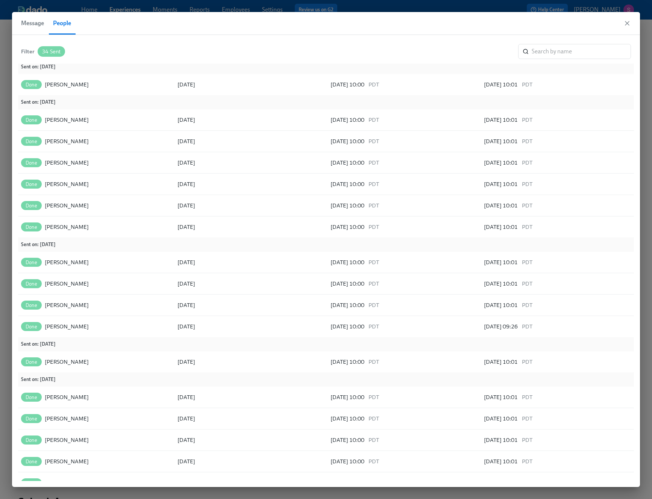
scroll to position [13, 0]
click at [627, 26] on icon "button" at bounding box center [627, 24] width 8 height 8
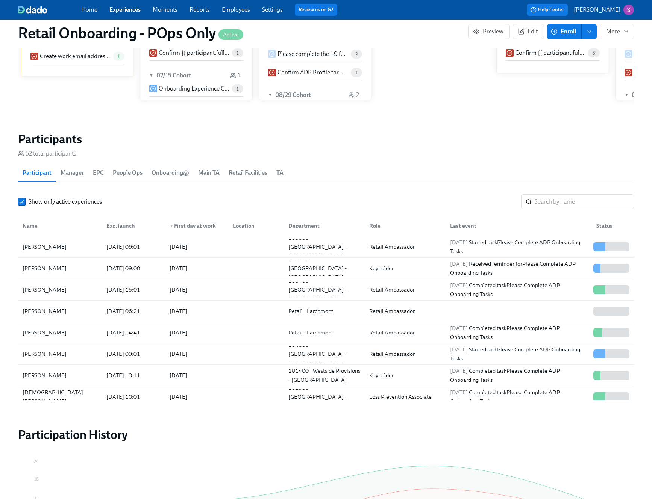
scroll to position [847, 0]
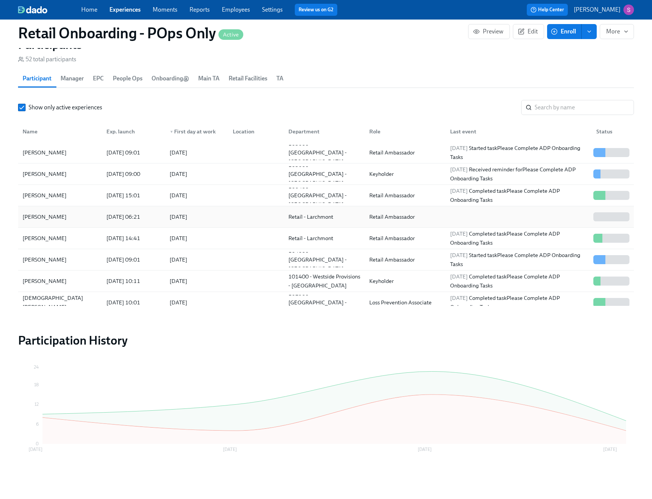
click at [86, 215] on div "[PERSON_NAME]" at bounding box center [60, 216] width 81 height 15
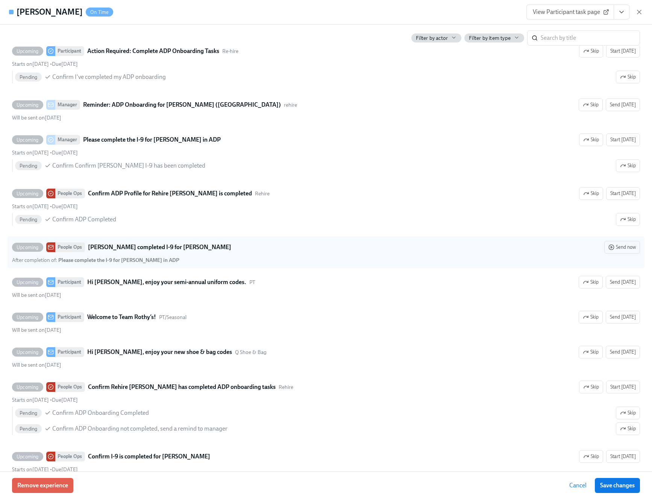
scroll to position [1029, 0]
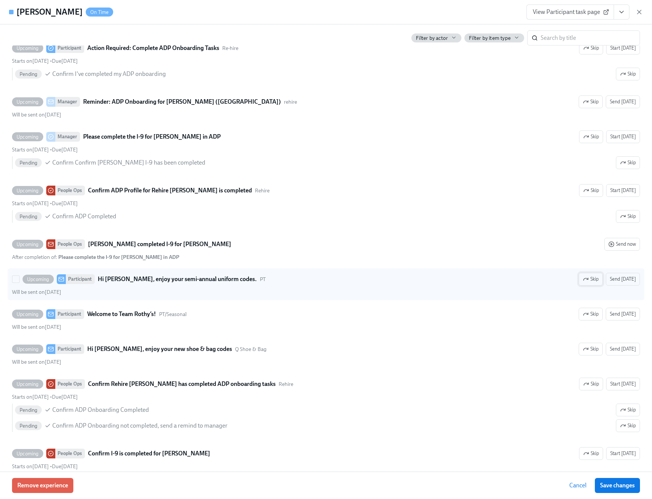
click at [588, 278] on icon "button" at bounding box center [585, 279] width 6 height 6
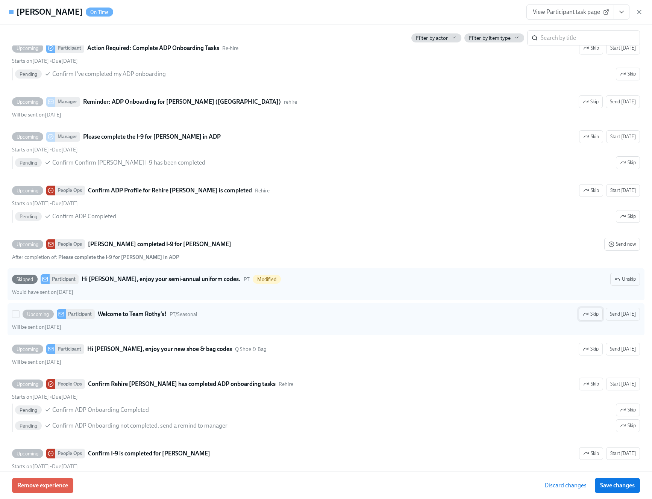
click at [587, 314] on icon "button" at bounding box center [585, 314] width 6 height 6
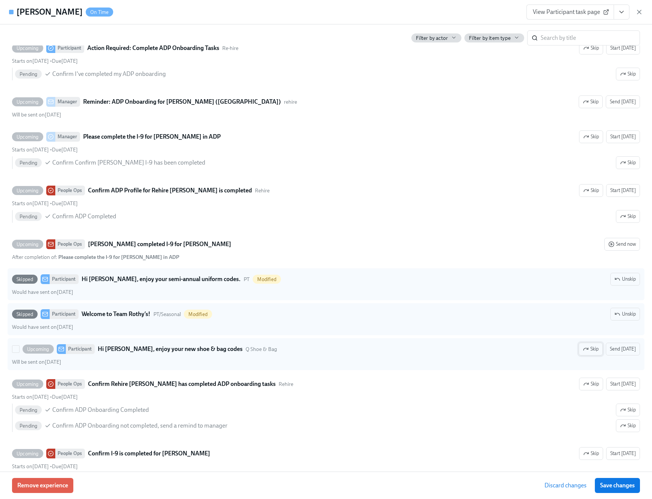
click at [593, 348] on span "Skip" at bounding box center [590, 349] width 16 height 8
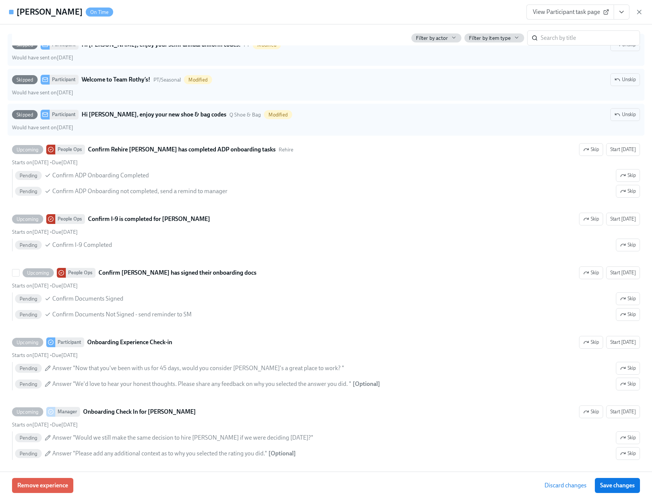
scroll to position [1269, 0]
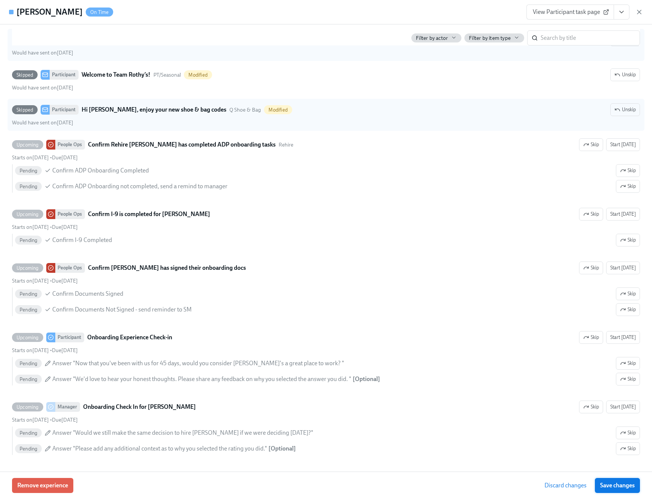
click at [606, 487] on span "Save changes" at bounding box center [617, 486] width 35 height 8
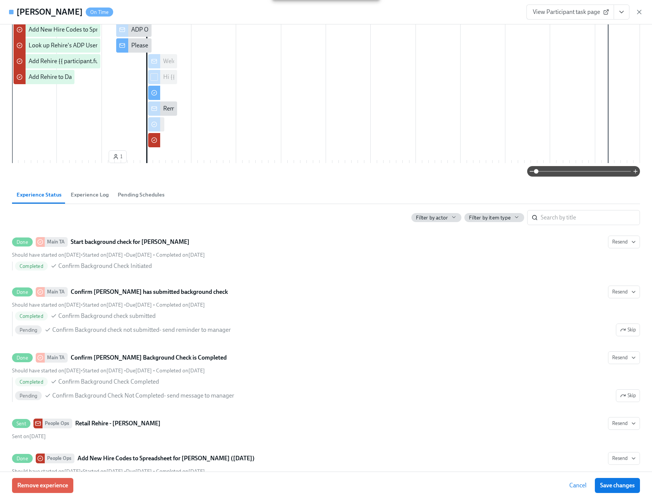
scroll to position [0, 0]
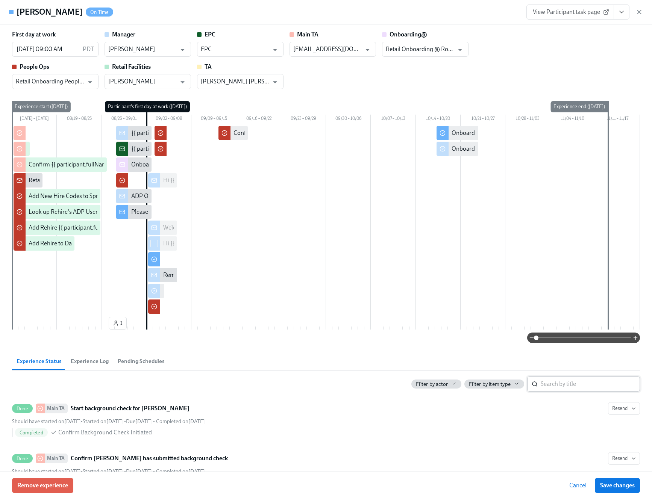
click at [553, 380] on input "search" at bounding box center [589, 384] width 99 height 15
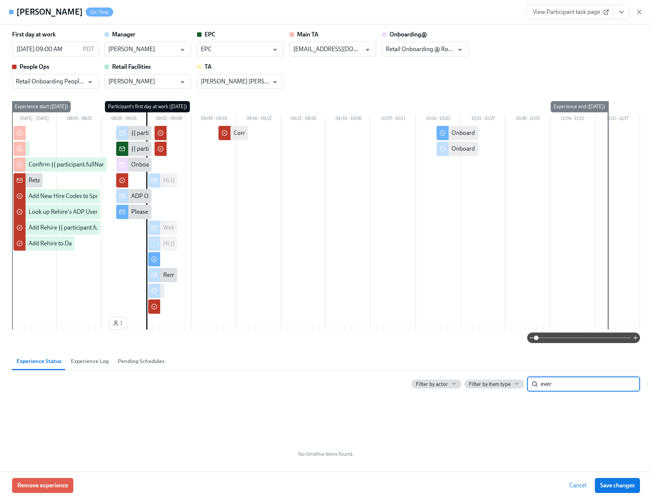
drag, startPoint x: 552, startPoint y: 383, endPoint x: 533, endPoint y: 382, distance: 19.5
click at [533, 382] on div "ever ​" at bounding box center [583, 384] width 113 height 15
type input "code"
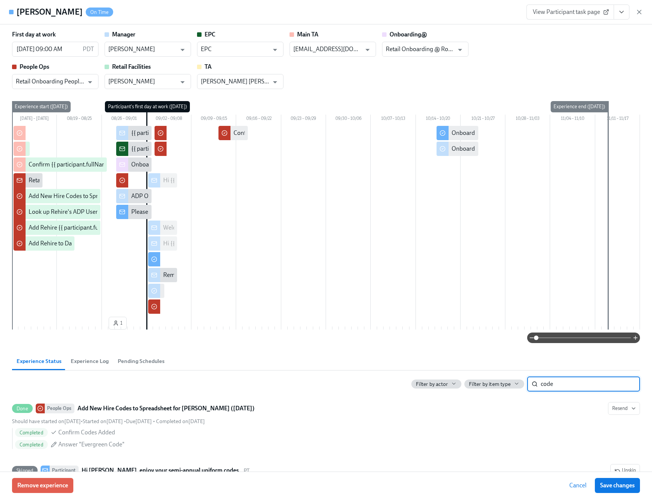
scroll to position [64, 0]
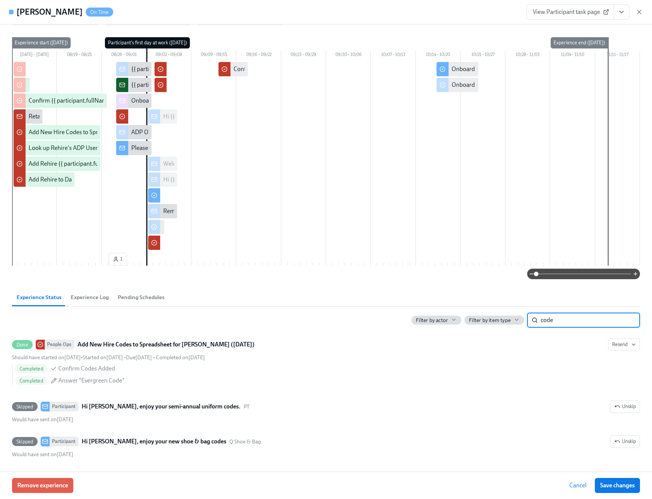
click at [626, 321] on input "code" at bounding box center [589, 320] width 99 height 15
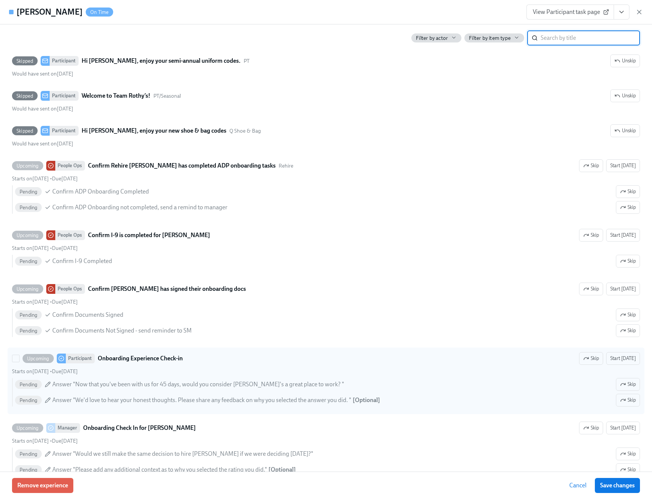
scroll to position [1269, 0]
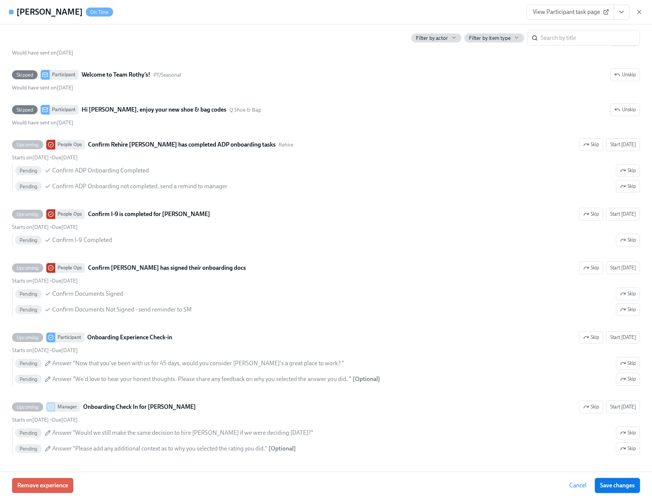
click at [611, 487] on span "Save changes" at bounding box center [617, 486] width 35 height 8
click at [585, 487] on span "Cancel" at bounding box center [577, 486] width 17 height 8
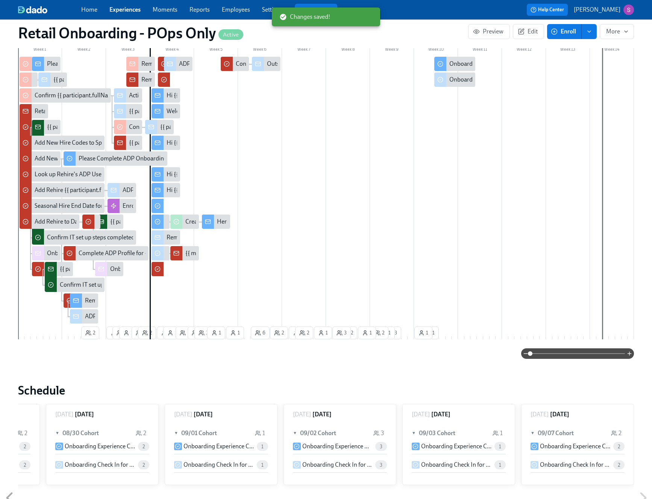
scroll to position [256, 0]
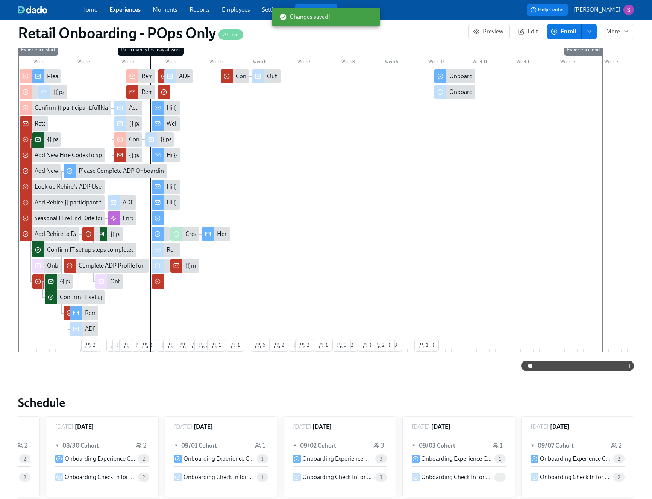
click at [166, 186] on div "Hi {{ participant.firstName }}, enjoy your annual $50 off codes." at bounding box center [245, 187] width 159 height 8
click at [168, 154] on div "Hi {{ participant.firstName }}, here is your 40% off evergreen code" at bounding box center [250, 155] width 168 height 8
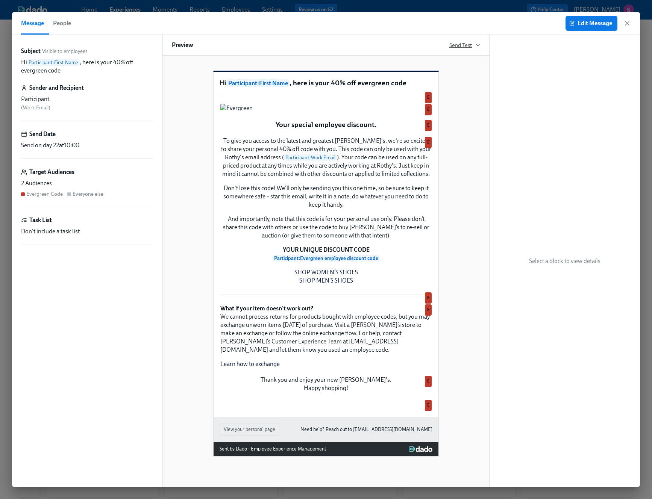
click at [475, 45] on icon "button" at bounding box center [478, 45] width 6 height 6
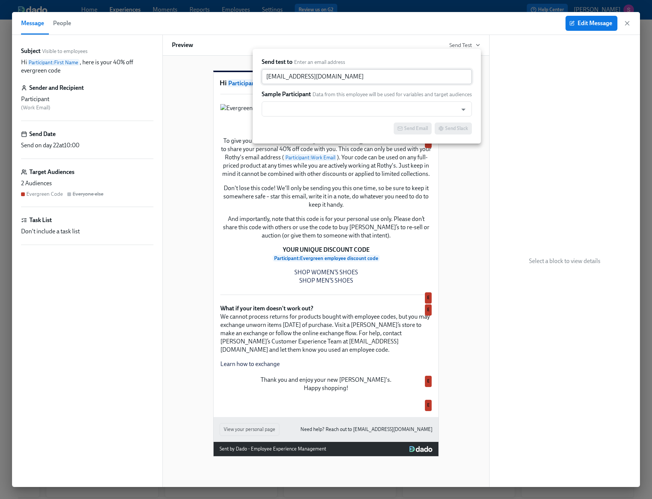
click at [414, 82] on input "sjackson@rothys.com" at bounding box center [367, 76] width 210 height 15
click at [402, 114] on input "text" at bounding box center [359, 108] width 188 height 15
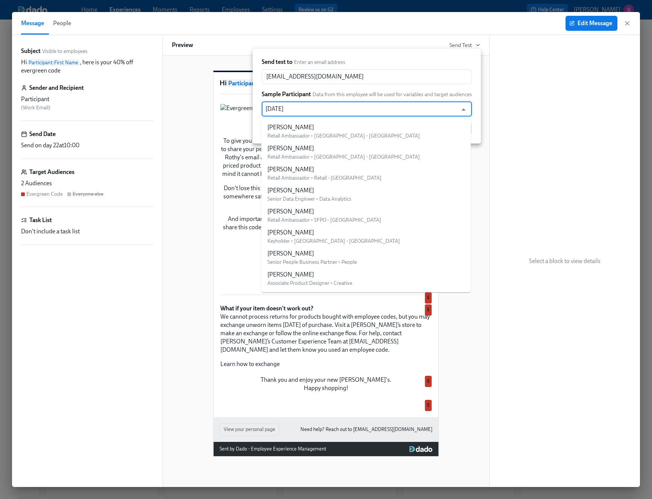
type input "natali"
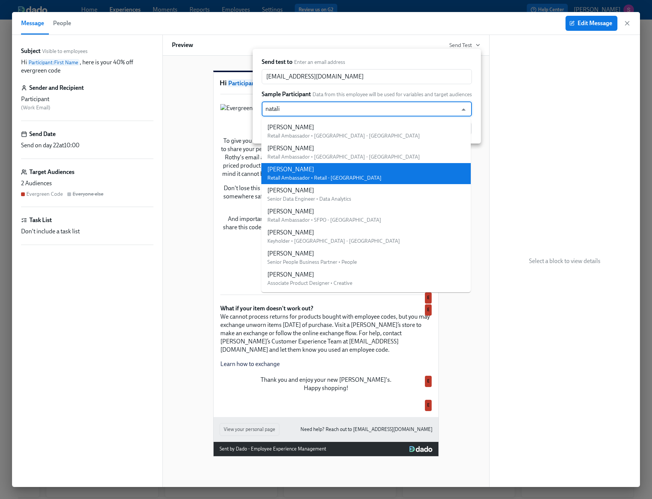
click at [374, 173] on li "Natalie Dionisio Retail Ambassador • Retail - Larchmont" at bounding box center [365, 173] width 209 height 21
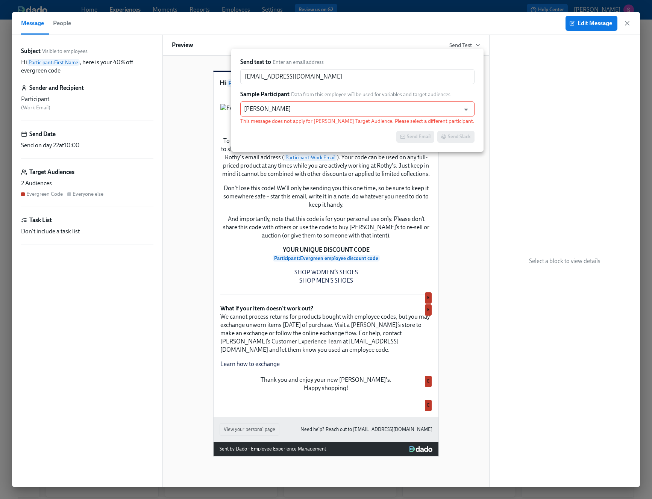
click at [628, 26] on div at bounding box center [326, 249] width 652 height 499
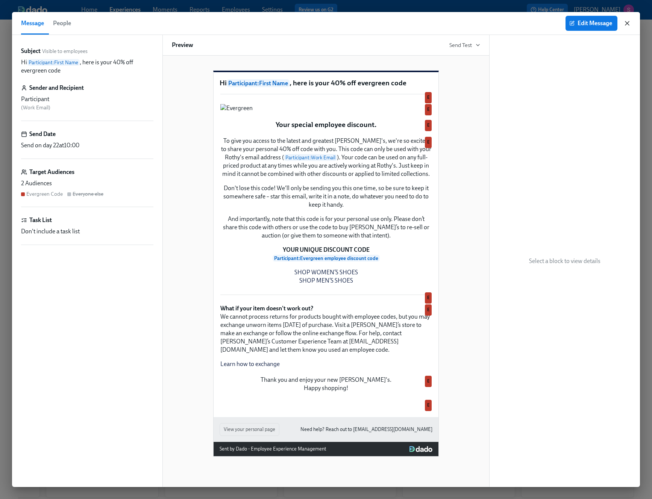
click at [627, 21] on icon "button" at bounding box center [627, 24] width 8 height 8
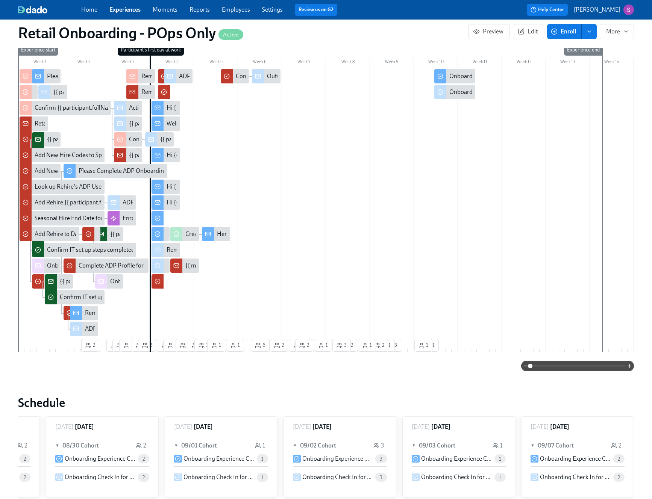
click at [232, 9] on link "Employees" at bounding box center [236, 9] width 28 height 7
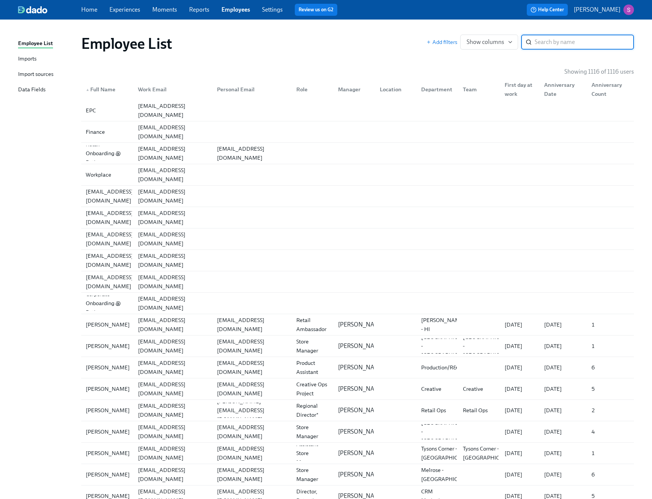
click at [577, 47] on input "search" at bounding box center [583, 42] width 99 height 15
type input "natali"
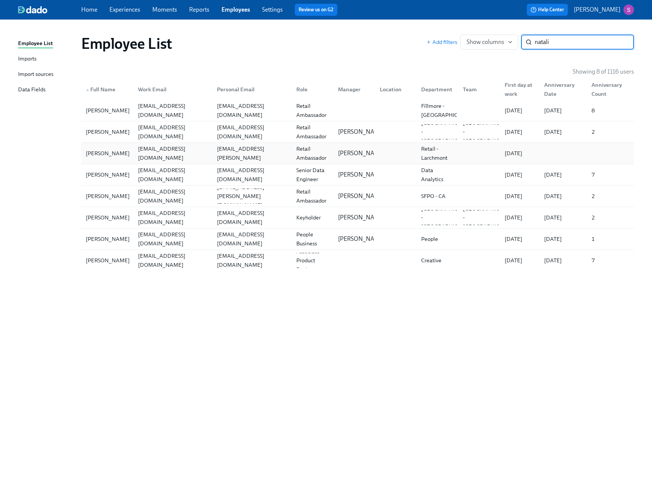
click at [116, 155] on div "[PERSON_NAME]" at bounding box center [108, 153] width 50 height 9
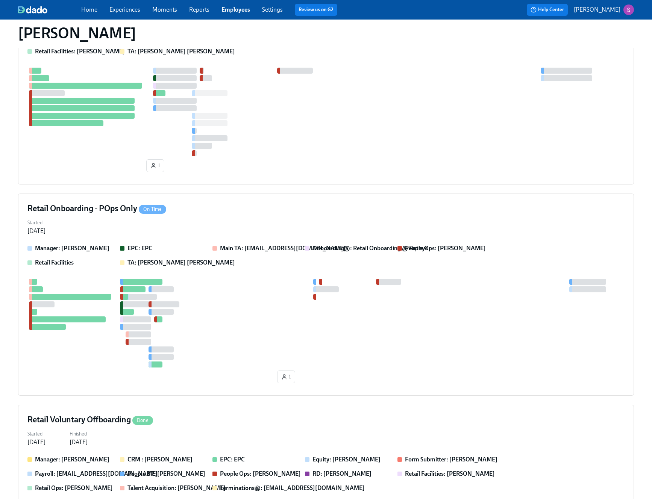
scroll to position [199, 0]
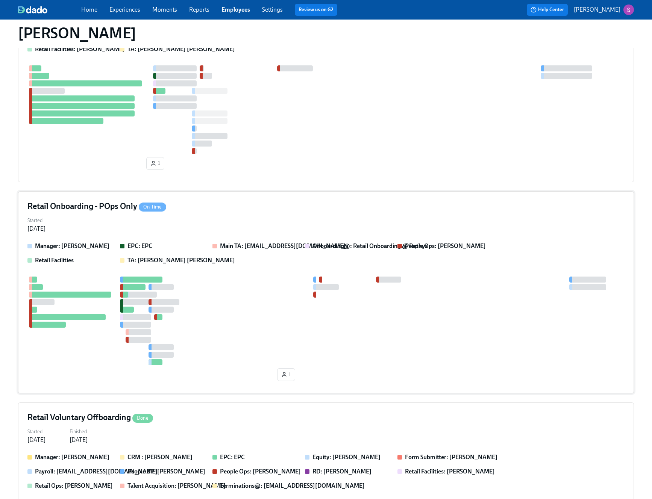
click at [250, 206] on div "Retail Onboarding - POps Only On Time" at bounding box center [325, 206] width 597 height 11
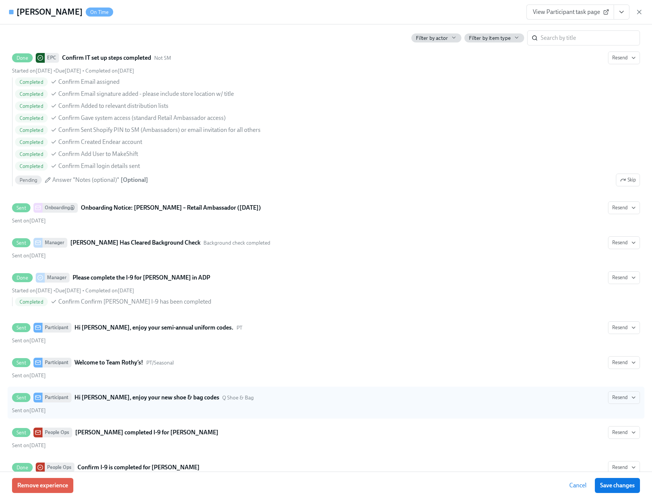
scroll to position [421, 0]
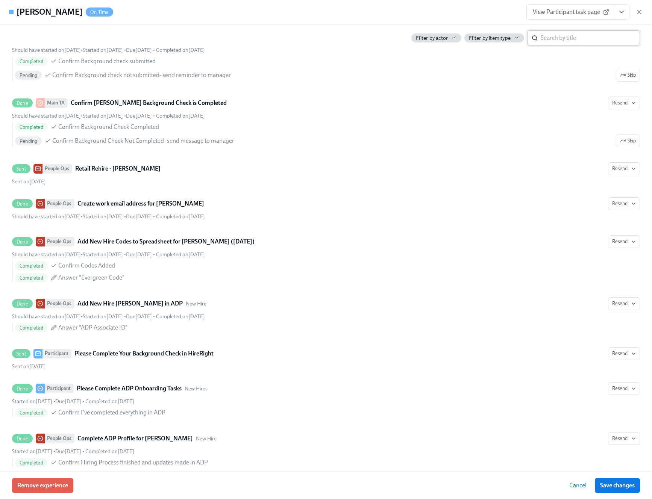
click at [551, 37] on input "search" at bounding box center [589, 37] width 99 height 15
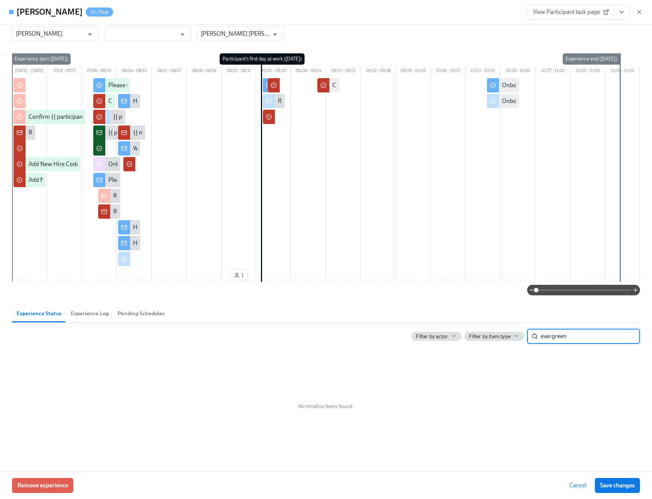
scroll to position [0, 0]
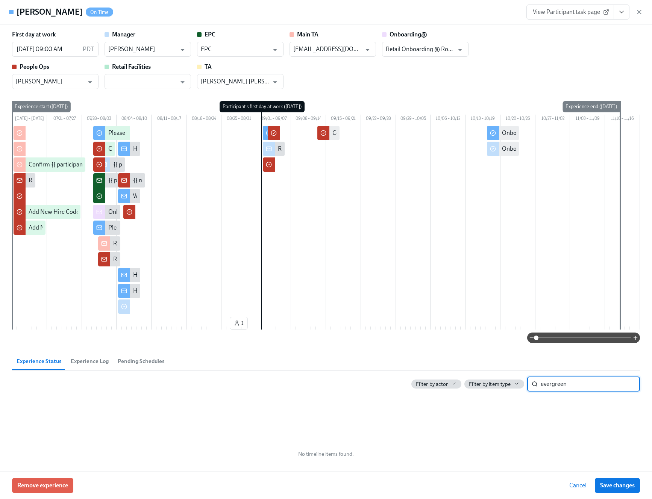
type input "evergreen"
